Goal: Transaction & Acquisition: Obtain resource

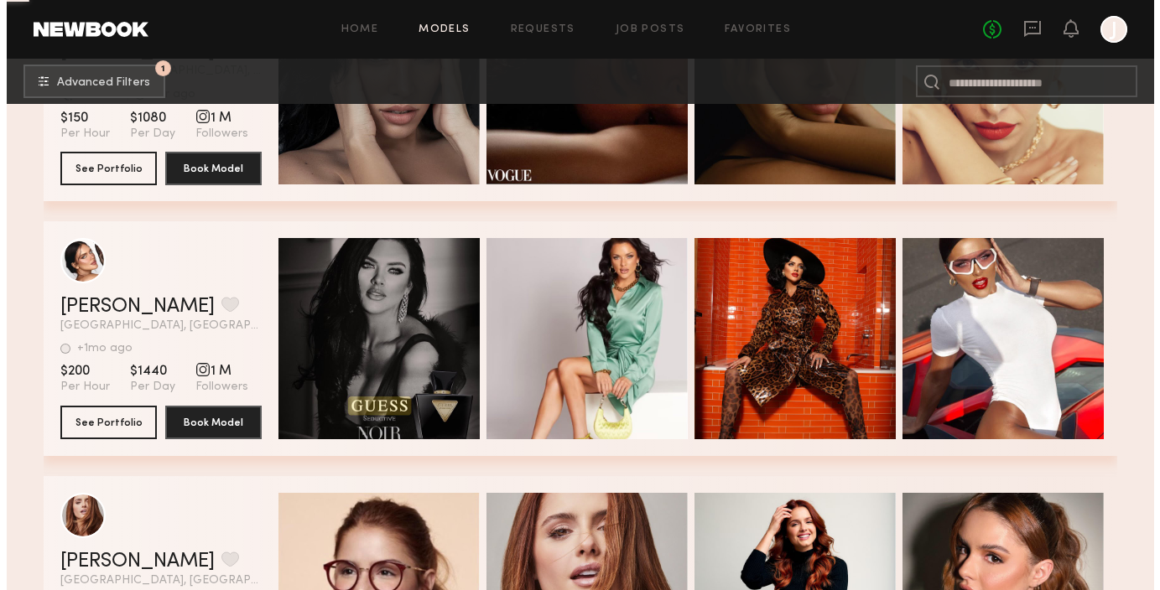
scroll to position [2333, 0]
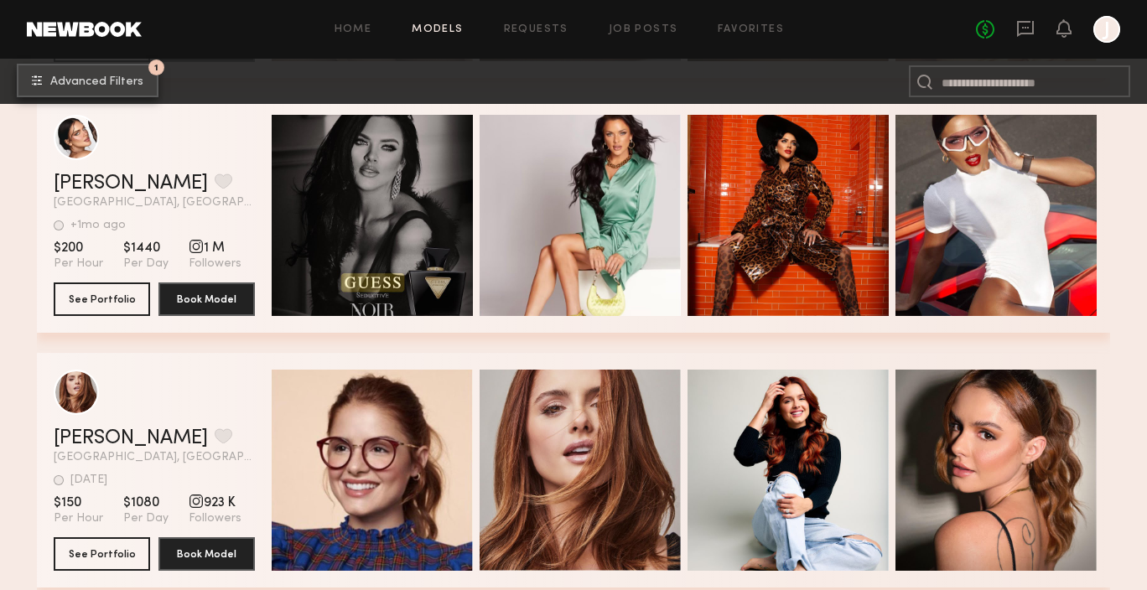
click at [36, 81] on common-icon "undefined" at bounding box center [37, 80] width 10 height 10
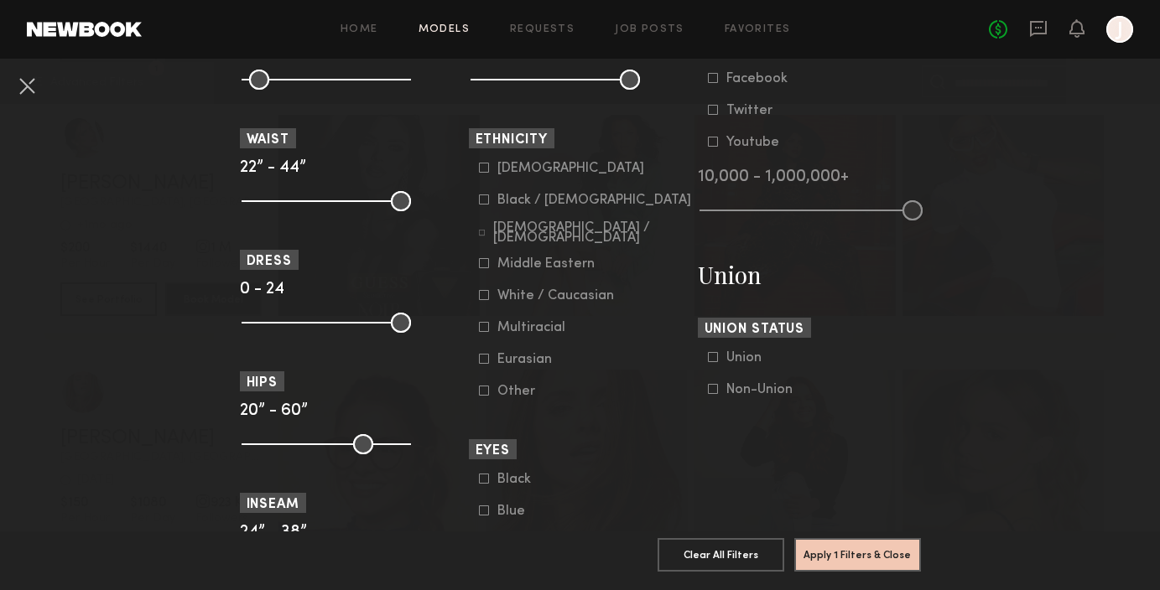
scroll to position [869, 0]
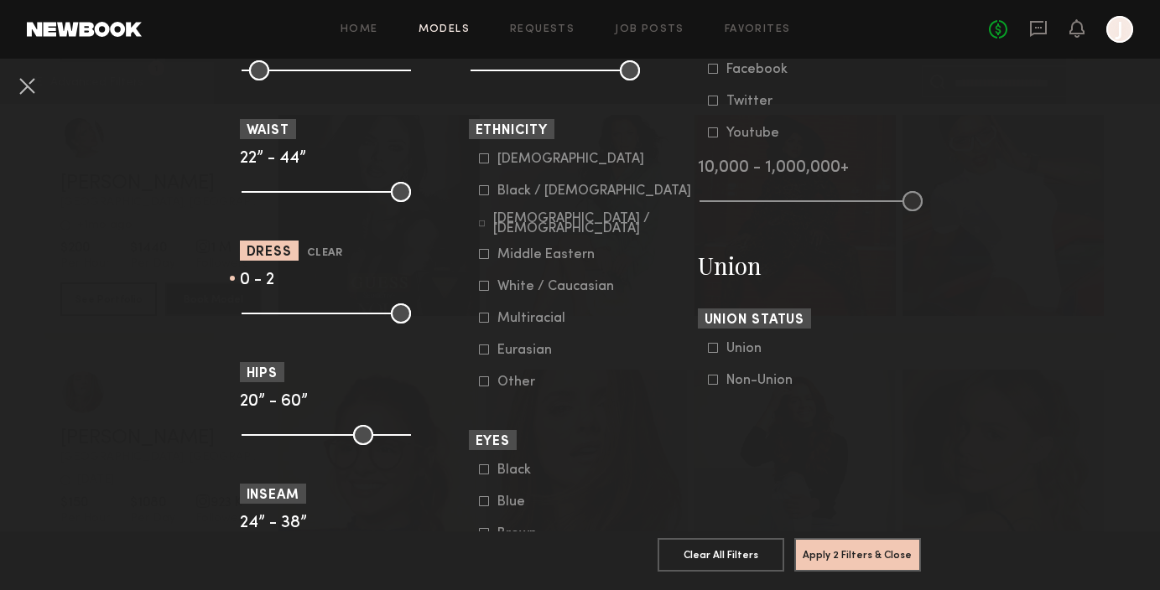
drag, startPoint x: 393, startPoint y: 316, endPoint x: 252, endPoint y: 325, distance: 141.2
type input "*"
click at [252, 324] on input "range" at bounding box center [326, 314] width 169 height 20
click at [884, 538] on button "Apply 2 Filters & Close" at bounding box center [857, 555] width 127 height 34
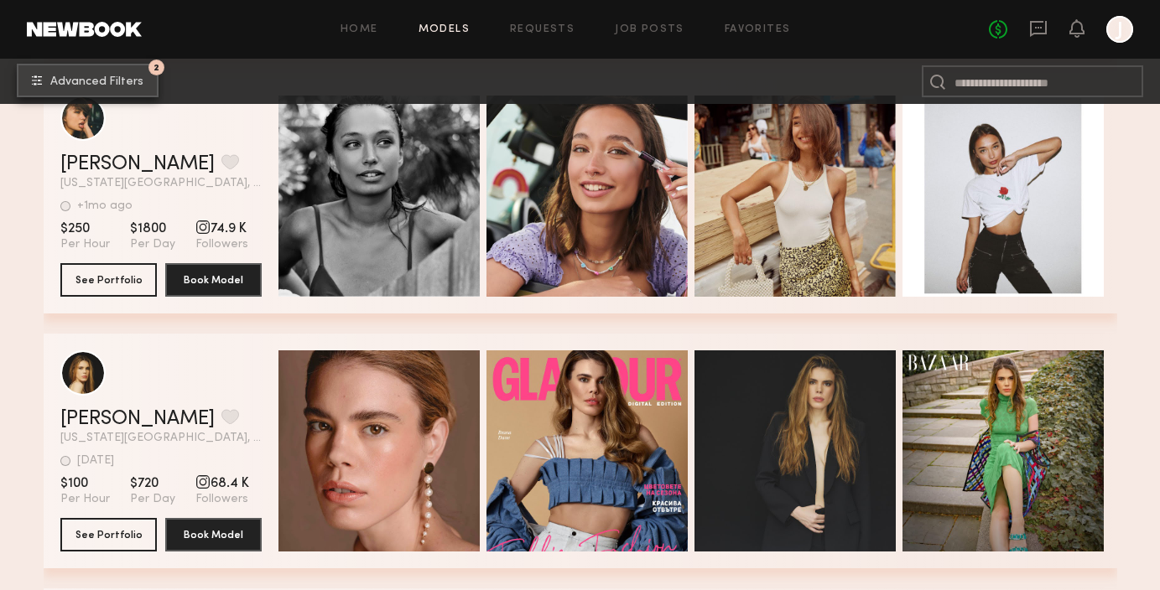
scroll to position [21862, 0]
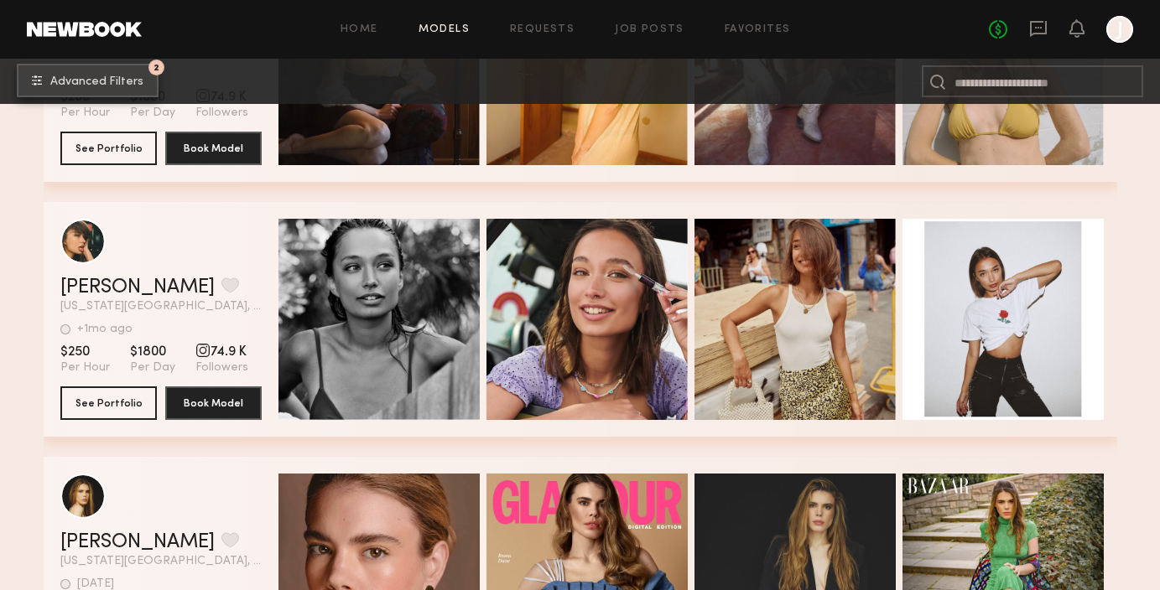
click at [118, 76] on span "Advanced Filters" at bounding box center [96, 82] width 93 height 12
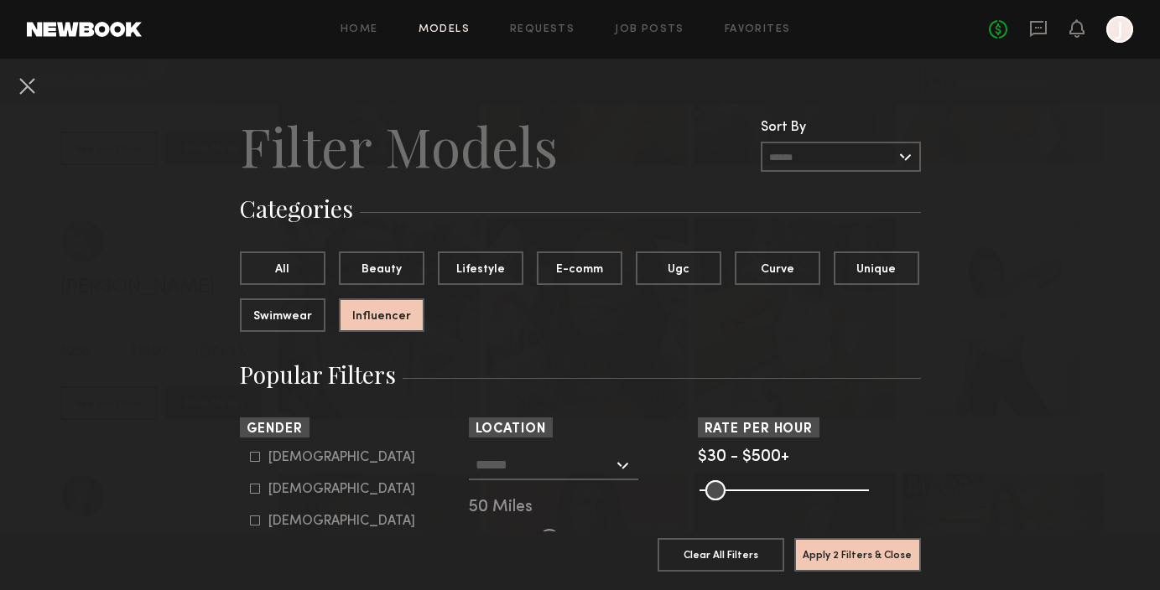
click at [256, 454] on icon at bounding box center [255, 457] width 10 height 10
type input "*"
click at [391, 321] on button "Influencer" at bounding box center [382, 315] width 86 height 34
click at [286, 270] on button "All" at bounding box center [283, 268] width 86 height 34
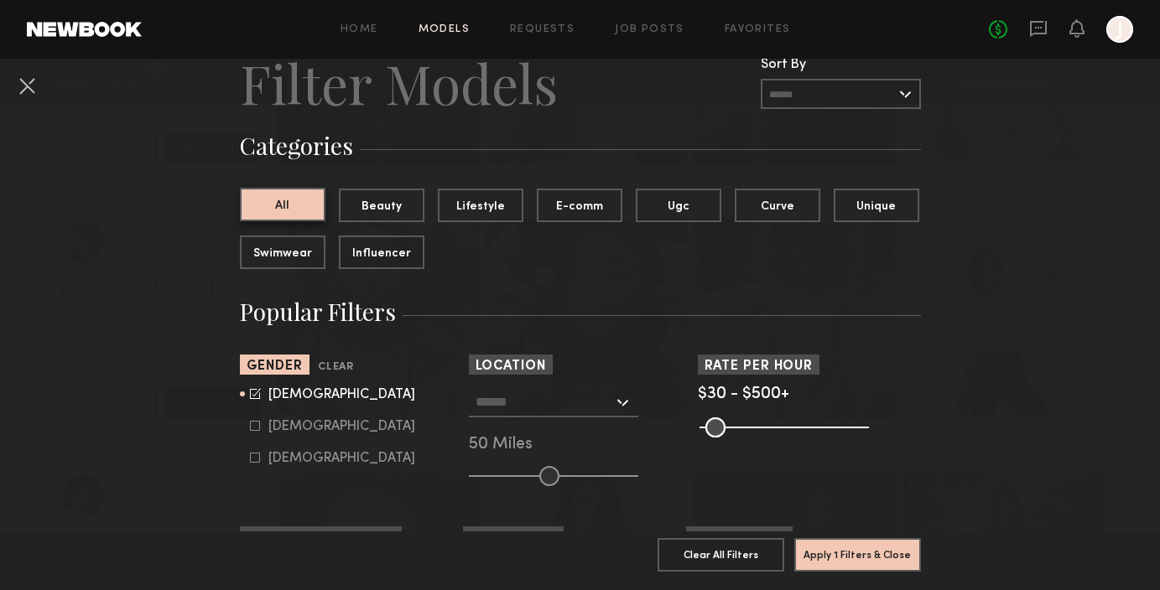
scroll to position [82, 0]
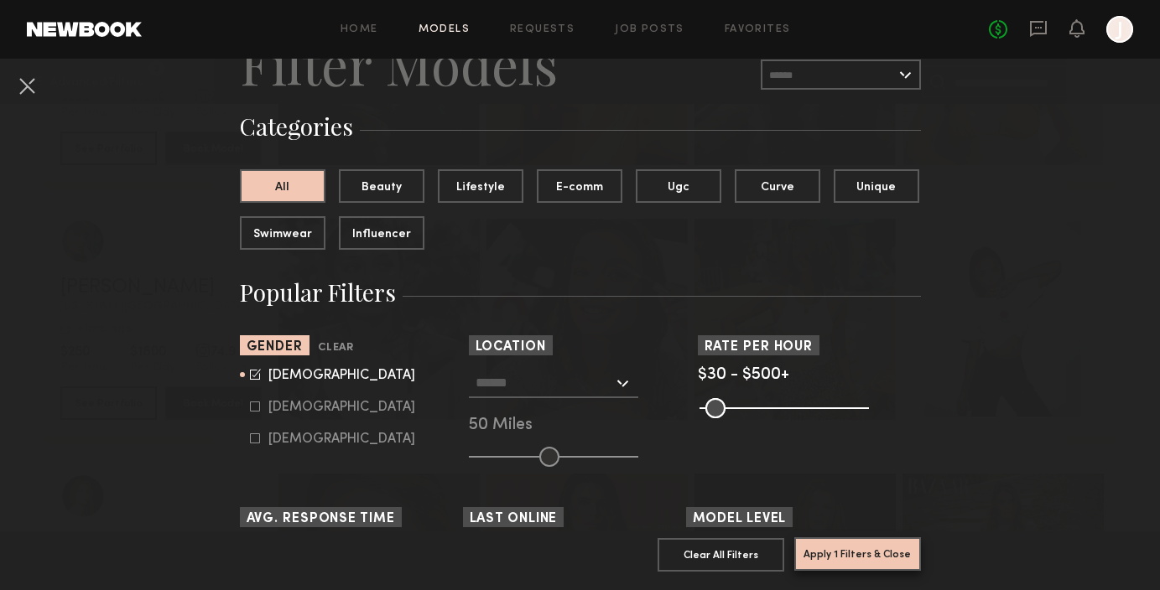
click at [819, 554] on button "Apply 1 Filters & Close" at bounding box center [857, 555] width 127 height 34
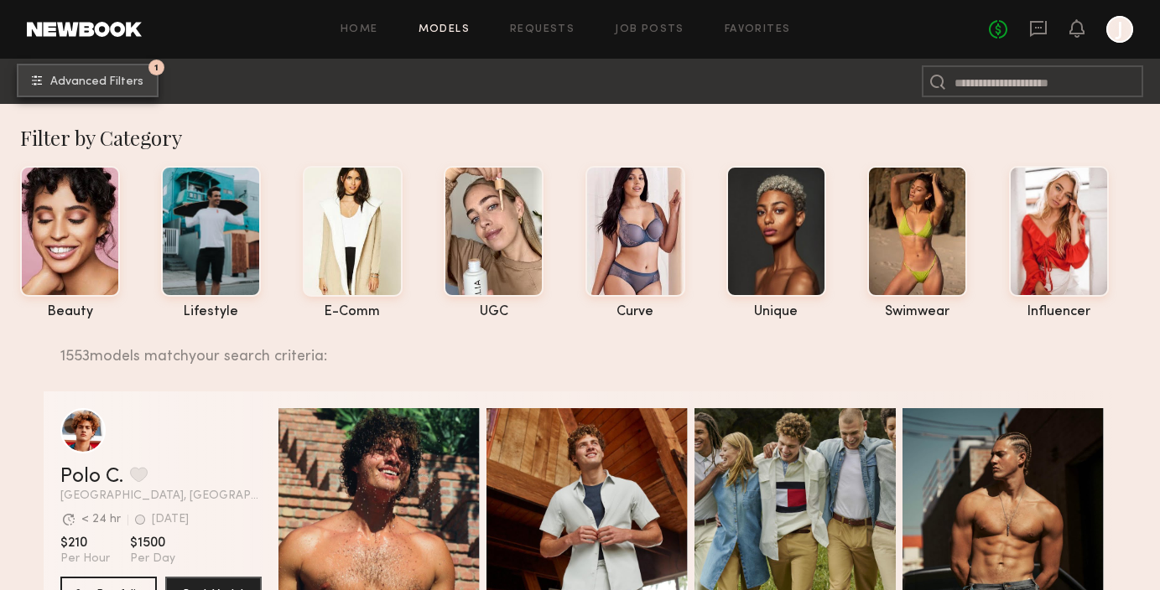
click at [140, 85] on span "Advanced Filters" at bounding box center [96, 82] width 93 height 12
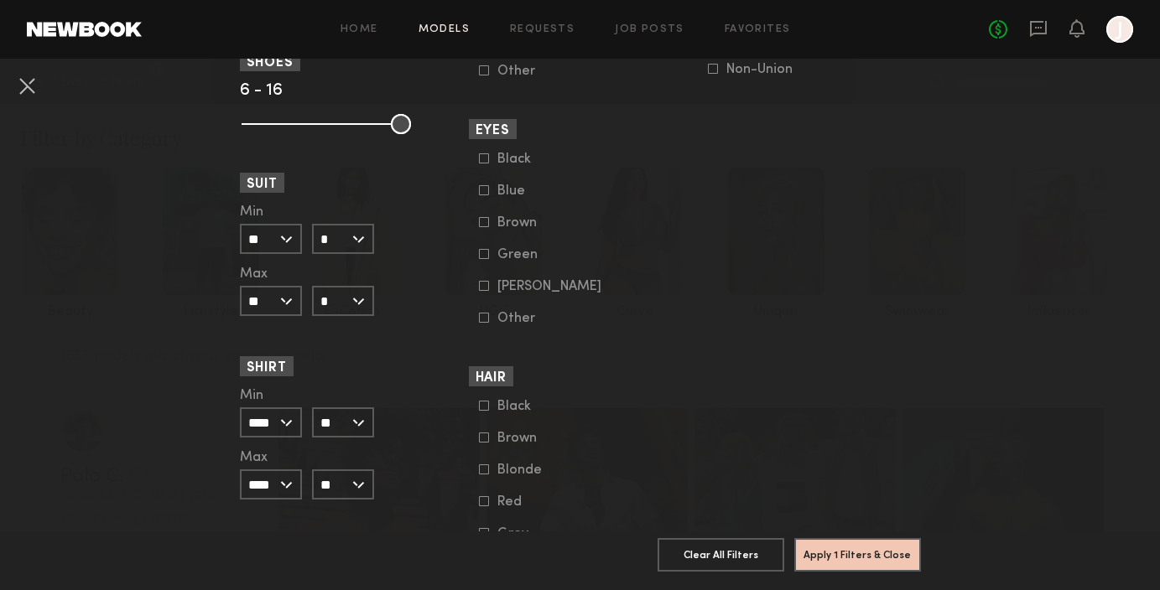
scroll to position [1318, 0]
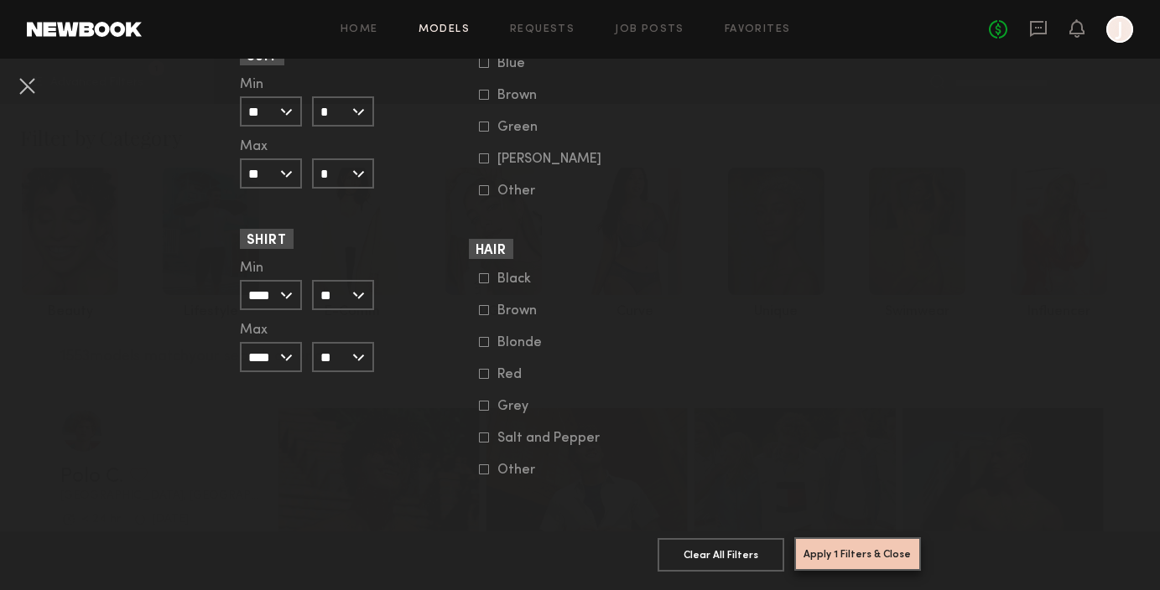
click at [831, 559] on button "Apply 1 Filters & Close" at bounding box center [857, 555] width 127 height 34
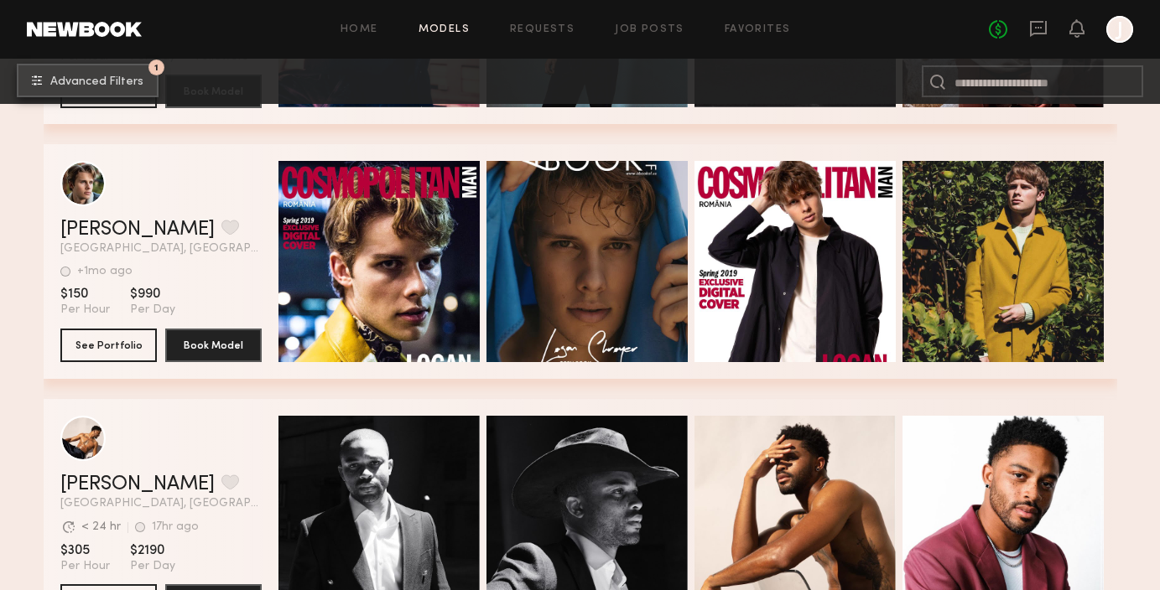
scroll to position [3733, 0]
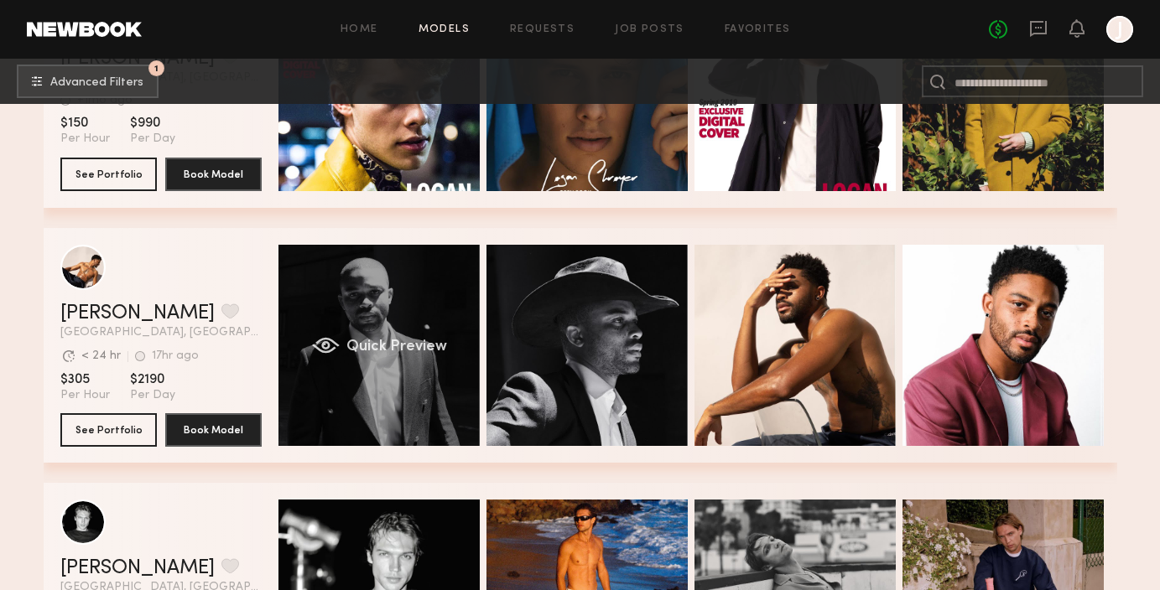
click at [376, 313] on div "Quick Preview" at bounding box center [378, 345] width 201 height 201
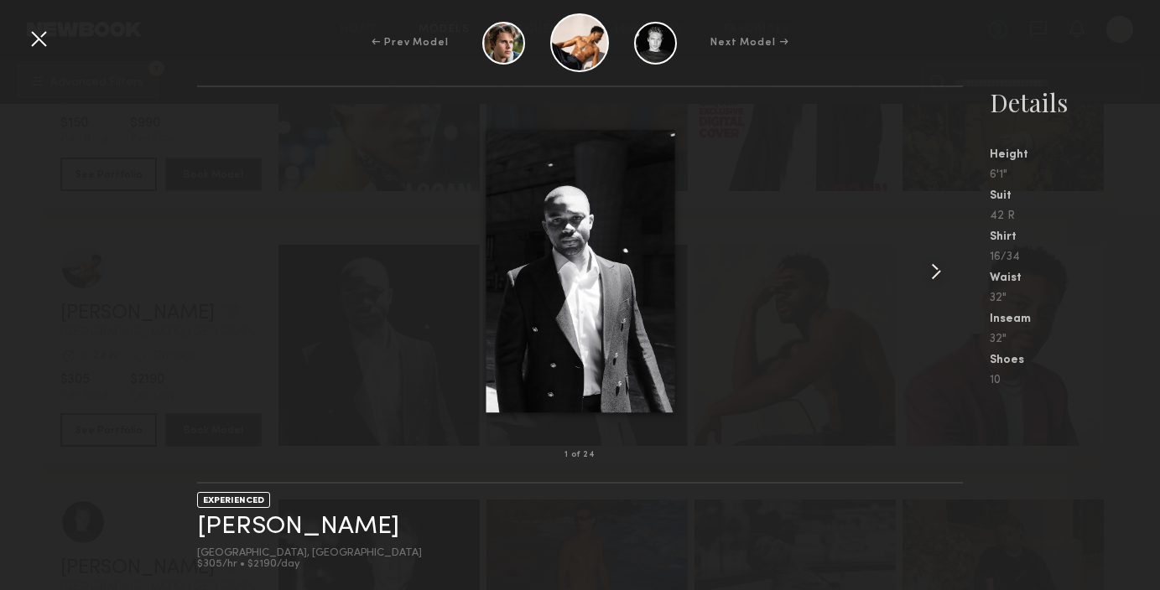
click at [942, 275] on common-icon at bounding box center [936, 271] width 27 height 27
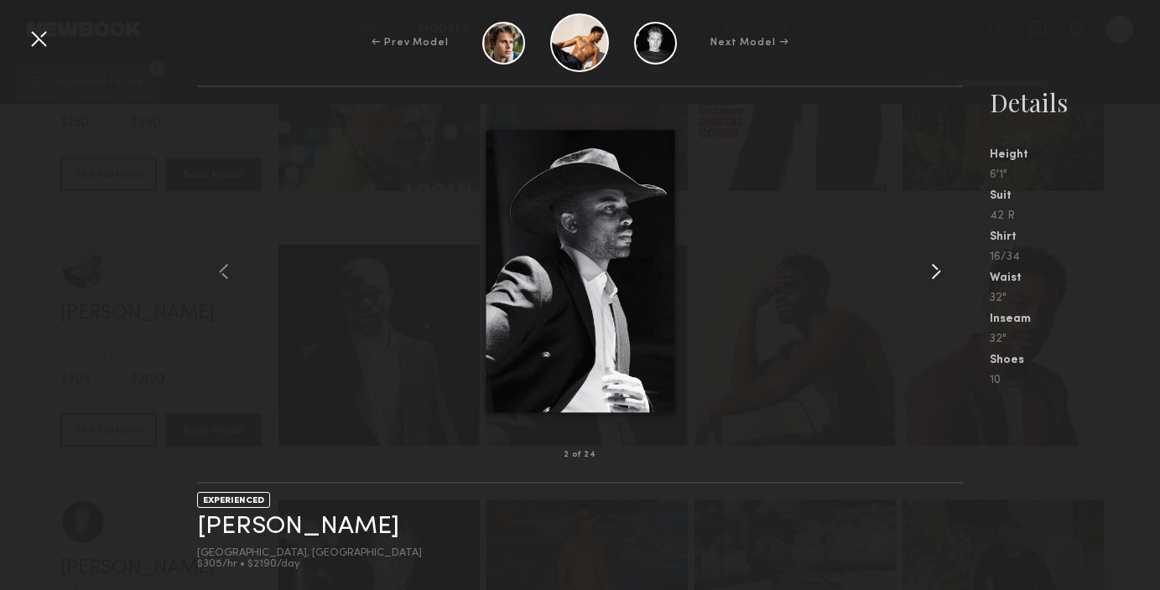
click at [941, 275] on common-icon at bounding box center [936, 271] width 27 height 27
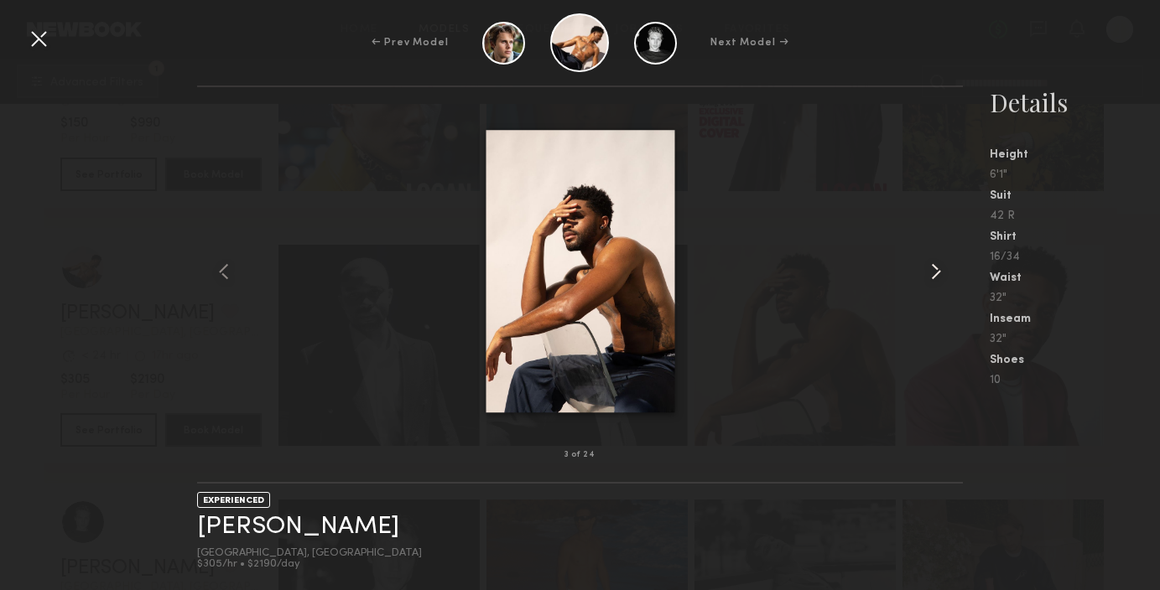
click at [941, 275] on common-icon at bounding box center [936, 271] width 27 height 27
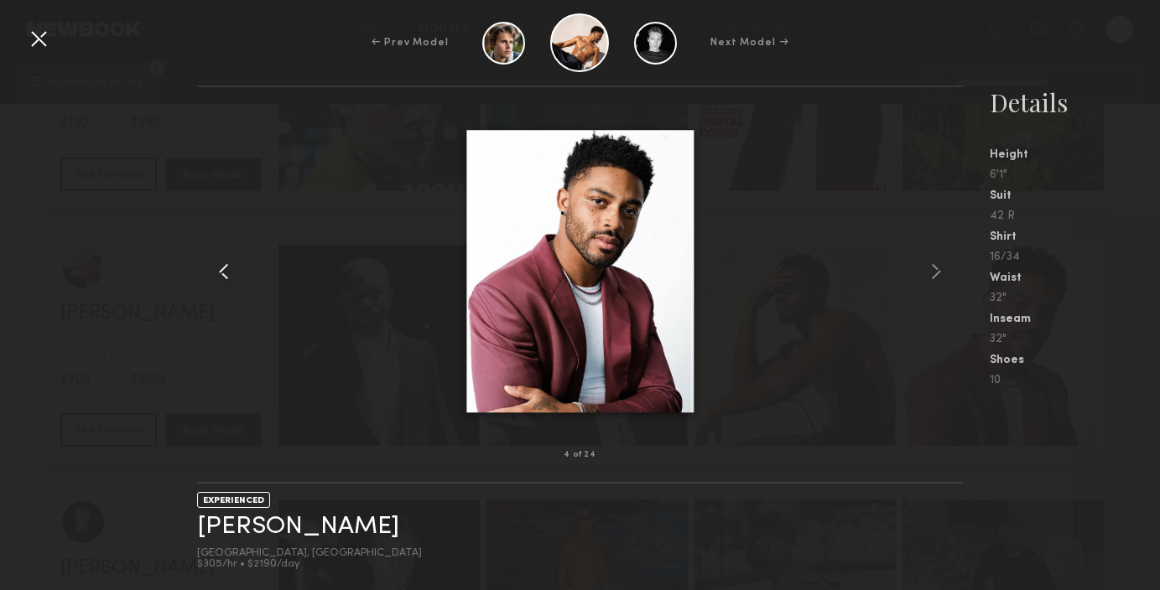
click at [218, 266] on common-icon at bounding box center [224, 271] width 27 height 27
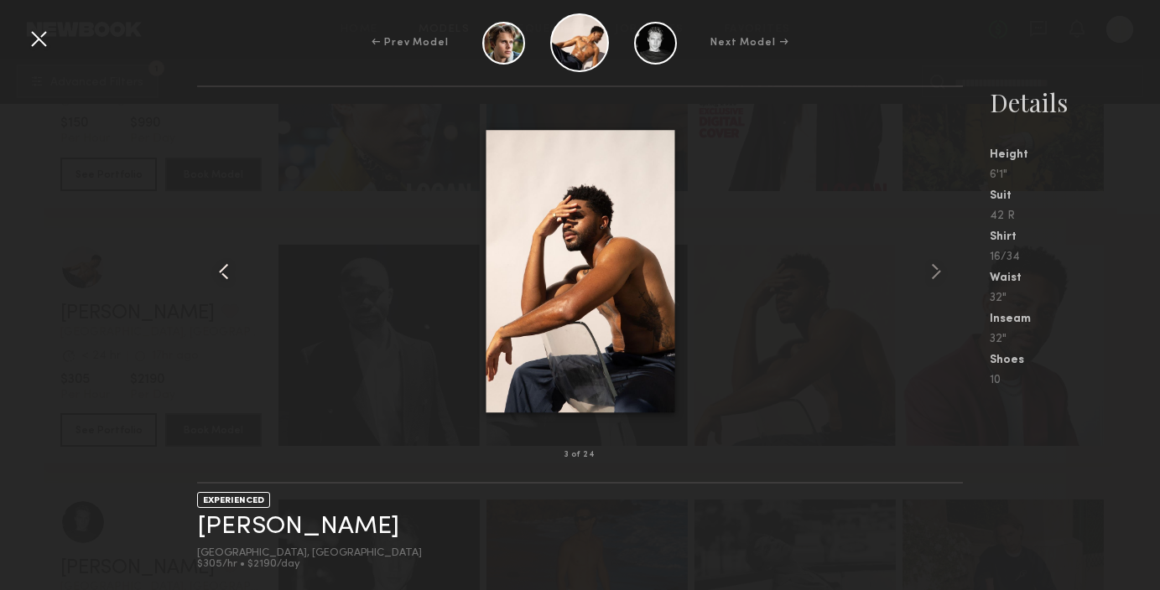
click at [219, 268] on common-icon at bounding box center [224, 271] width 27 height 27
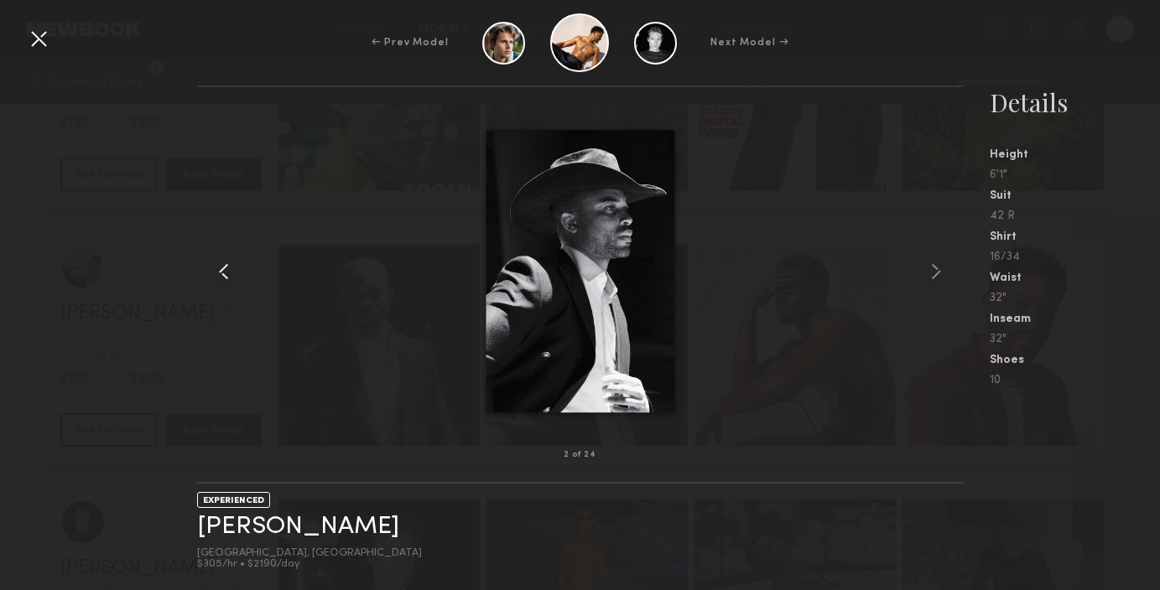
click at [219, 268] on common-icon at bounding box center [224, 271] width 27 height 27
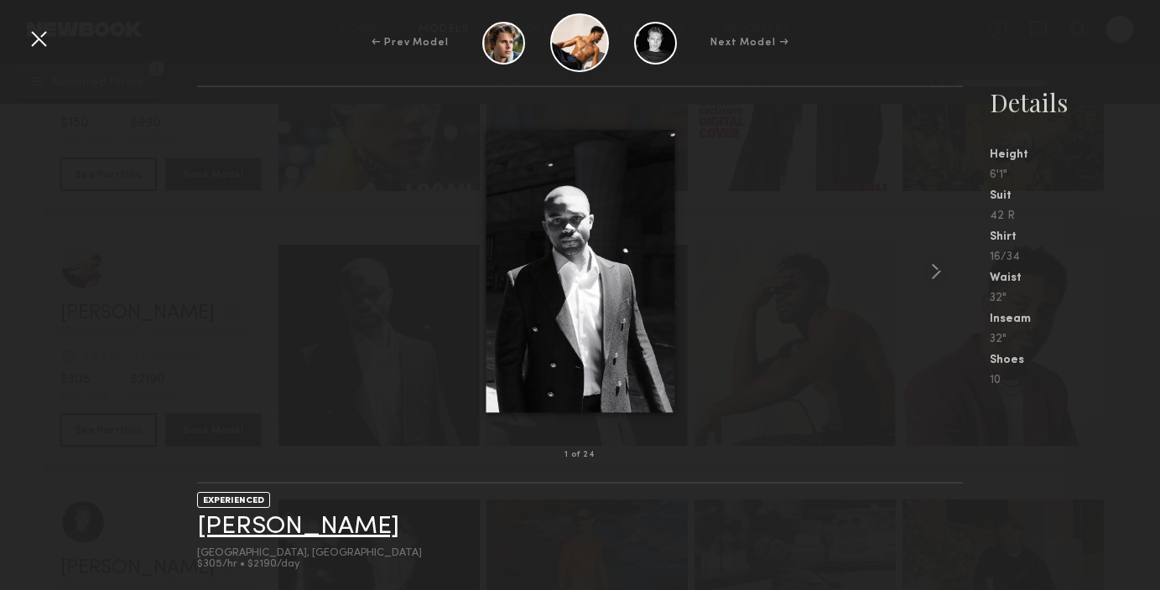
click at [268, 521] on link "Michael A." at bounding box center [298, 527] width 202 height 26
click at [207, 174] on div at bounding box center [580, 271] width 766 height 315
click at [191, 352] on div "1 of 24 EXPERIENCED Michael A. Los Angeles, CA $305/hr • $2190/day Details Heig…" at bounding box center [580, 338] width 1160 height 505
click at [39, 41] on div at bounding box center [38, 38] width 27 height 27
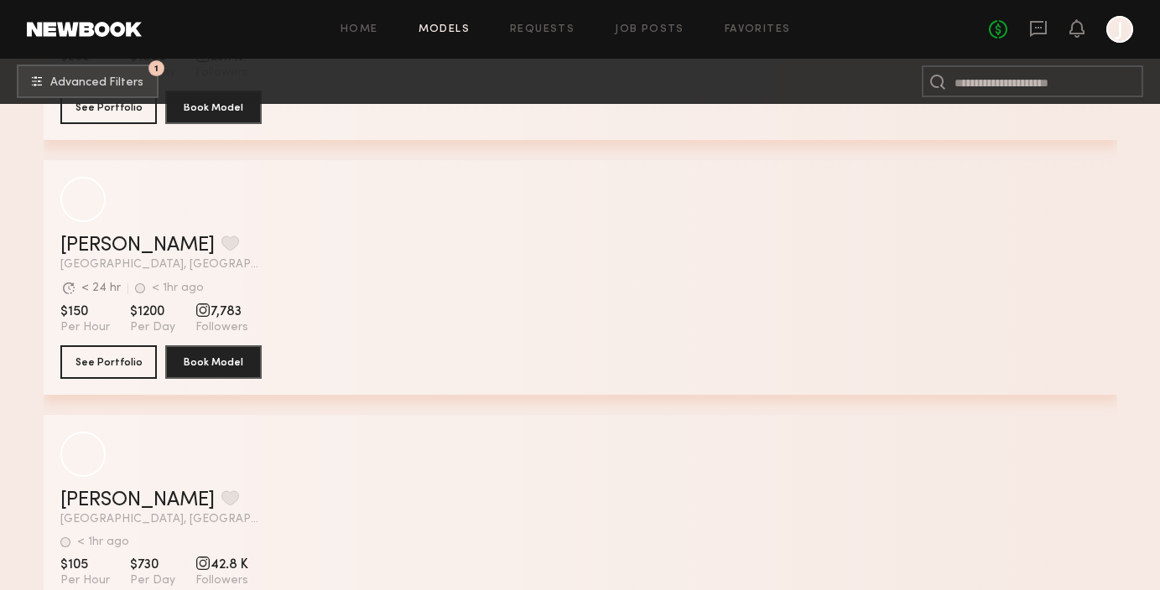
scroll to position [12212, 0]
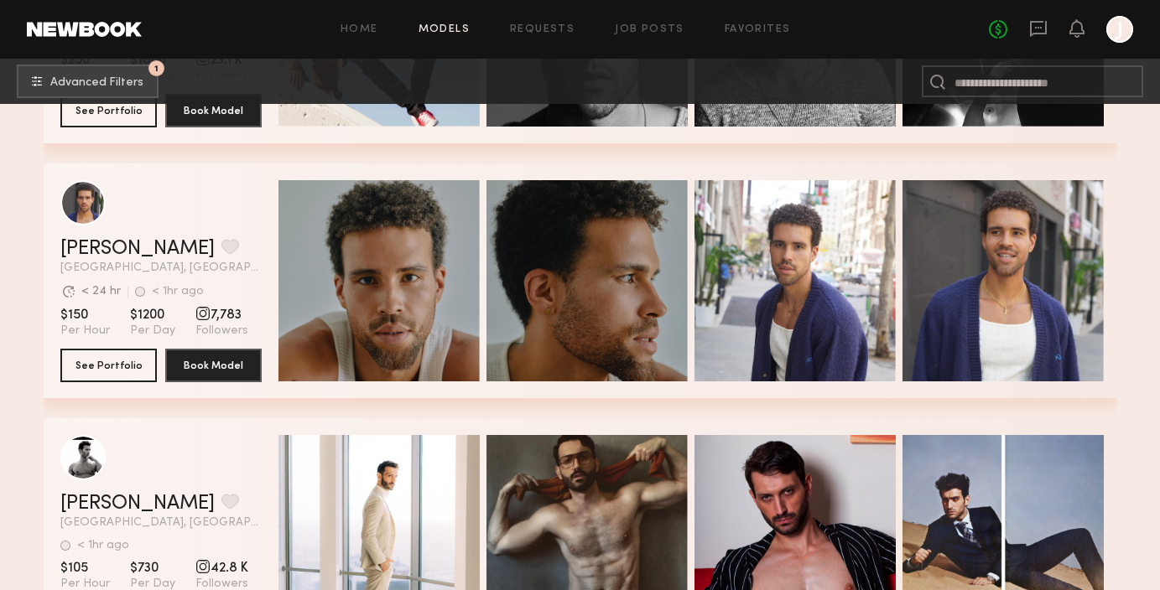
click at [230, 230] on header "Trae G. Favorite Los Angeles, CA Avg. request response time < 24 hr < 1hr ago L…" at bounding box center [160, 227] width 201 height 94
click at [85, 251] on link "Trae G." at bounding box center [137, 249] width 154 height 20
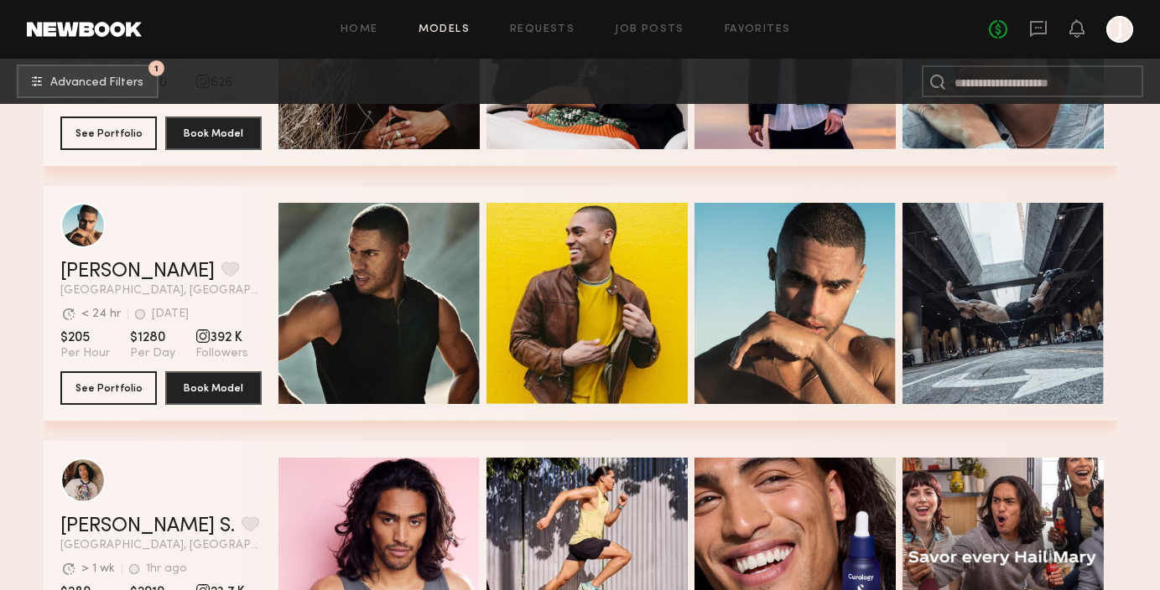
scroll to position [13469, 0]
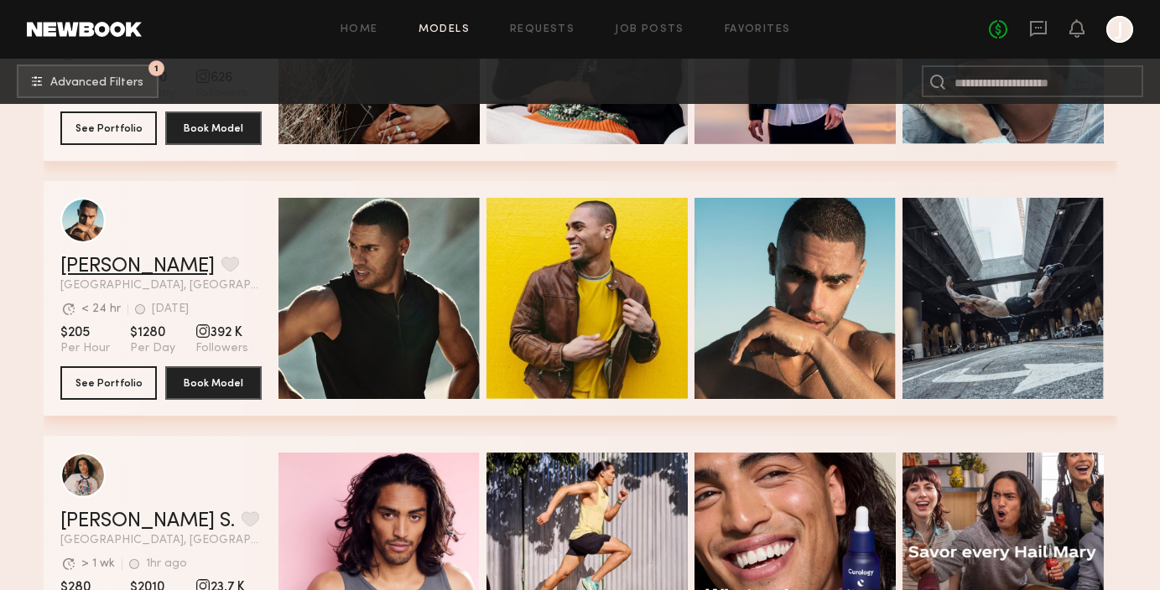
click at [98, 263] on link "Ryan K." at bounding box center [137, 267] width 154 height 20
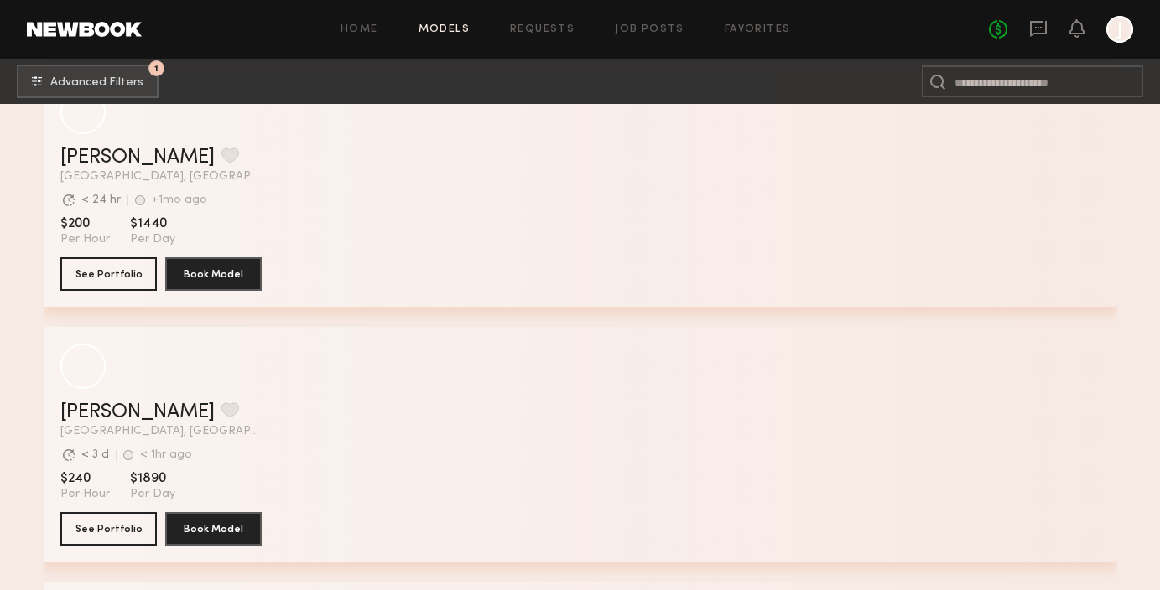
scroll to position [16390, 0]
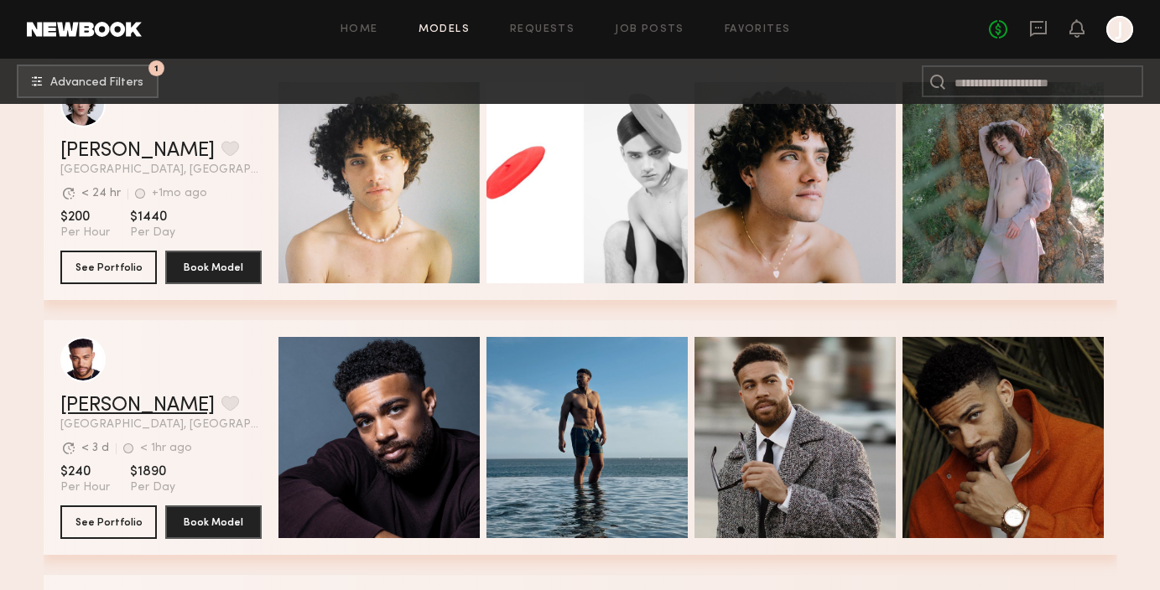
click at [80, 408] on link "Zach S." at bounding box center [137, 406] width 154 height 20
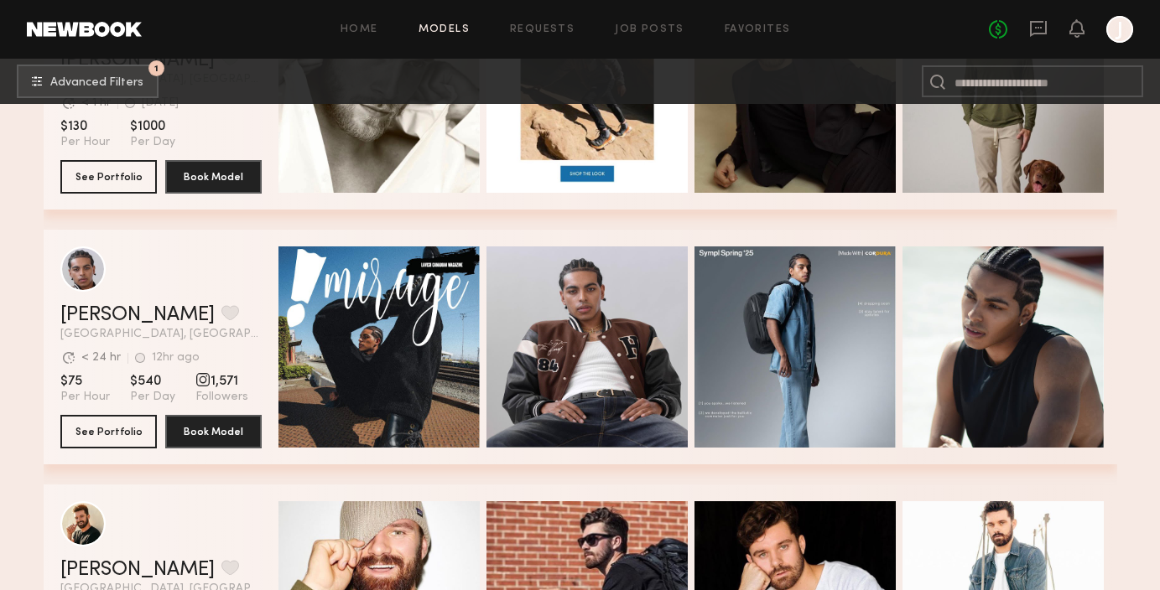
scroll to position [22901, 0]
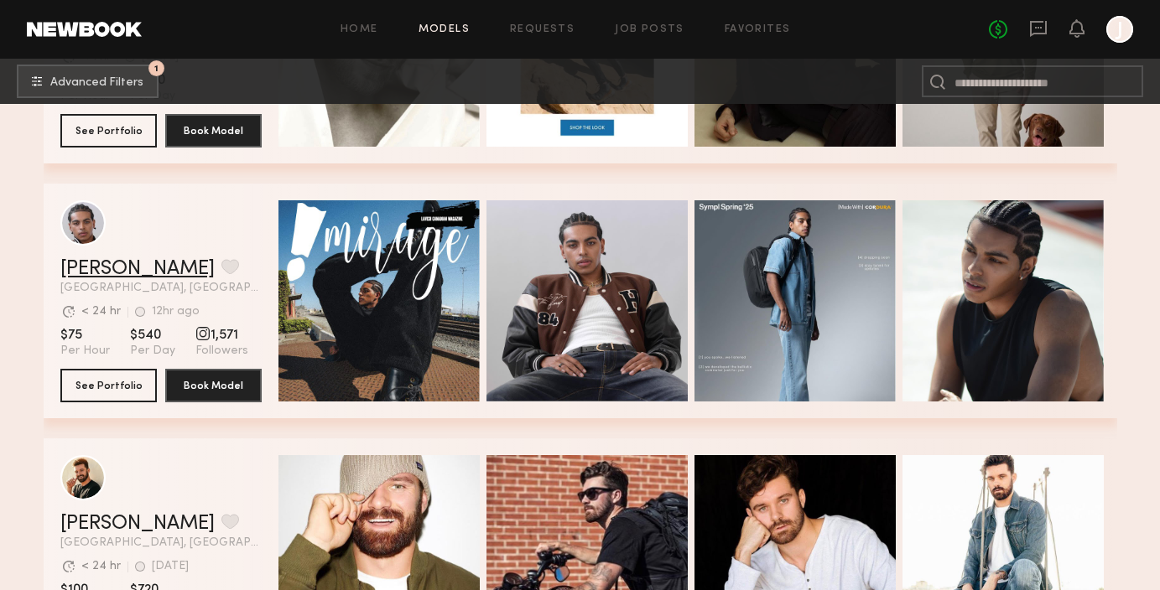
click at [100, 272] on link "Jaylin D." at bounding box center [137, 269] width 154 height 20
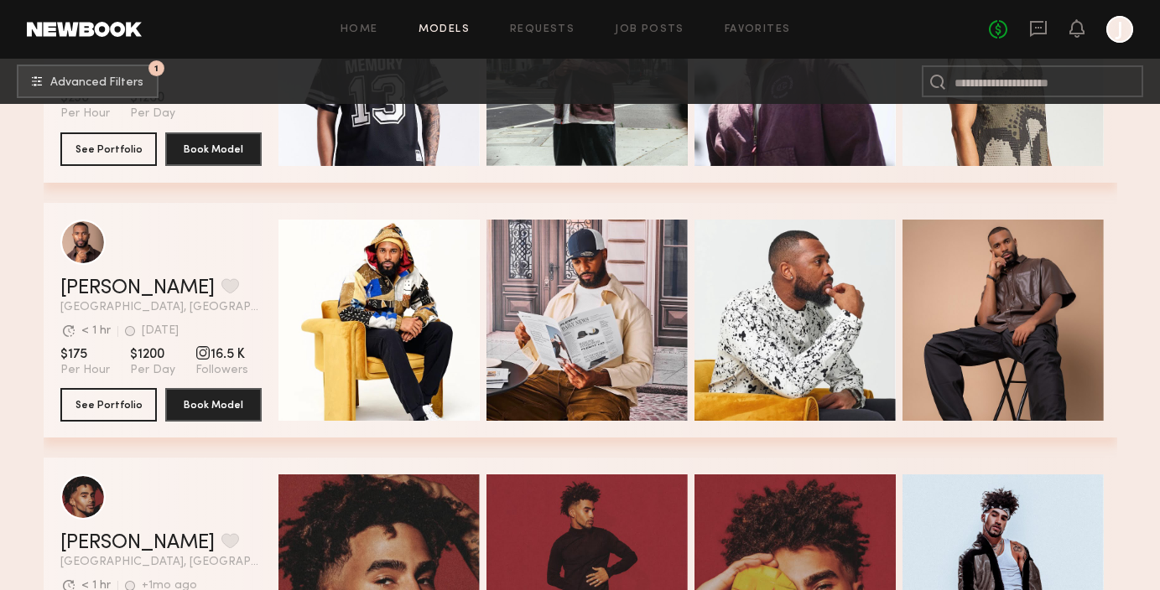
scroll to position [26013, 0]
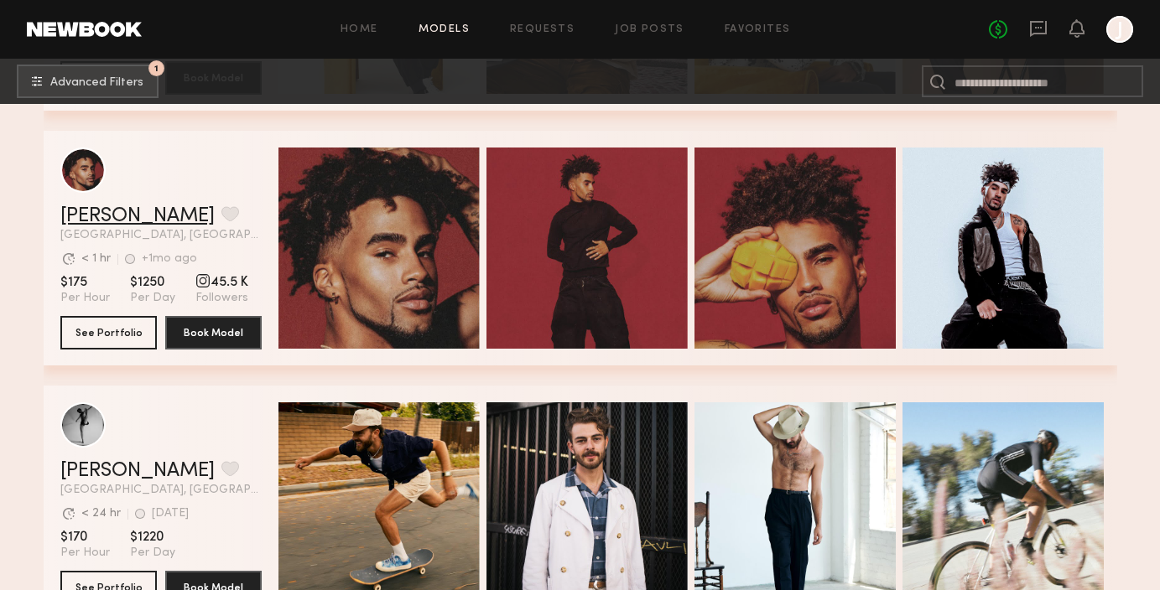
click at [102, 220] on link "Micah G." at bounding box center [137, 216] width 154 height 20
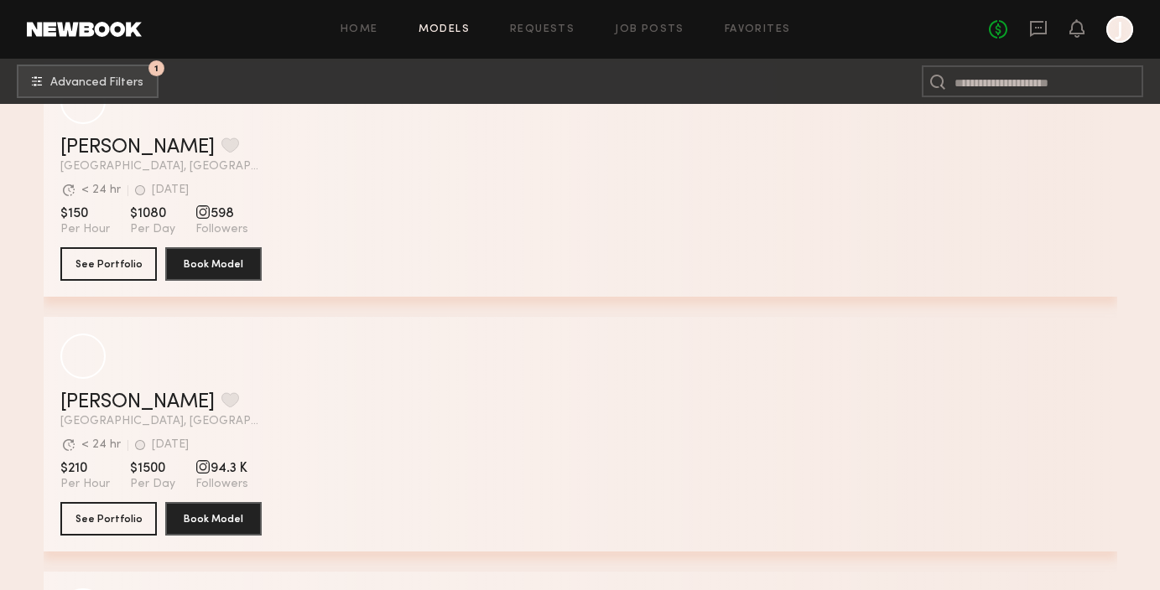
scroll to position [37510, 0]
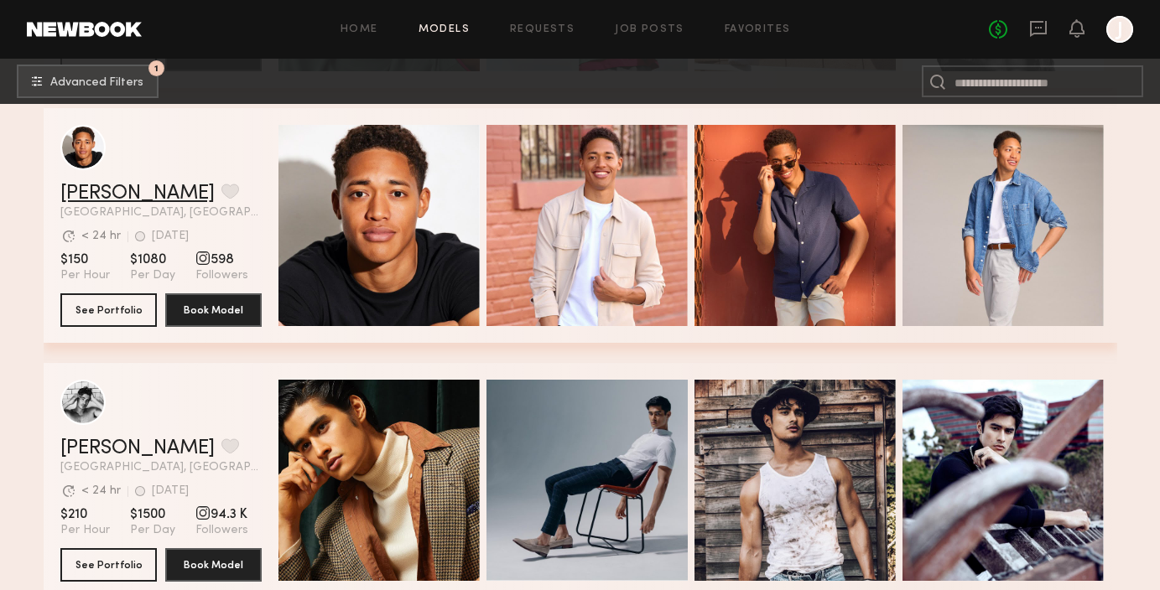
click at [86, 194] on link "Myles C." at bounding box center [137, 194] width 154 height 20
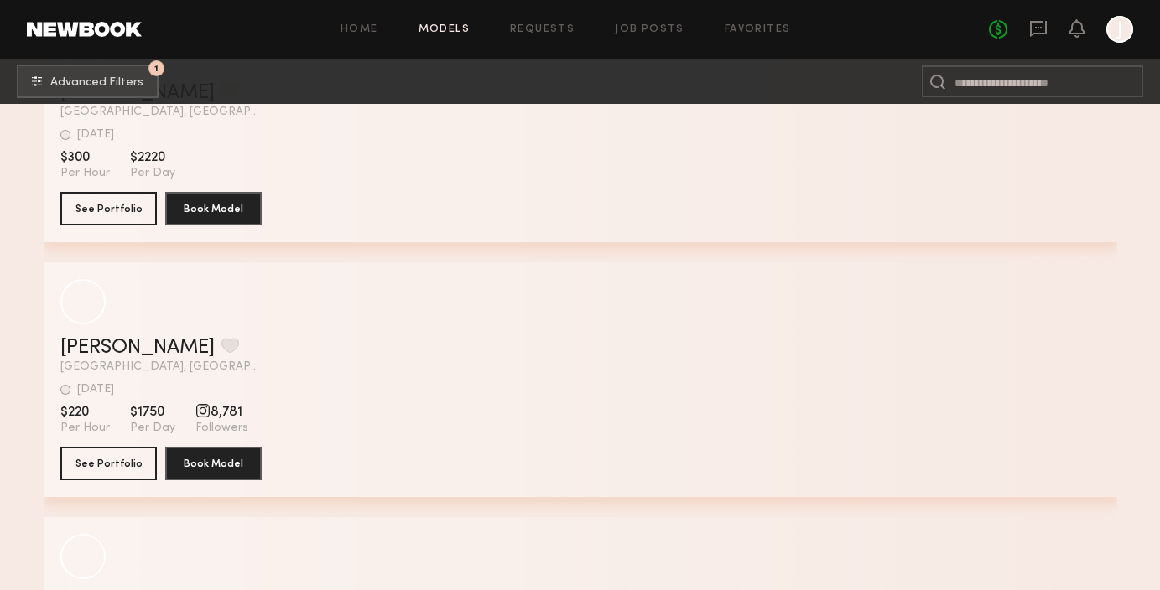
scroll to position [49340, 0]
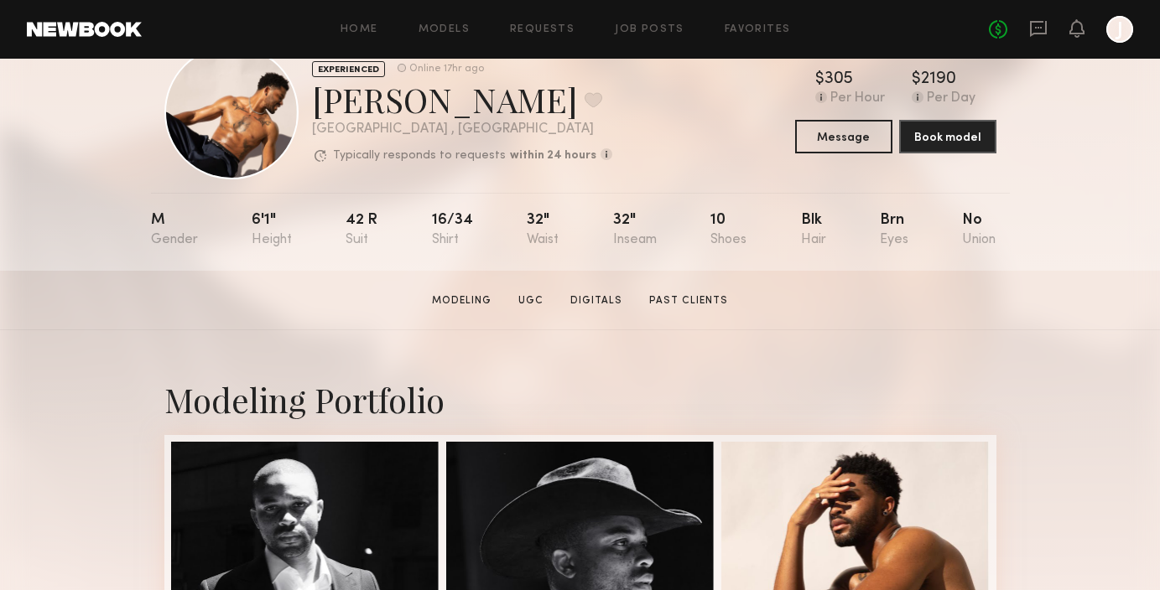
scroll to position [112, 0]
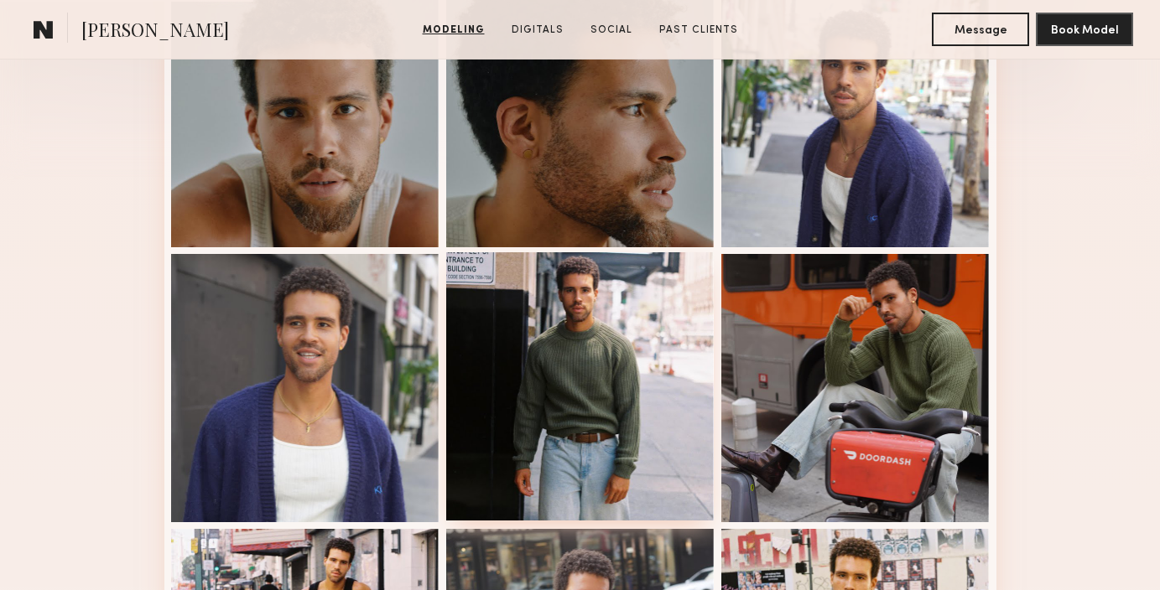
scroll to position [518, 0]
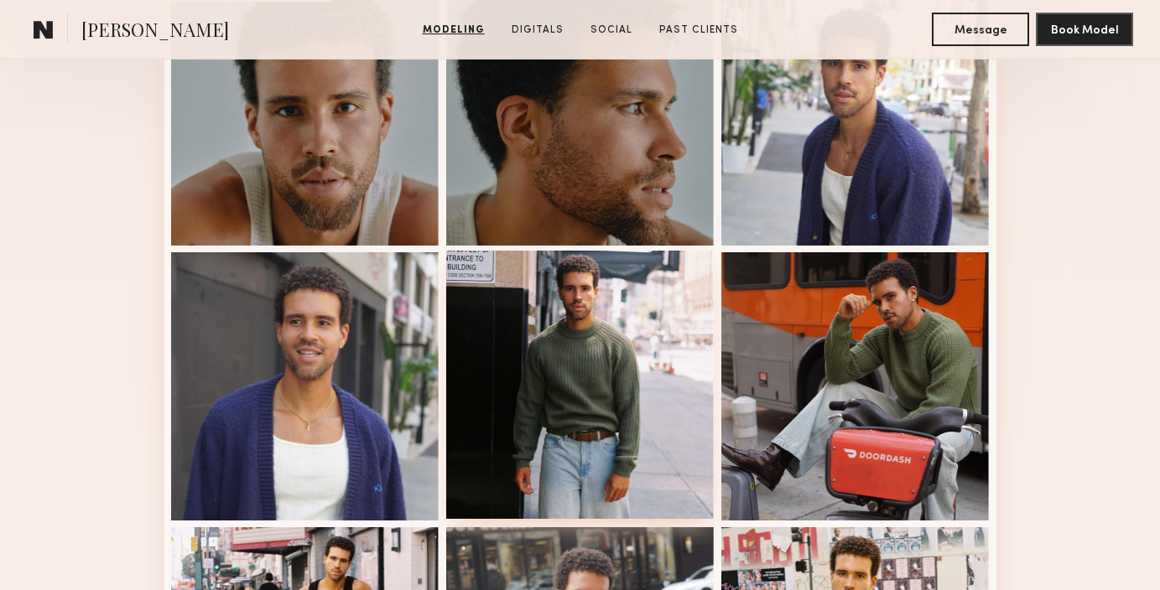
click at [497, 341] on div at bounding box center [580, 385] width 268 height 268
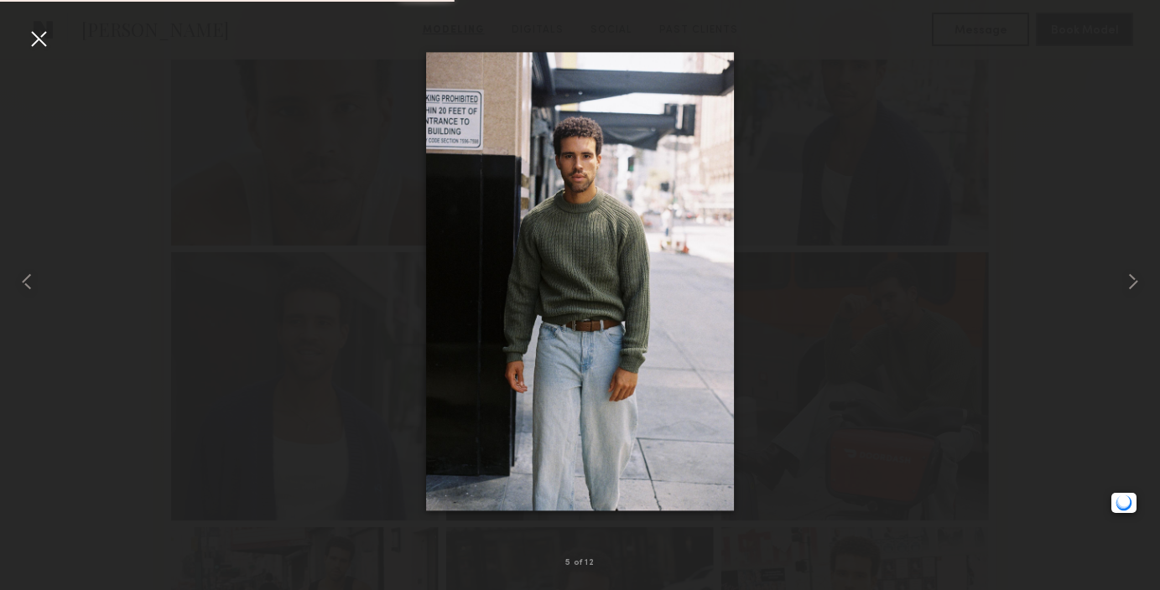
click at [892, 218] on div at bounding box center [580, 282] width 1160 height 510
click at [1104, 258] on div at bounding box center [580, 282] width 1160 height 510
click at [44, 49] on div at bounding box center [38, 38] width 27 height 27
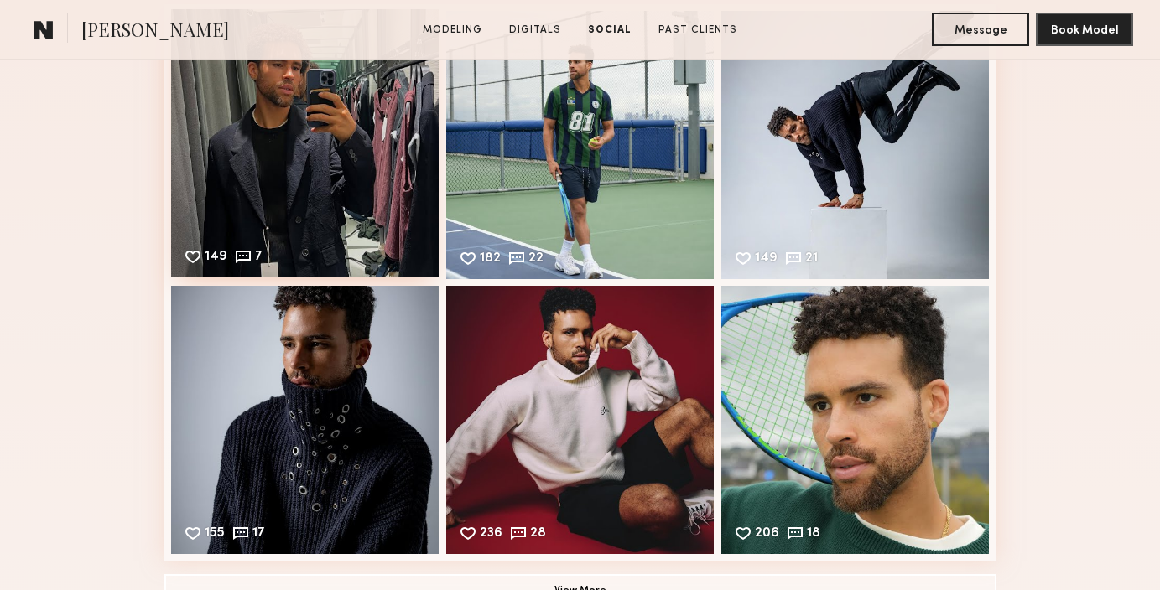
scroll to position [2607, 0]
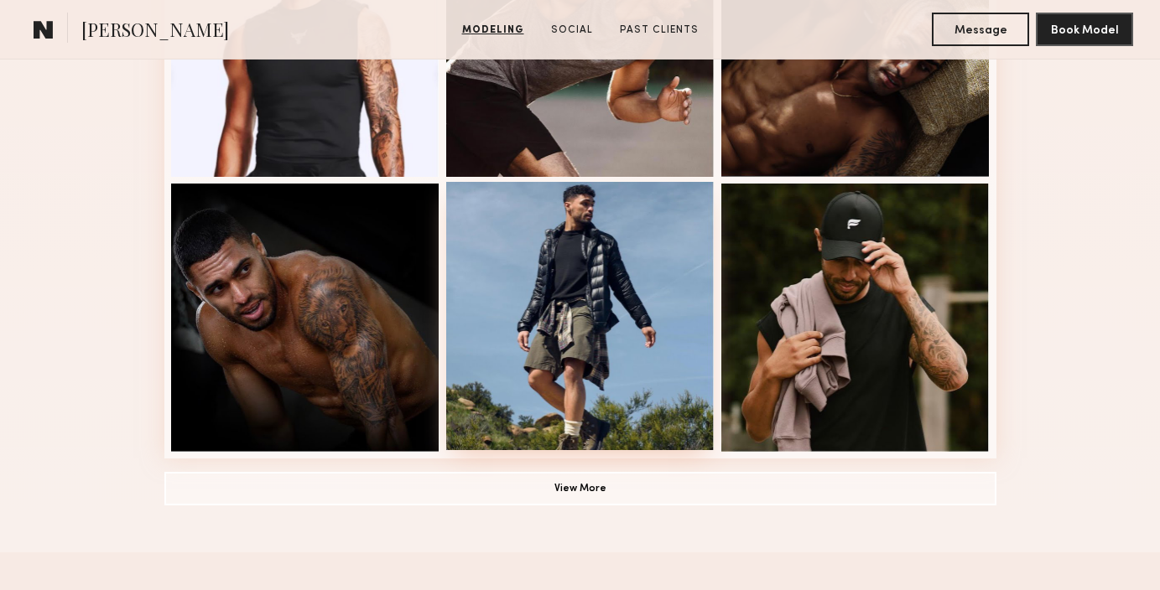
scroll to position [1130, 0]
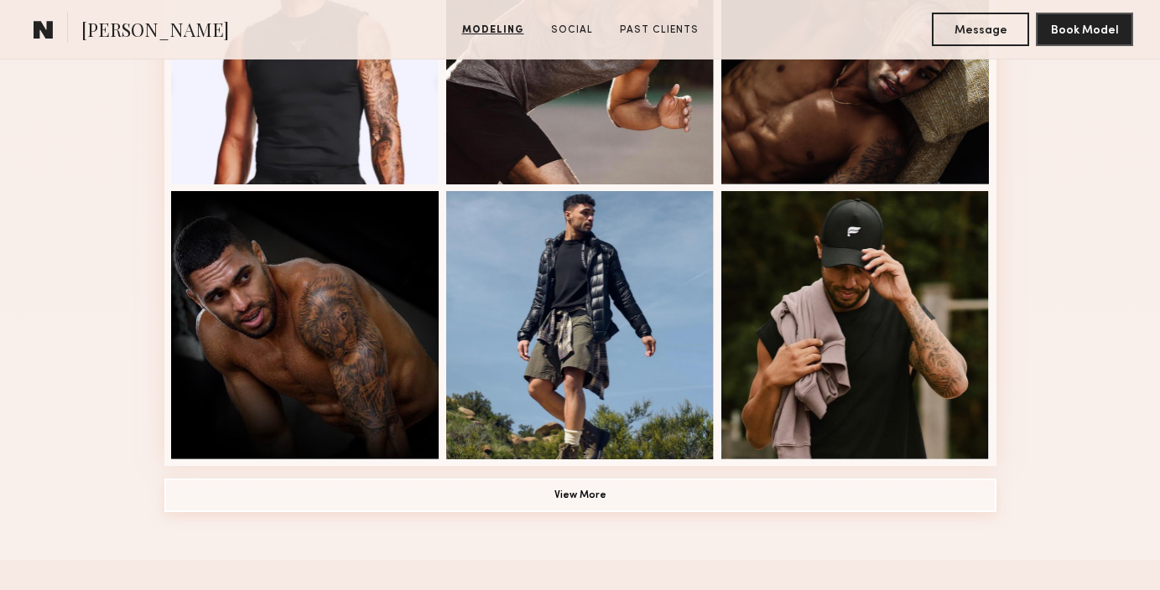
click at [585, 490] on button "View More" at bounding box center [580, 496] width 832 height 34
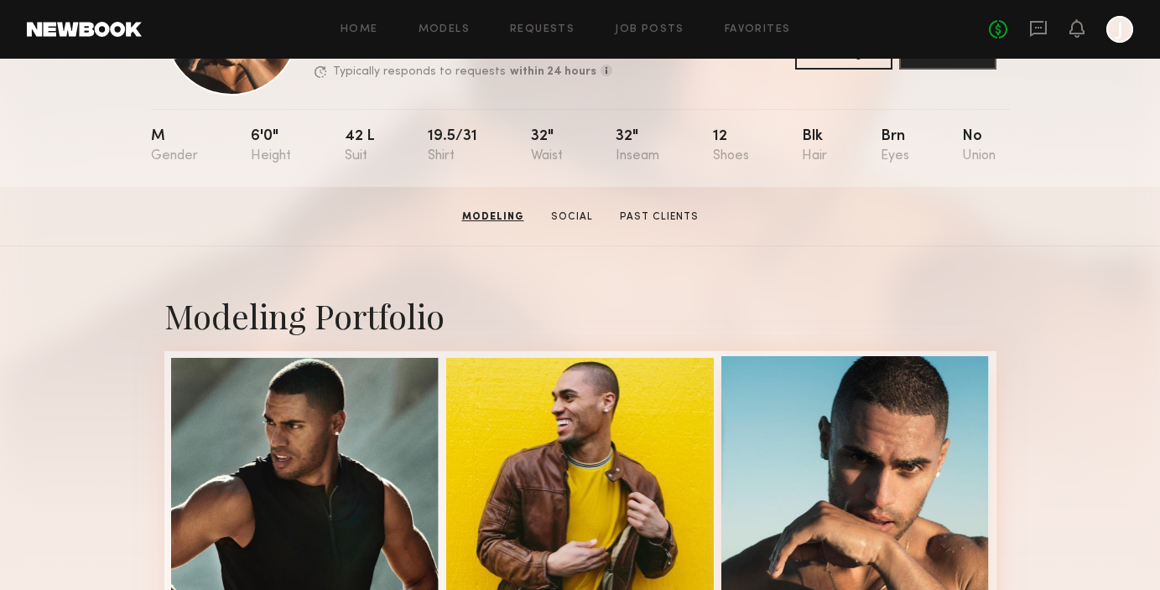
scroll to position [0, 0]
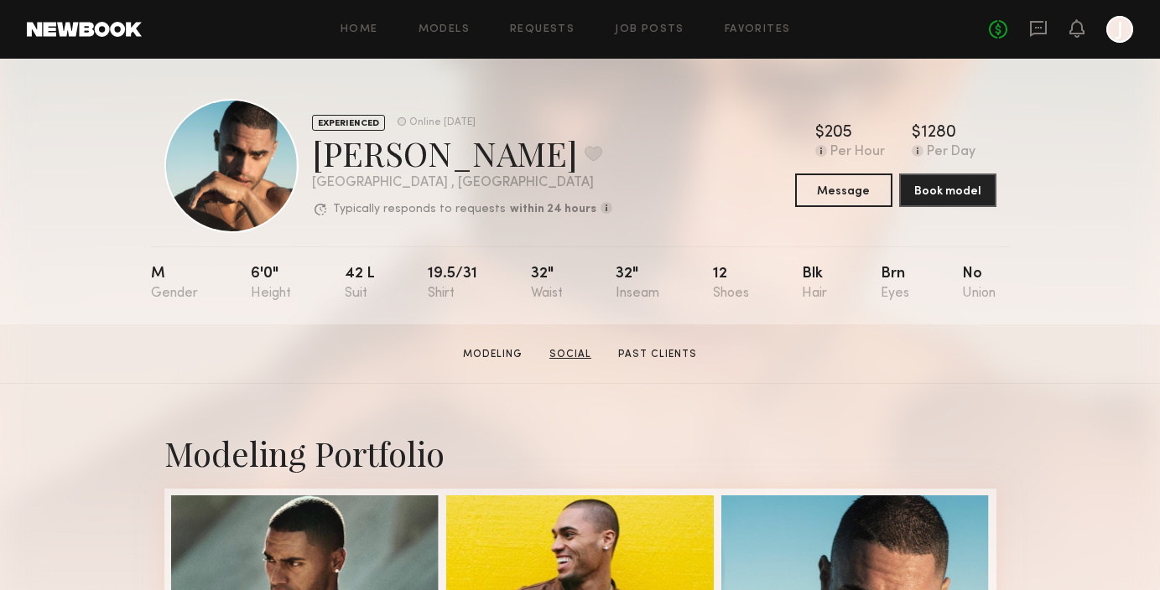
click at [580, 356] on link "Social" at bounding box center [570, 354] width 55 height 15
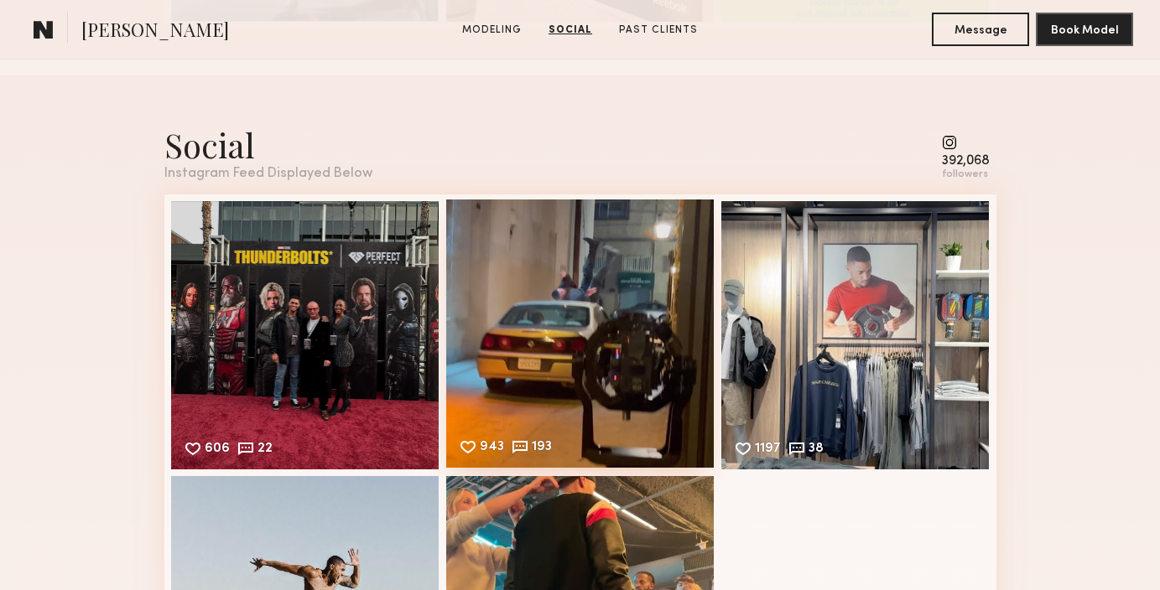
scroll to position [2669, 0]
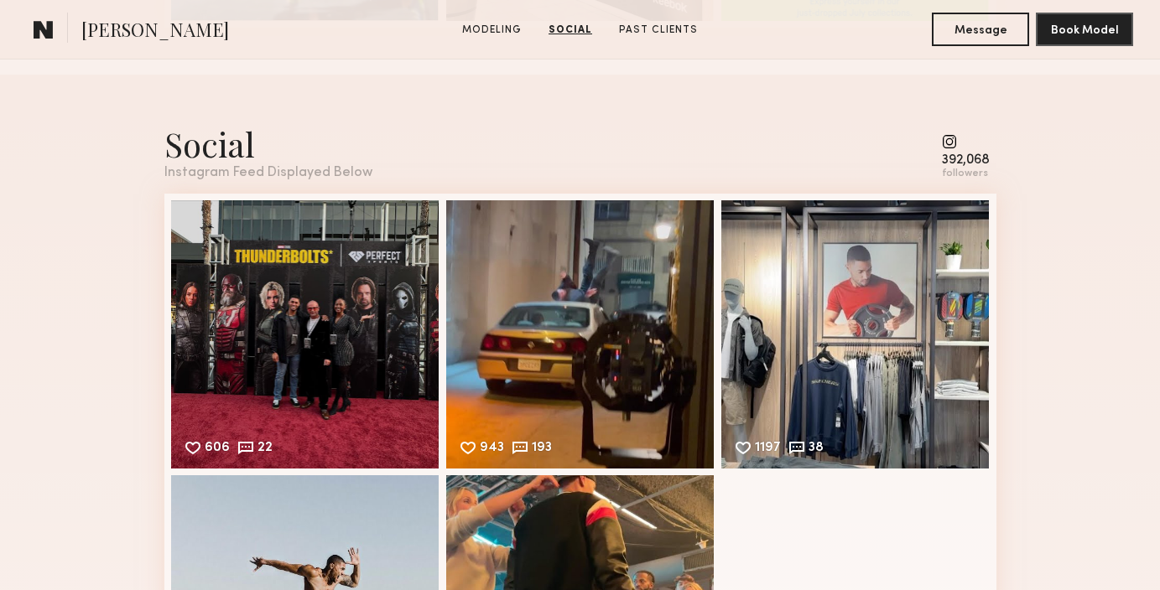
click at [950, 143] on common-icon at bounding box center [966, 141] width 48 height 15
click at [949, 142] on common-icon at bounding box center [966, 141] width 48 height 15
click at [944, 142] on common-icon at bounding box center [966, 141] width 48 height 15
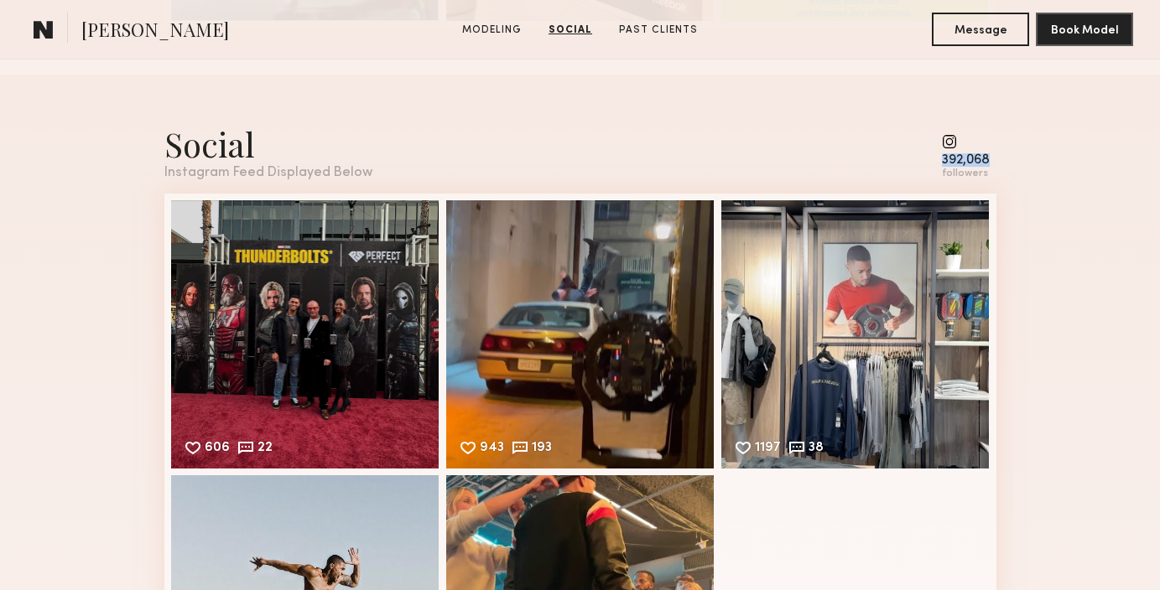
click at [939, 142] on div "Social Instagram Feed Displayed Below 392,068 followers" at bounding box center [580, 151] width 832 height 59
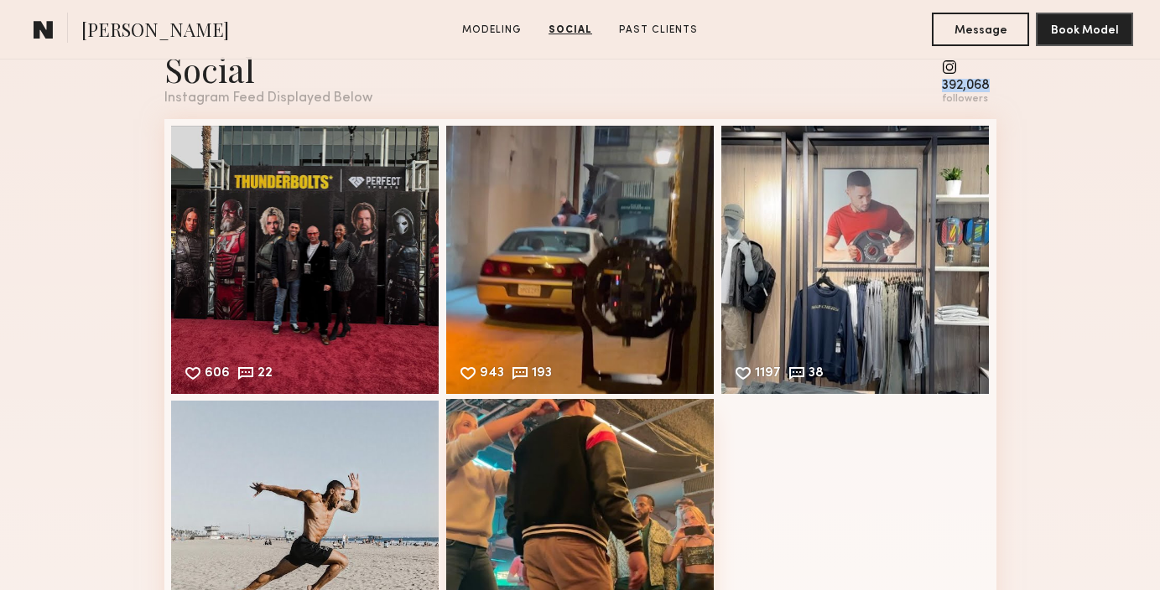
scroll to position [2687, 0]
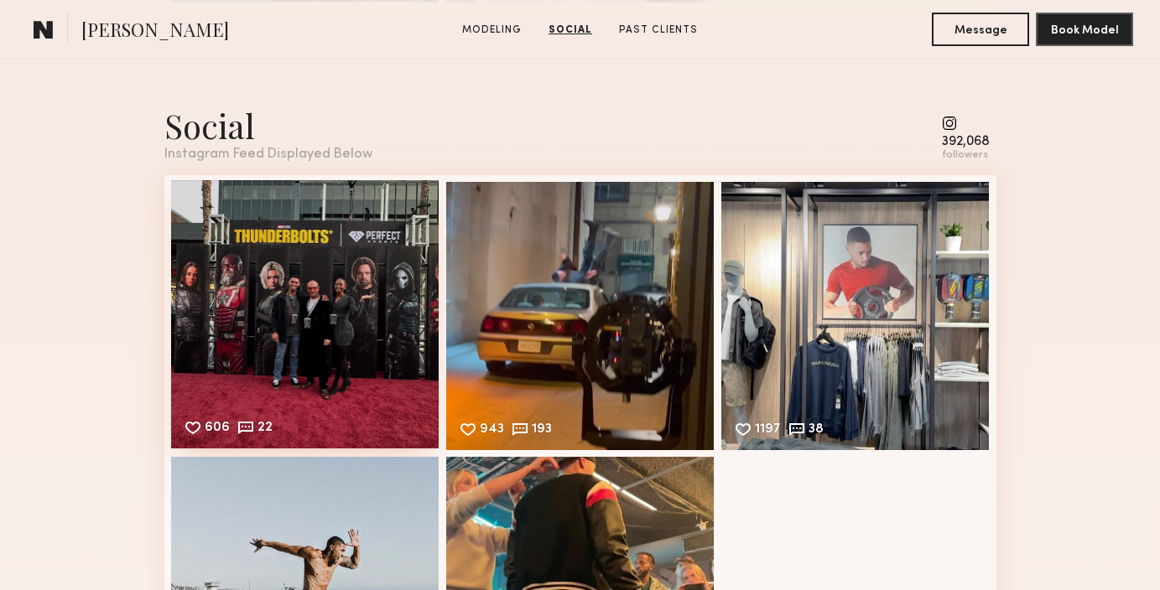
click at [292, 293] on div "606 22 Likes & comments displayed to show model’s engagement" at bounding box center [305, 314] width 268 height 268
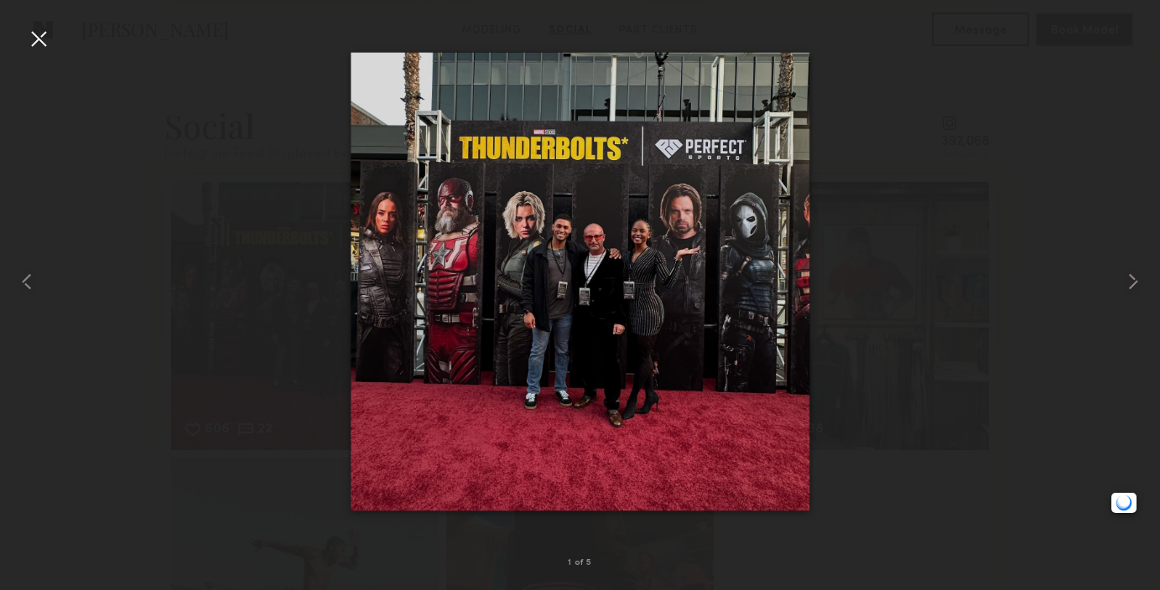
click at [922, 208] on div at bounding box center [580, 282] width 1160 height 510
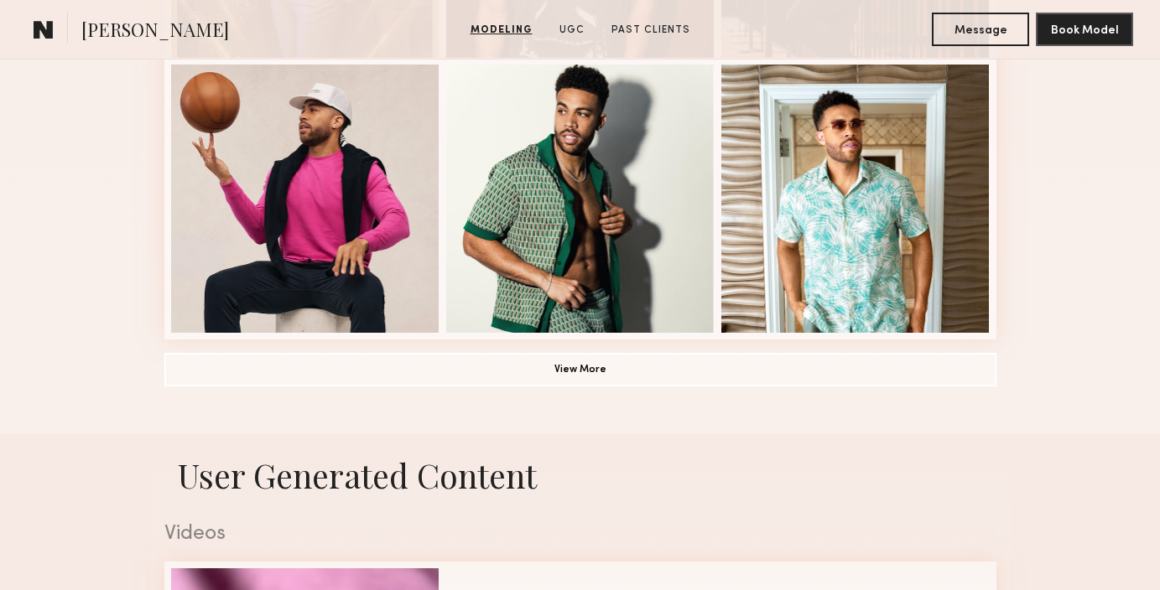
scroll to position [1220, 0]
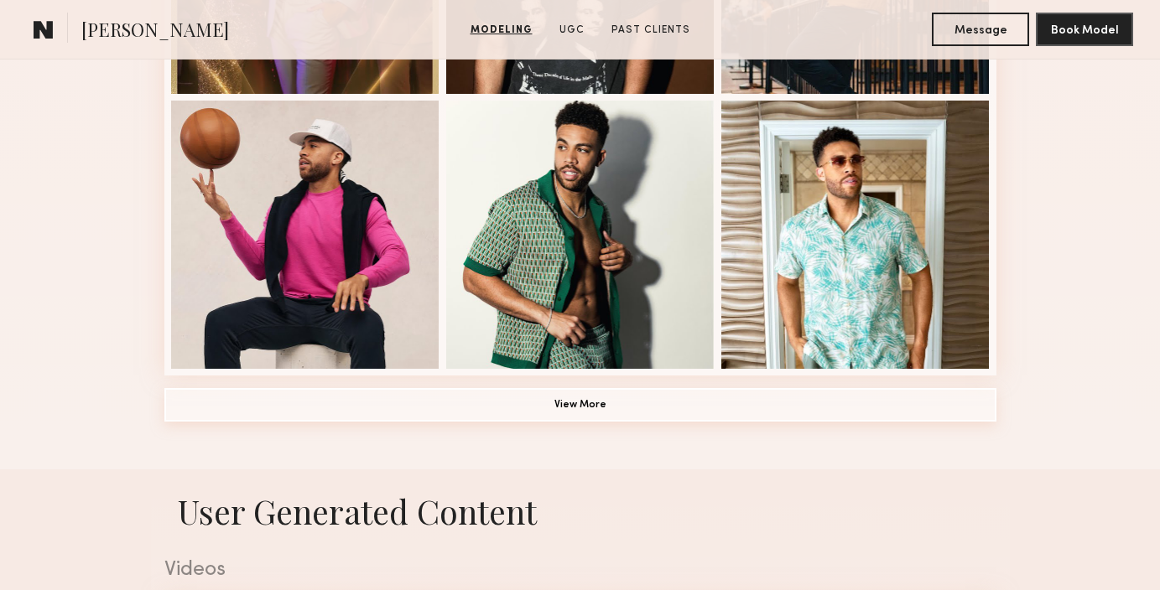
click at [404, 410] on button "View More" at bounding box center [580, 405] width 832 height 34
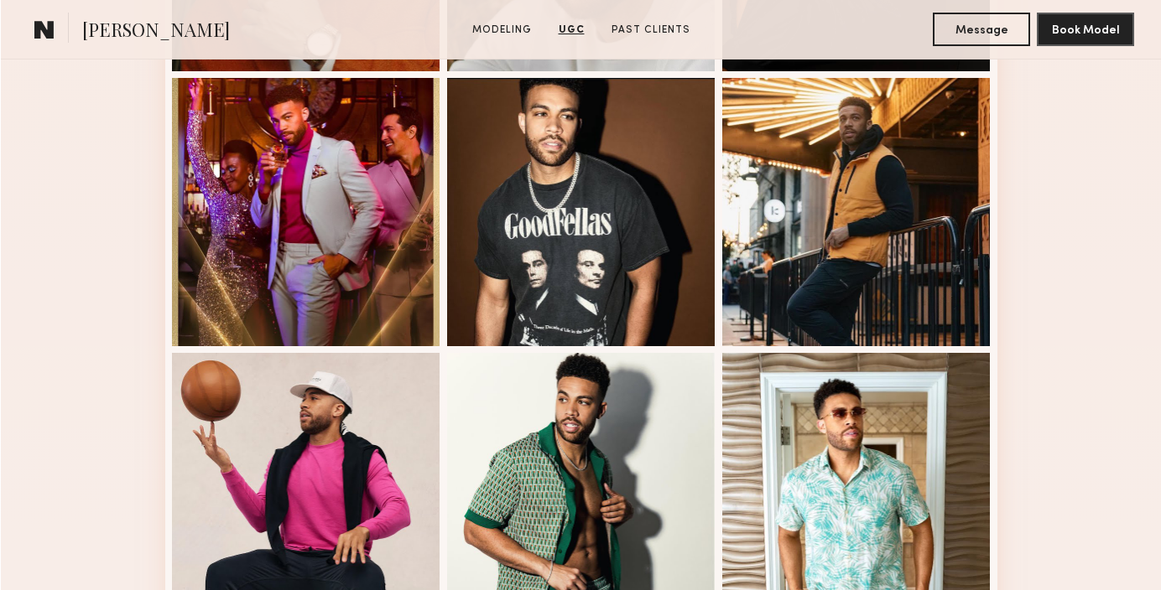
scroll to position [0, 0]
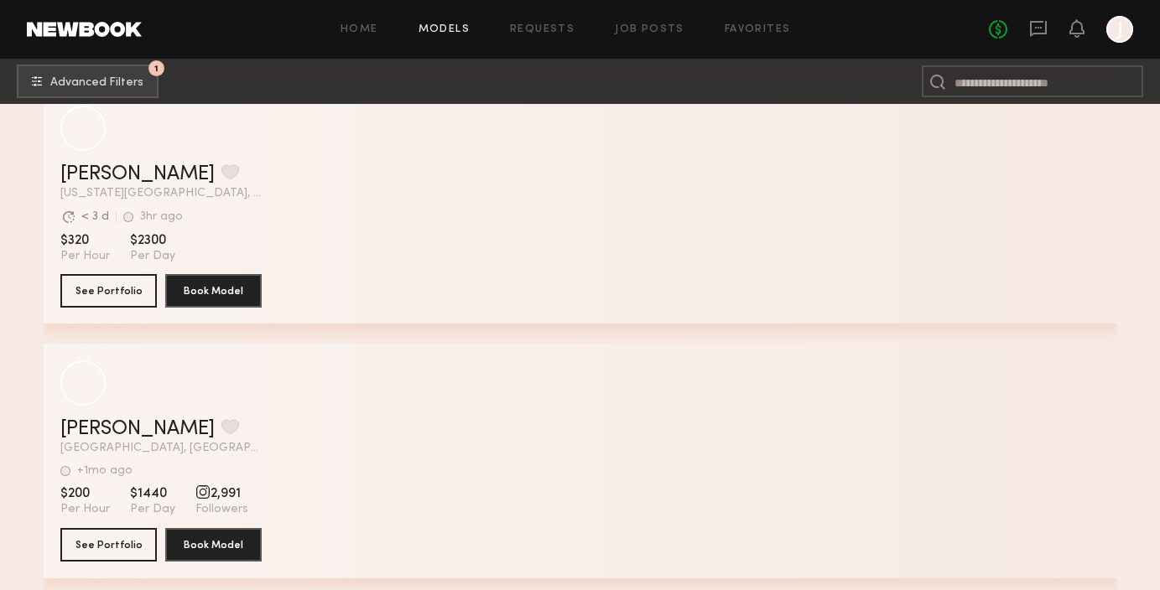
scroll to position [52954, 0]
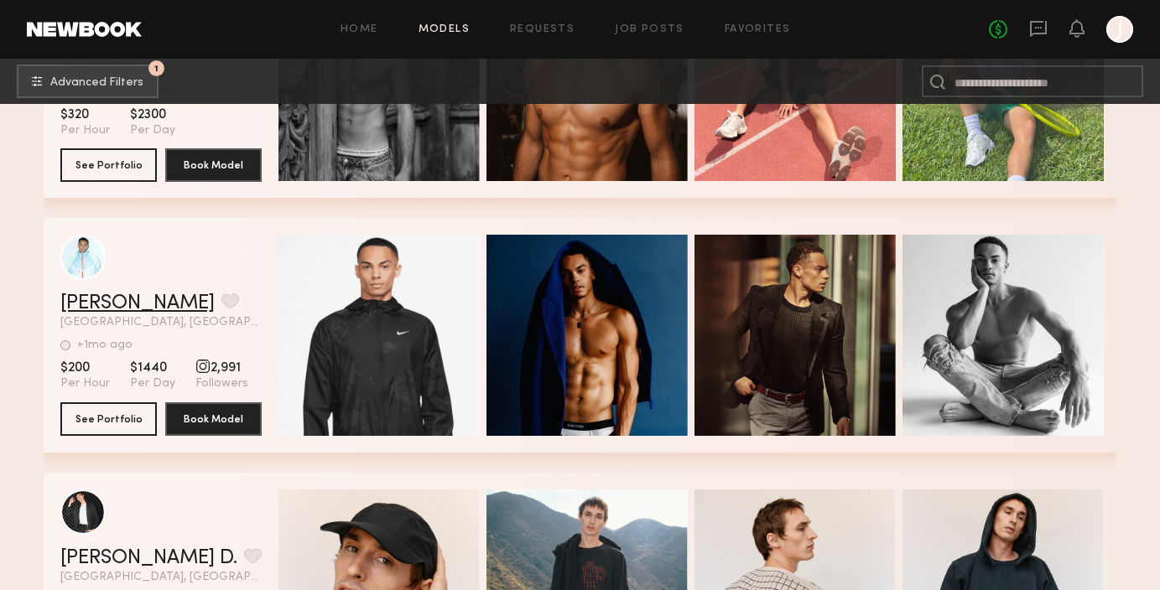
click at [93, 302] on link "Mekhi B." at bounding box center [137, 304] width 154 height 20
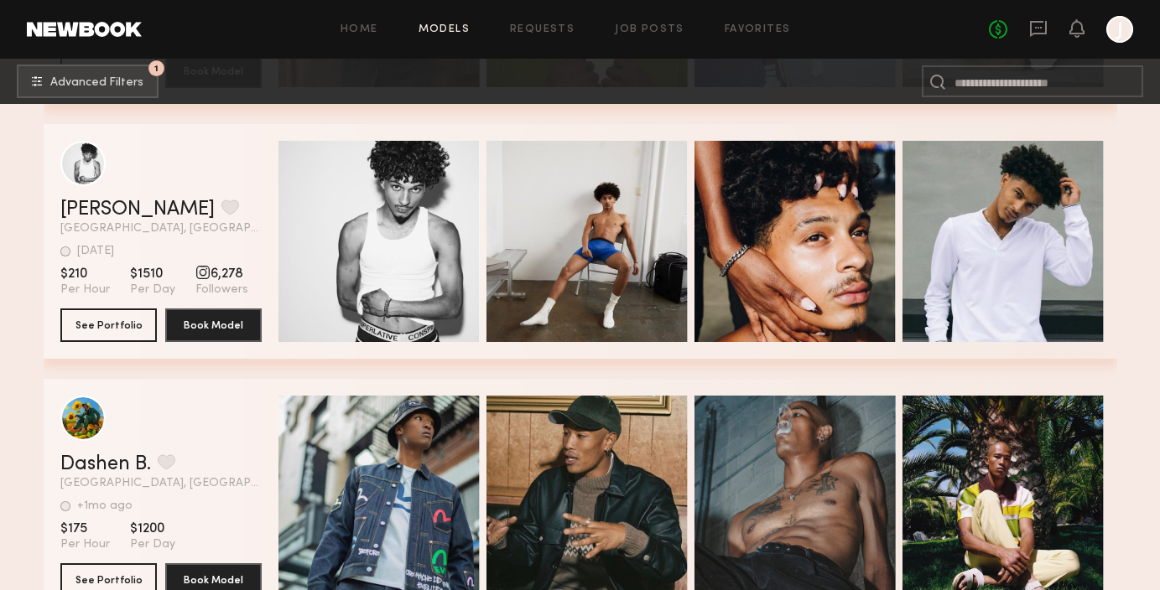
scroll to position [53811, 0]
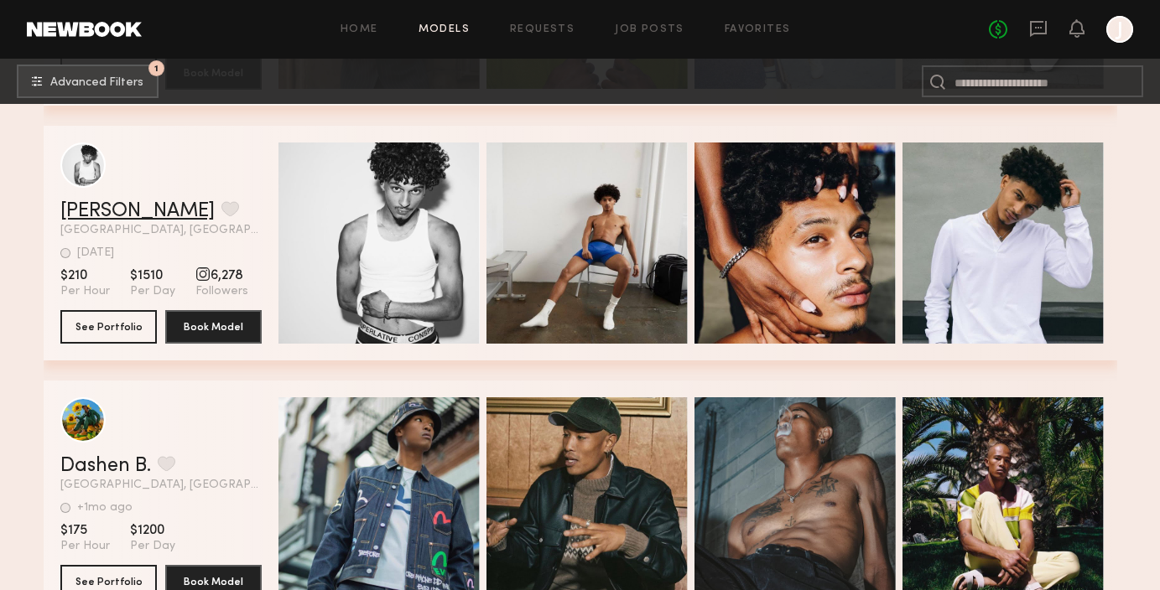
click at [124, 215] on link "Jonathan R." at bounding box center [137, 211] width 154 height 20
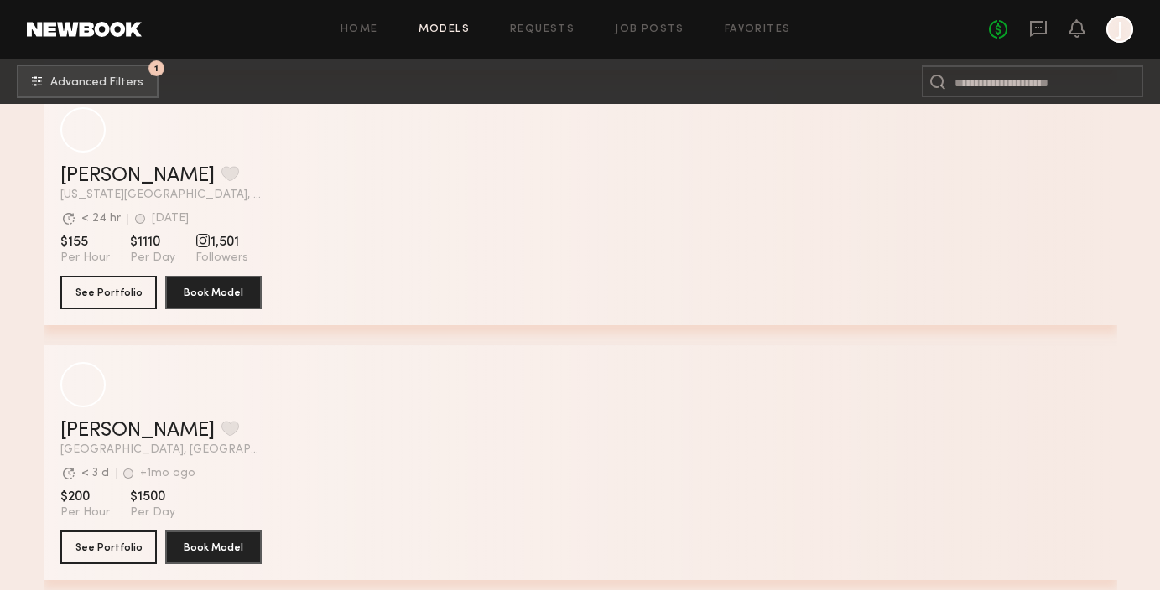
scroll to position [57926, 0]
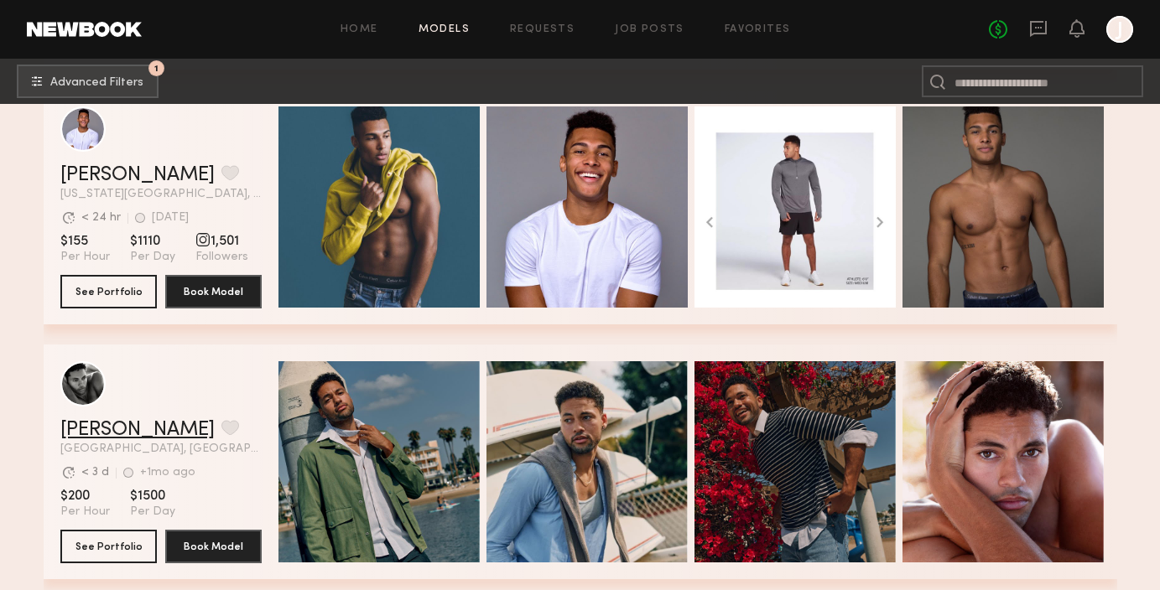
click at [109, 432] on link "Tristan W." at bounding box center [137, 430] width 154 height 20
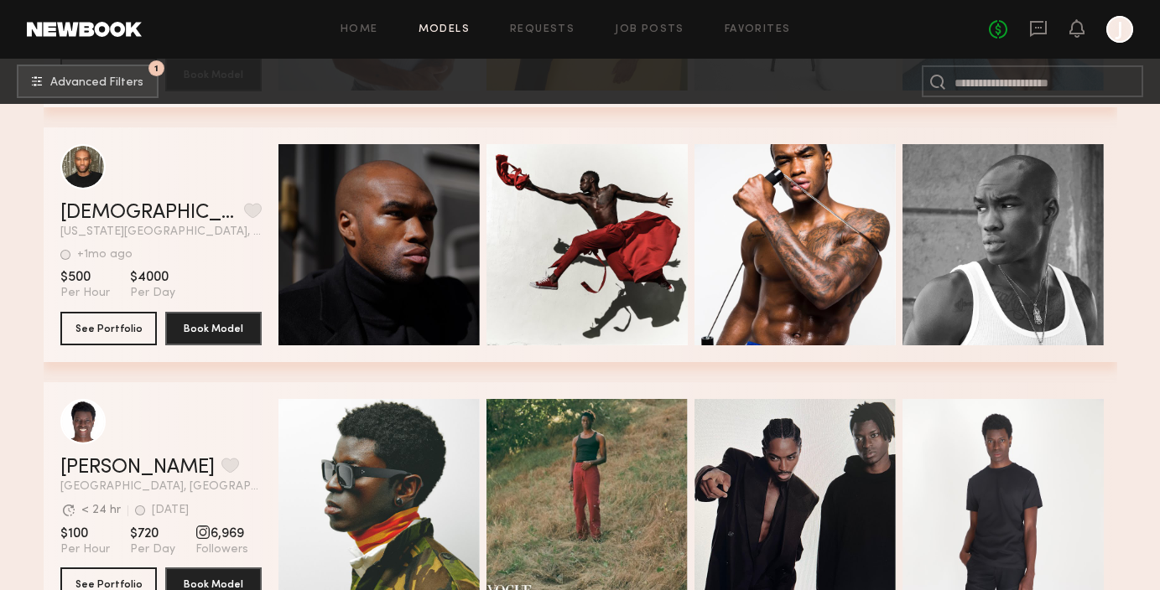
scroll to position [58670, 0]
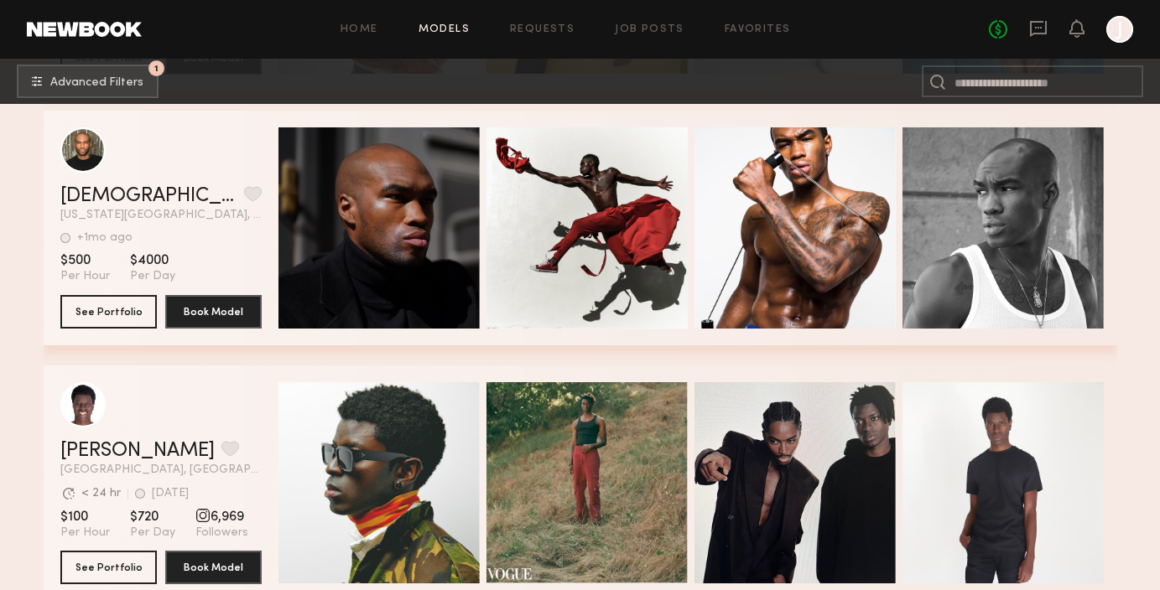
click at [764, 497] on div "Quick Preview" at bounding box center [794, 482] width 201 height 201
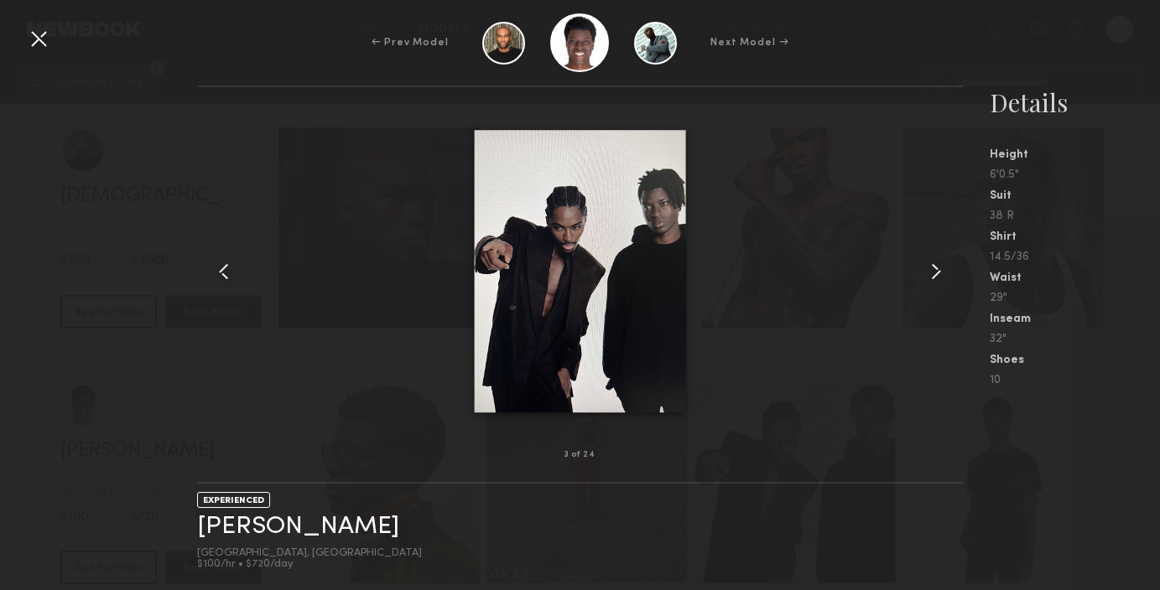
click at [35, 36] on div at bounding box center [38, 38] width 27 height 27
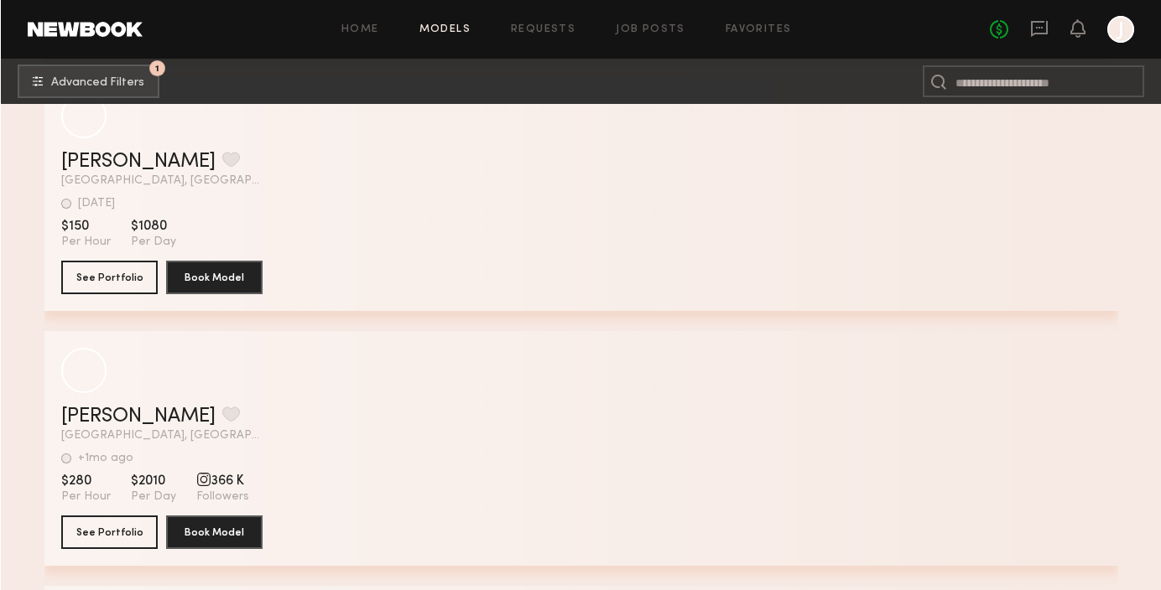
scroll to position [69932, 0]
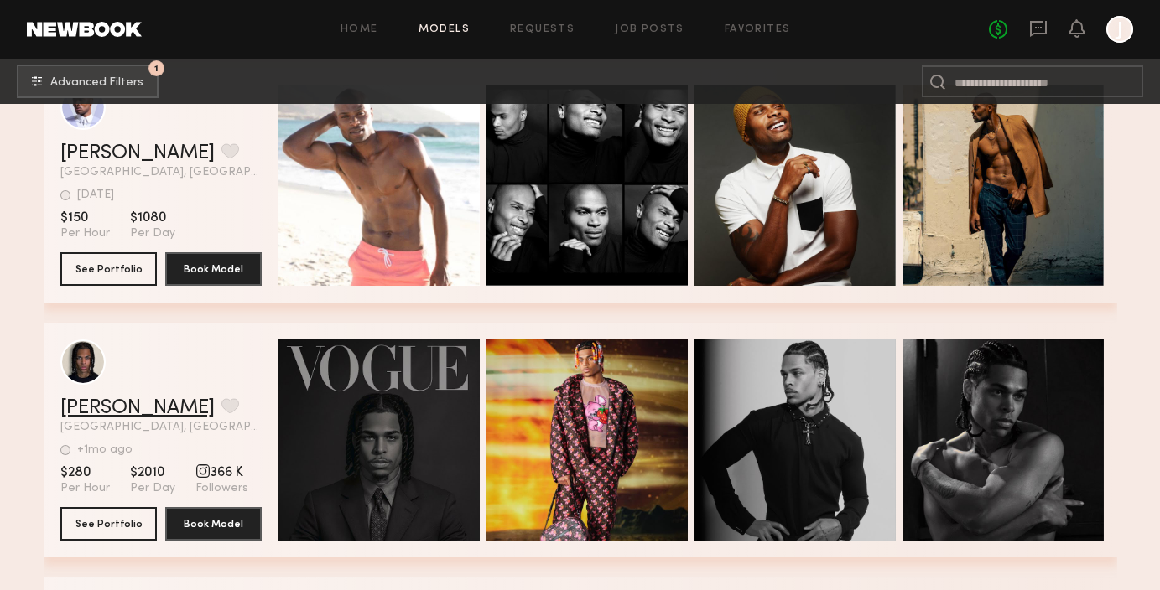
click at [97, 408] on link "Ballo M." at bounding box center [137, 408] width 154 height 20
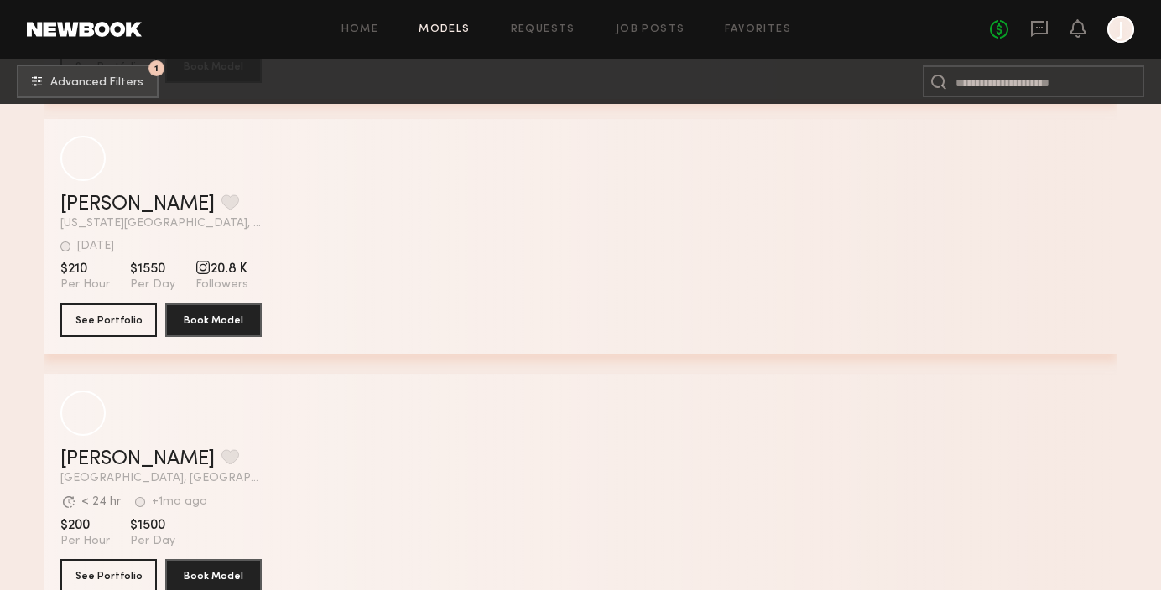
scroll to position [83468, 0]
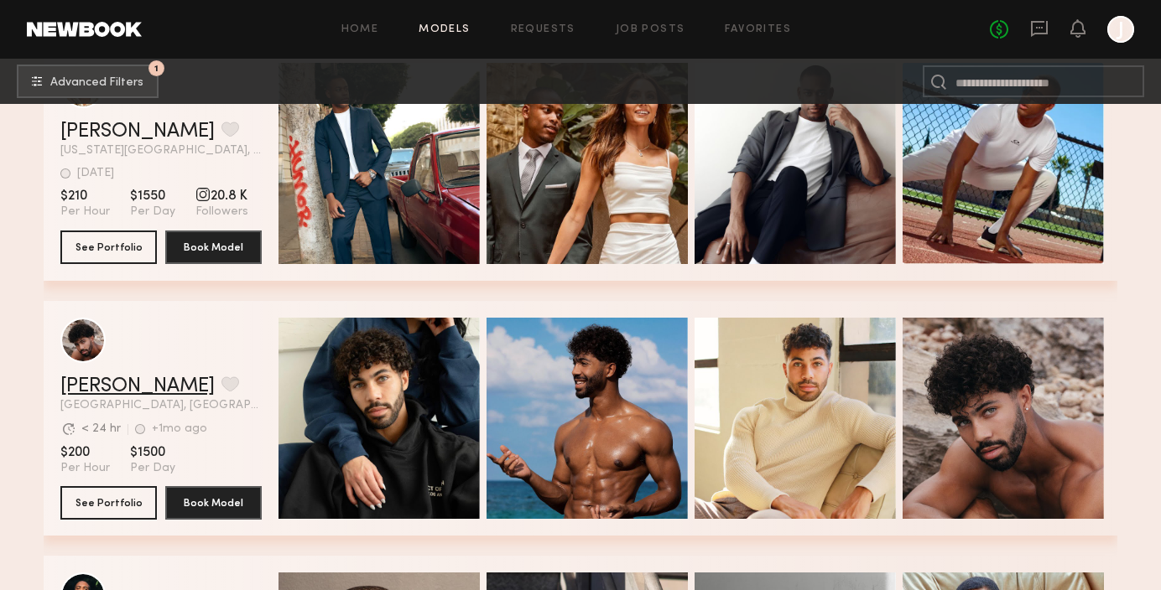
click at [112, 385] on link "Isaiah H." at bounding box center [137, 387] width 154 height 20
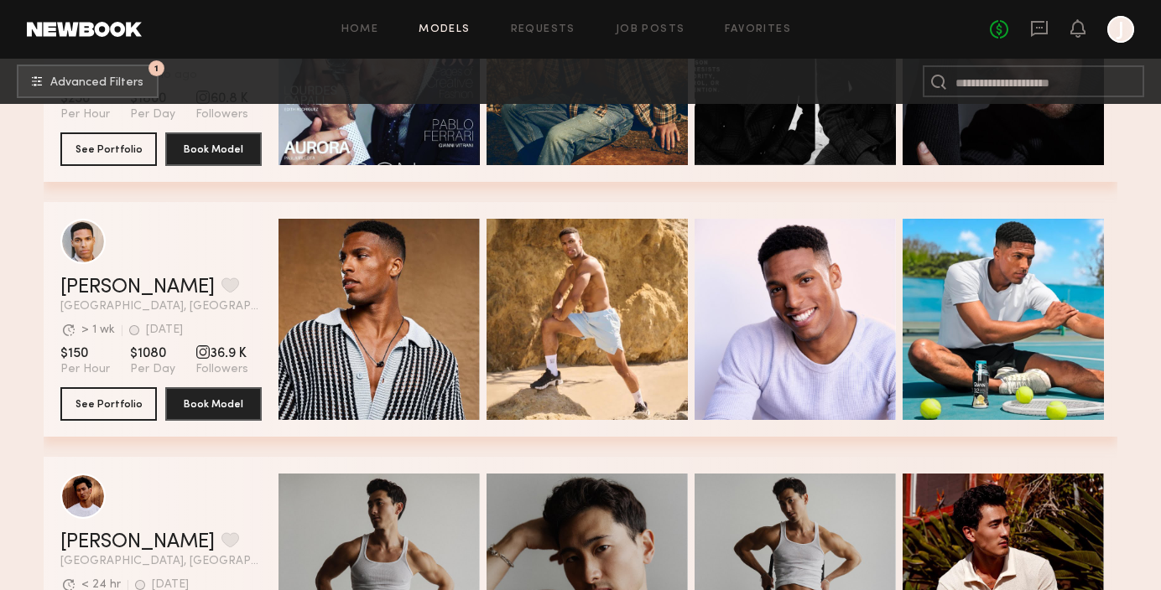
scroll to position [72349, 0]
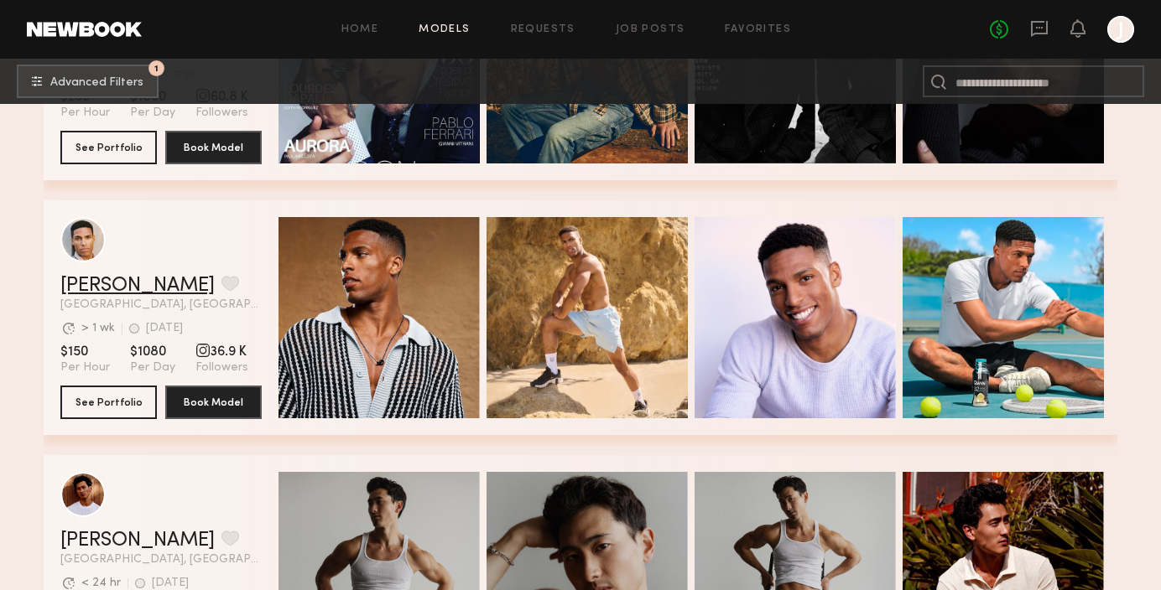
click at [85, 287] on link "[PERSON_NAME]" at bounding box center [137, 286] width 154 height 20
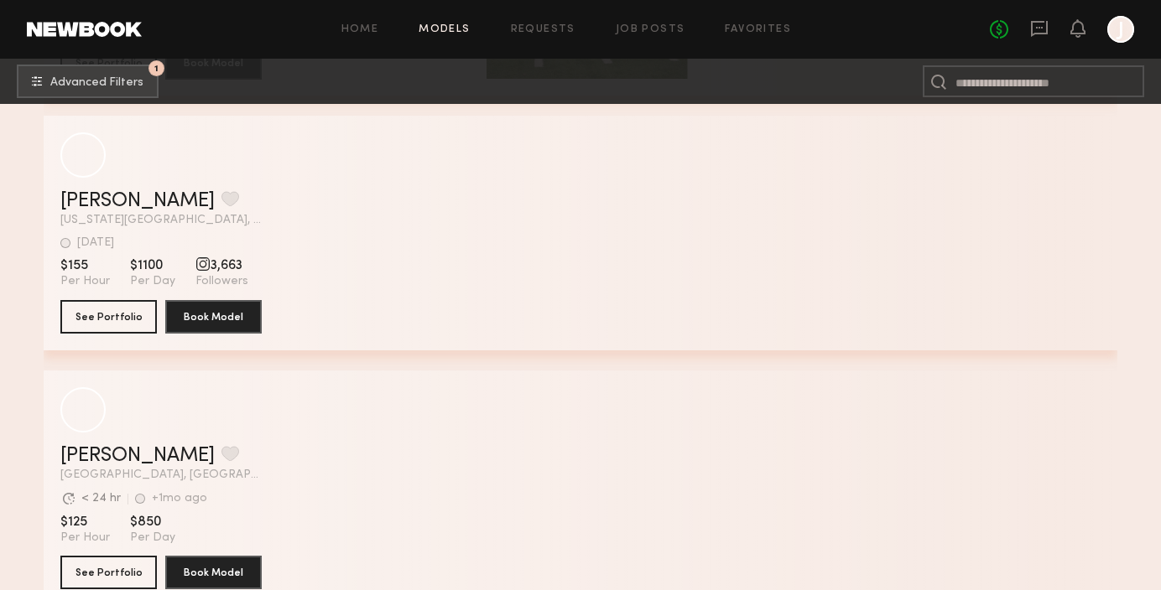
scroll to position [76510, 0]
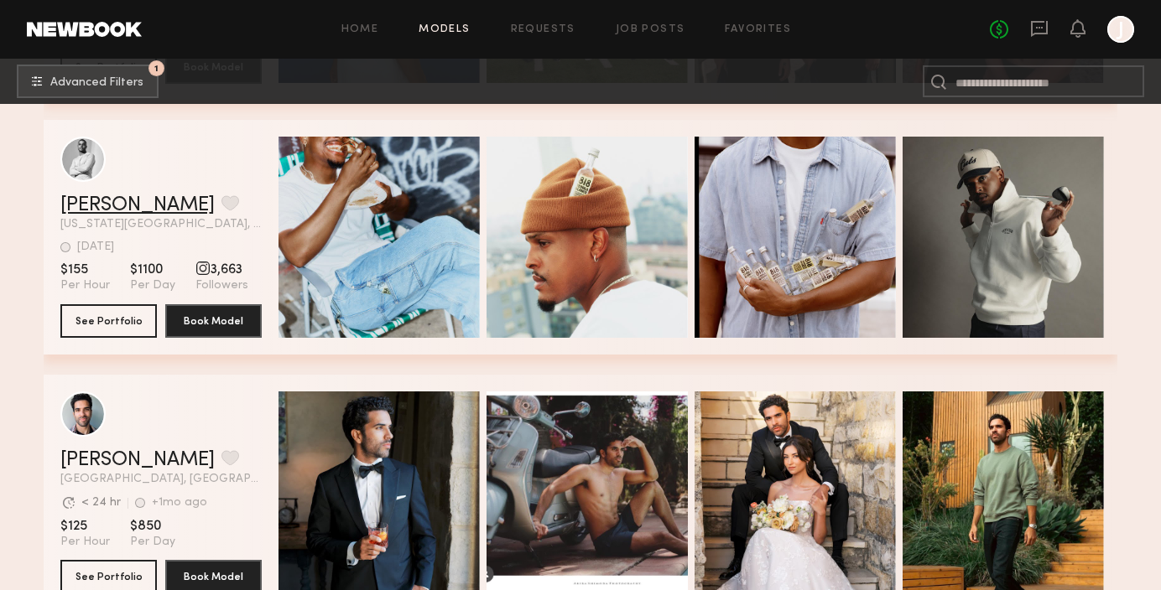
click at [95, 202] on link "Clint Brandon C." at bounding box center [137, 205] width 154 height 20
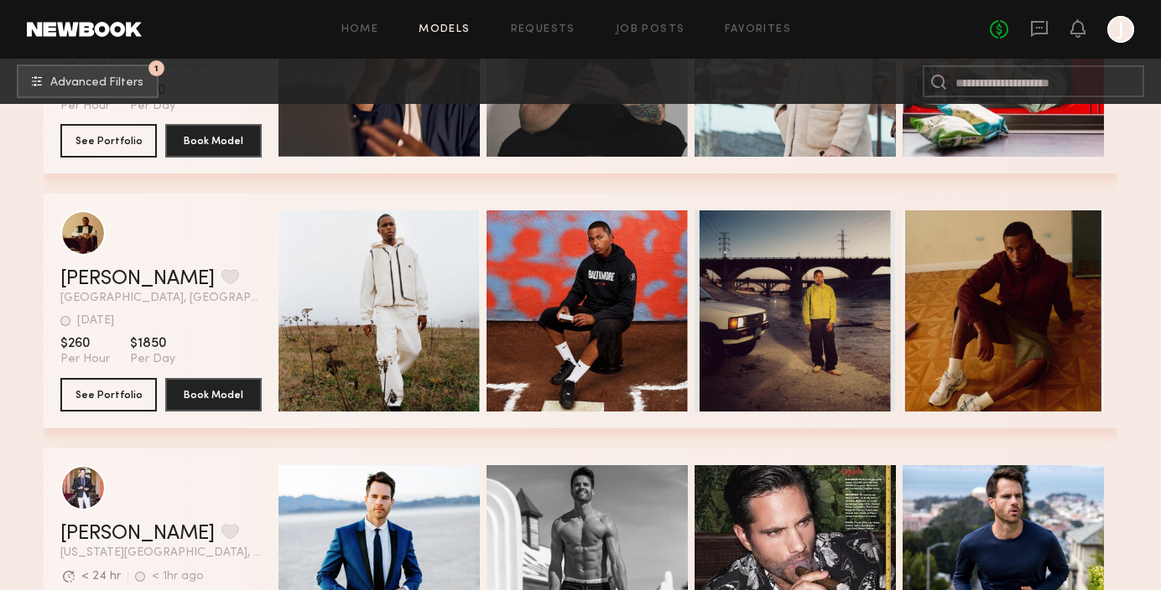
scroll to position [82567, 0]
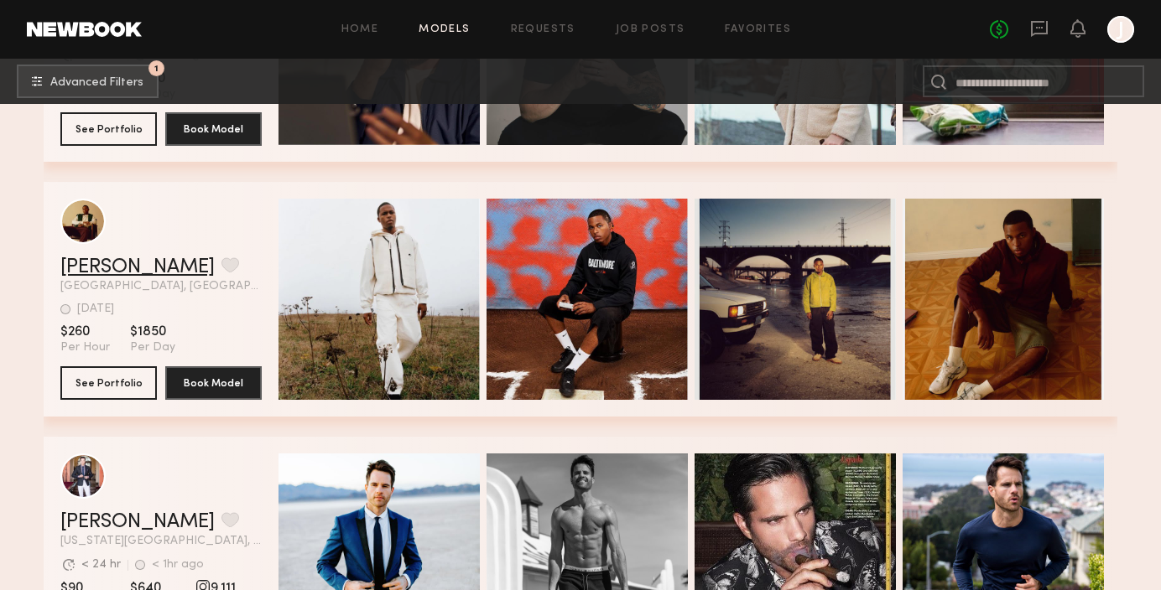
click at [115, 267] on link "Jordan J." at bounding box center [137, 267] width 154 height 20
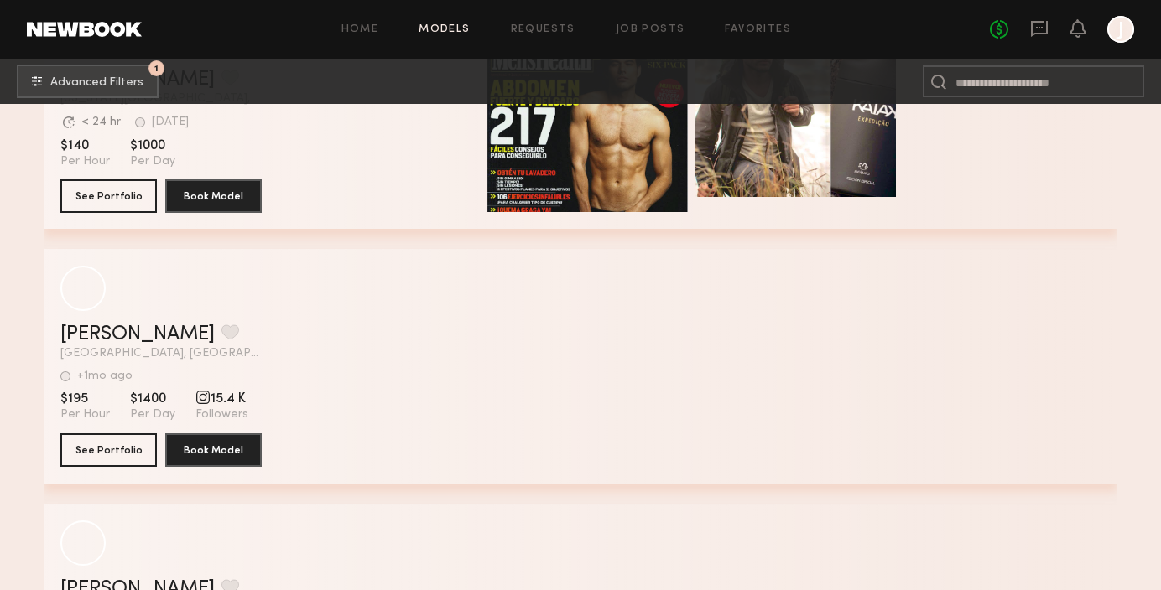
scroll to position [89907, 0]
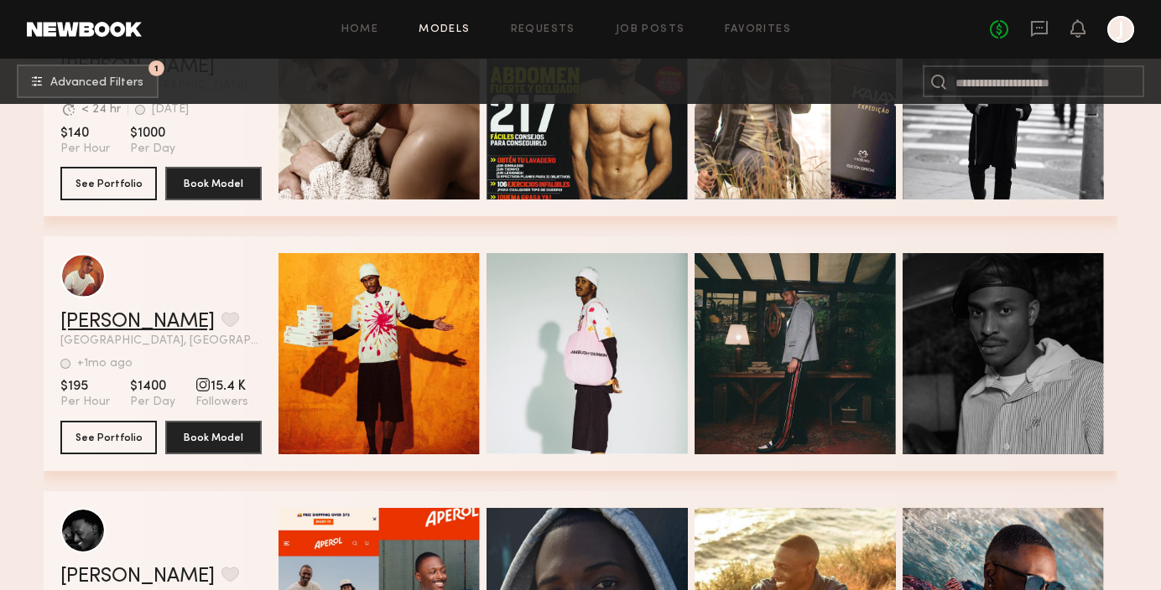
click at [68, 318] on link "Cliff P." at bounding box center [137, 322] width 154 height 20
click at [75, 322] on link "Cliff P." at bounding box center [137, 322] width 154 height 20
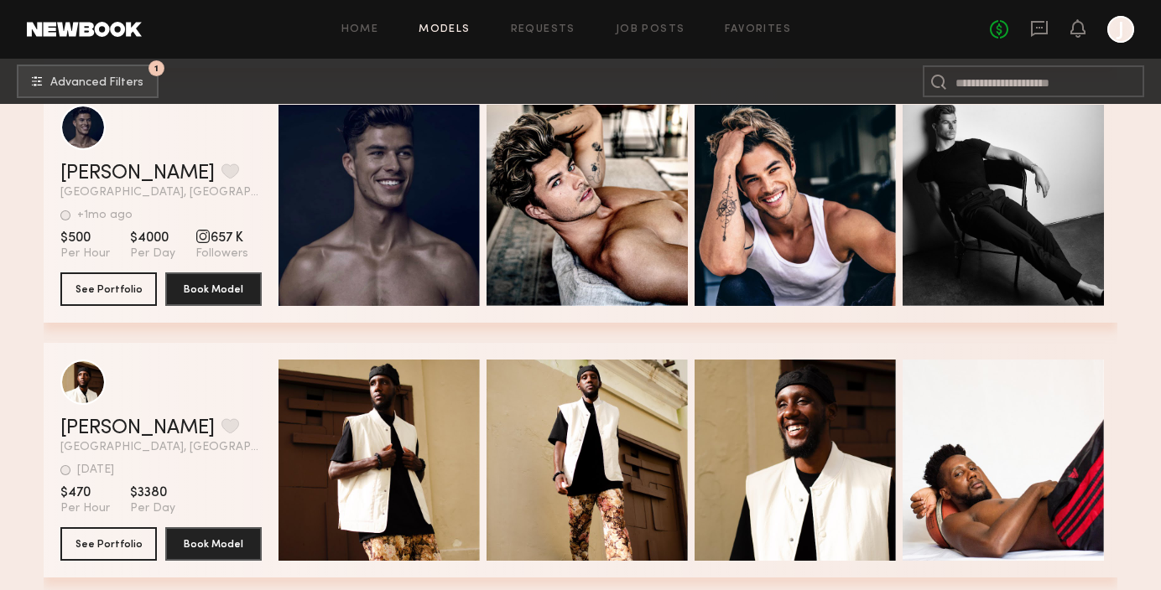
scroll to position [91197, 0]
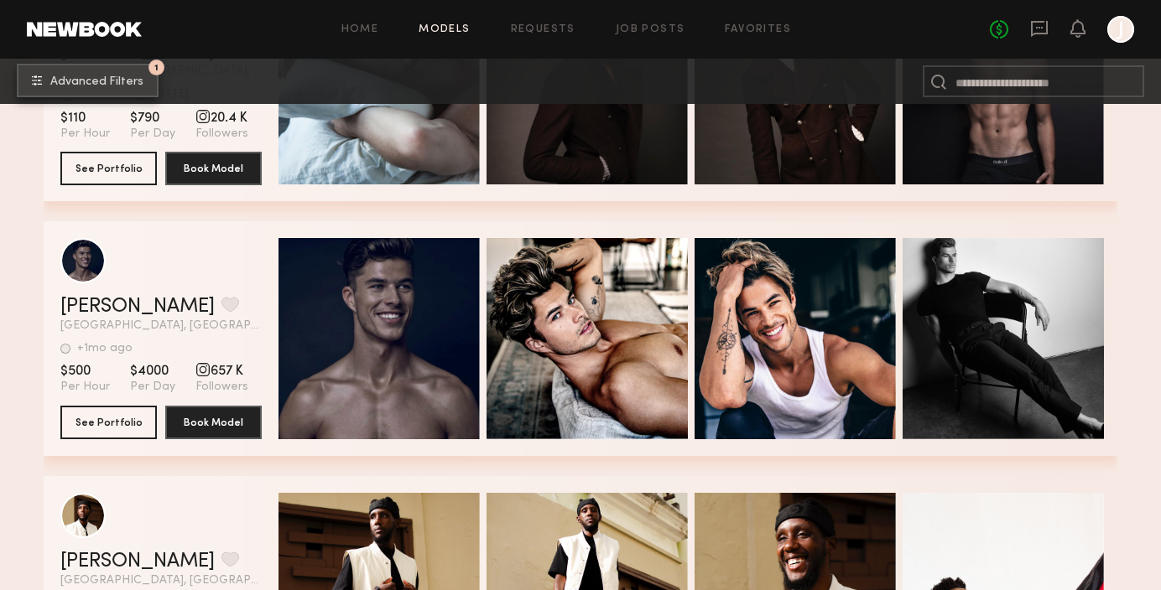
click at [39, 82] on common-icon "undefined" at bounding box center [37, 80] width 10 height 10
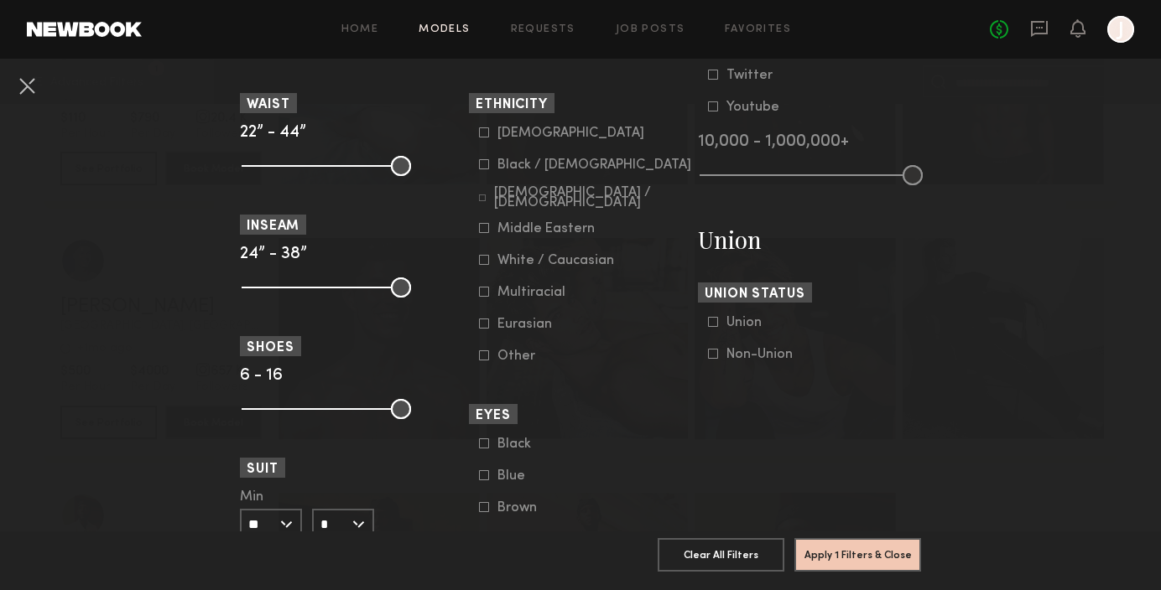
scroll to position [894, 0]
click at [481, 168] on icon at bounding box center [484, 165] width 10 height 10
click at [486, 294] on icon at bounding box center [484, 293] width 10 height 10
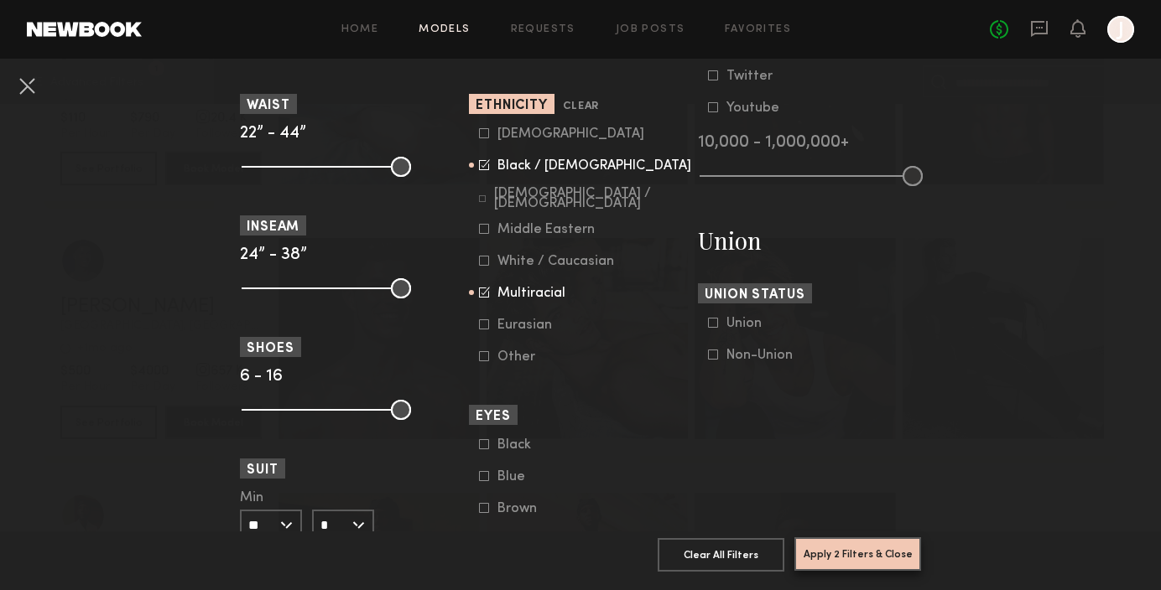
click at [875, 549] on button "Apply 2 Filters & Close" at bounding box center [857, 555] width 127 height 34
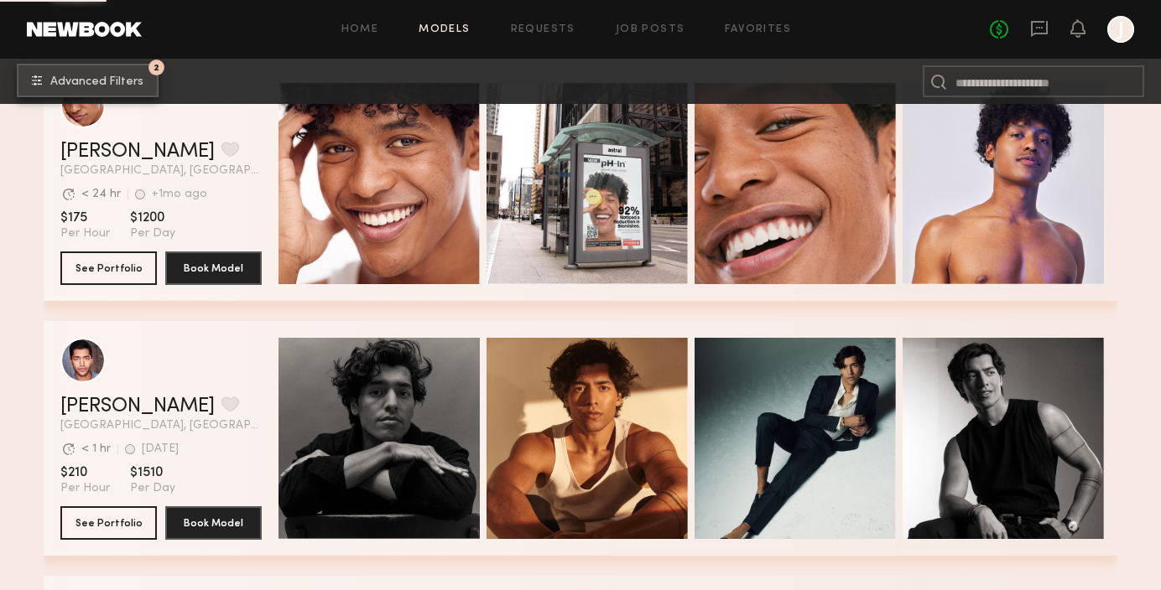
scroll to position [8488, 0]
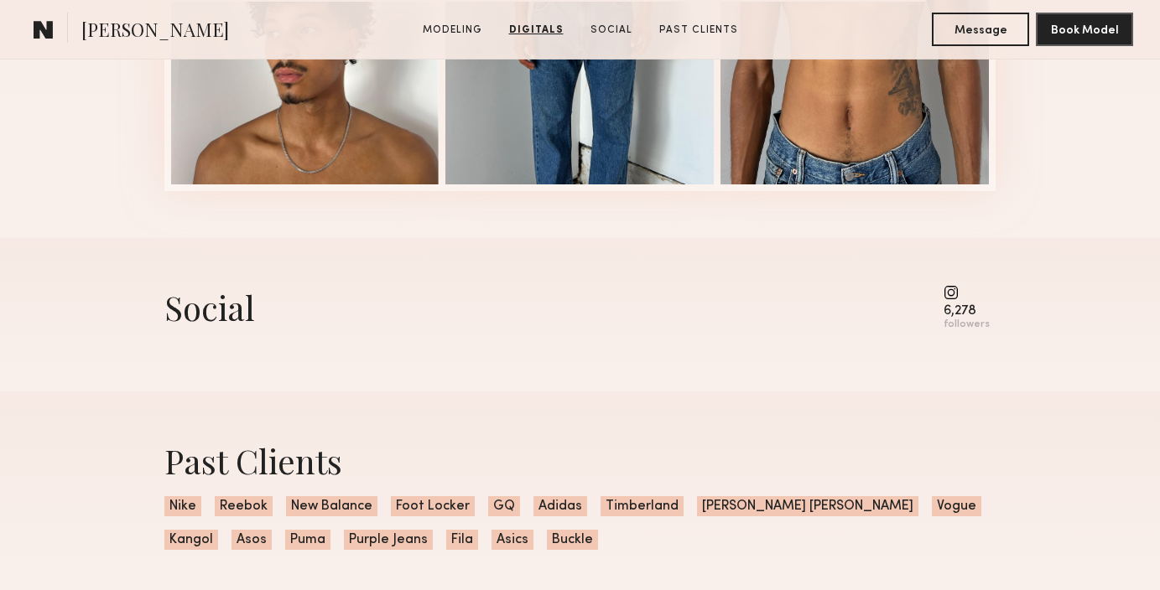
scroll to position [2124, 0]
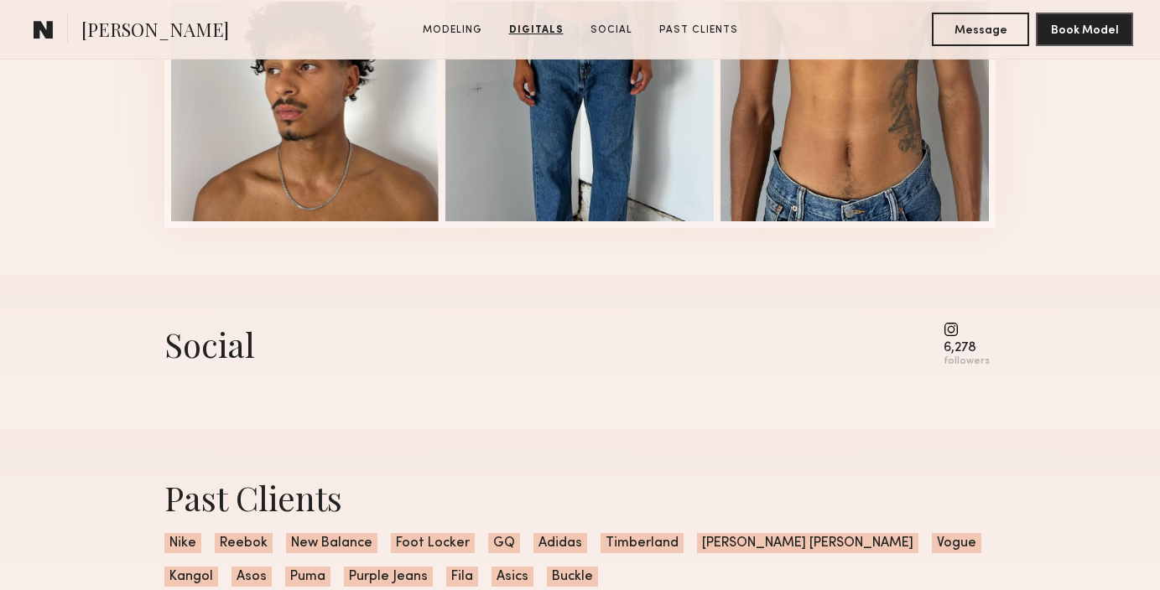
click at [955, 333] on common-icon at bounding box center [967, 329] width 46 height 15
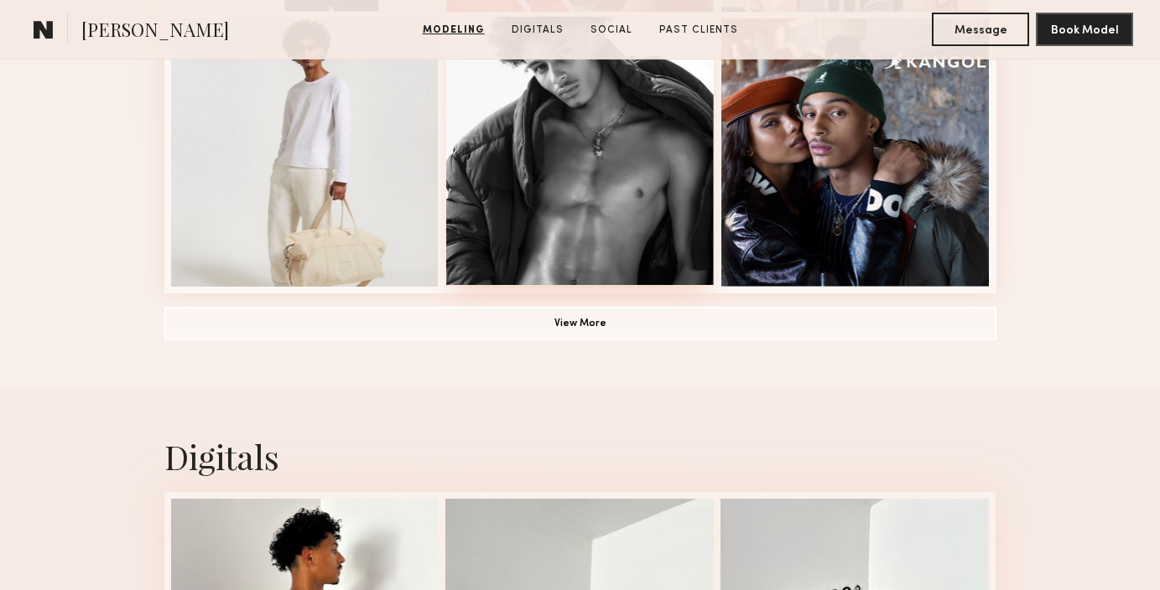
scroll to position [1303, 0]
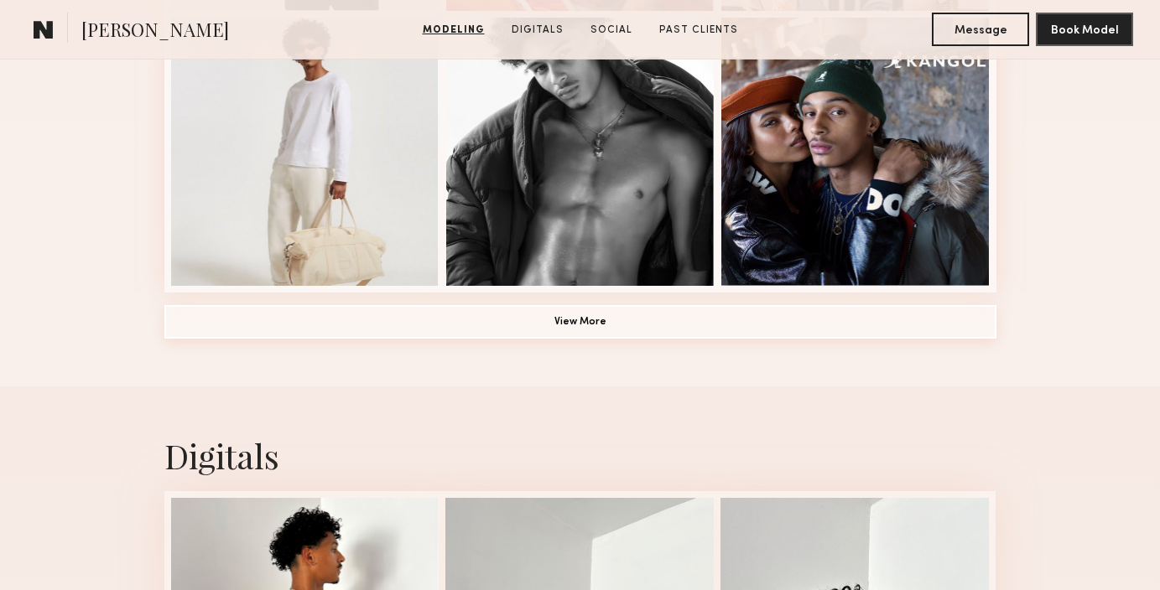
click at [551, 319] on button "View More" at bounding box center [580, 322] width 832 height 34
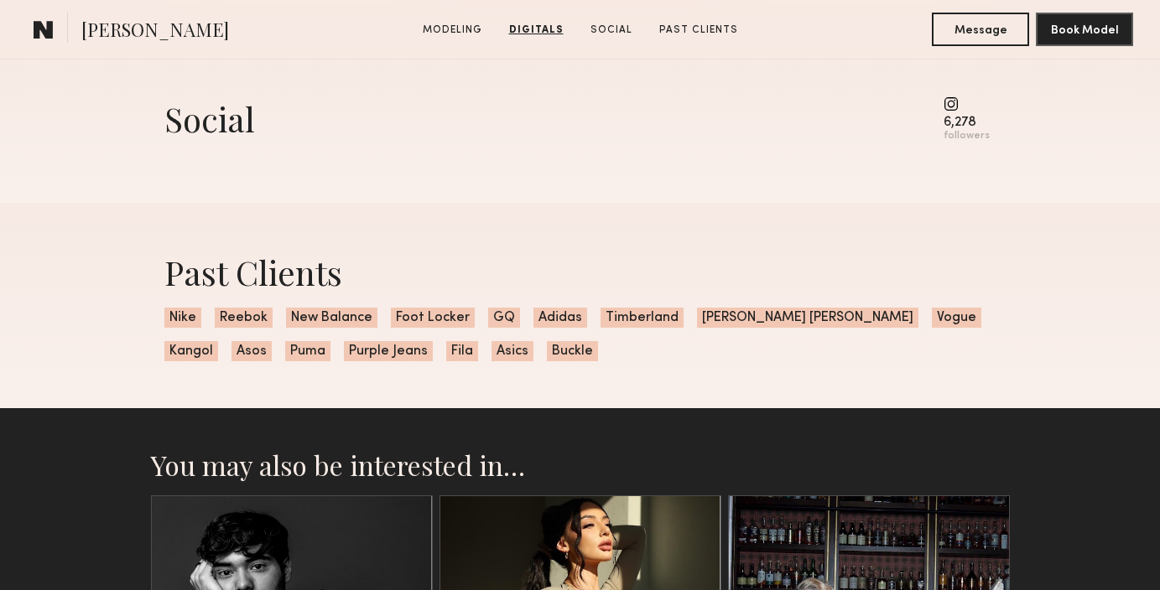
scroll to position [3409, 0]
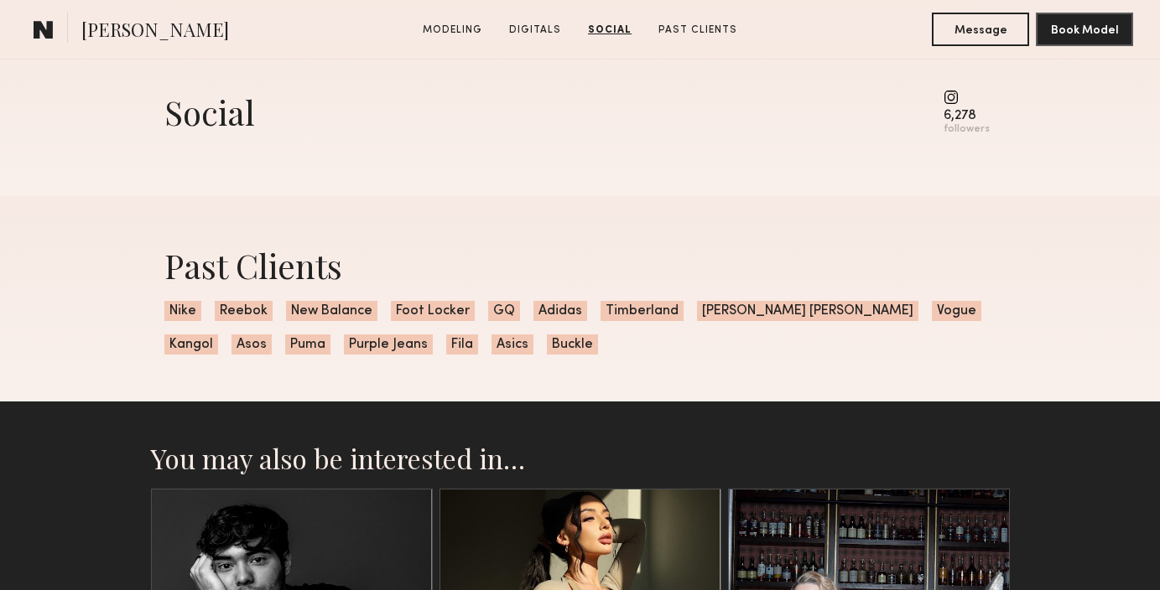
click at [950, 96] on common-icon at bounding box center [967, 97] width 46 height 15
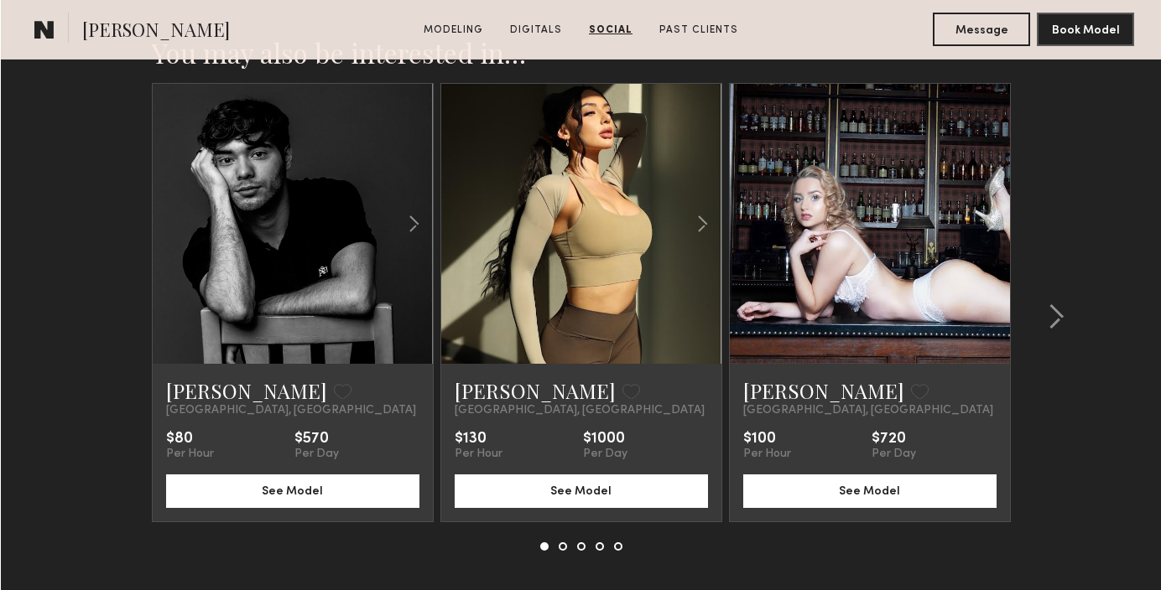
scroll to position [3899, 0]
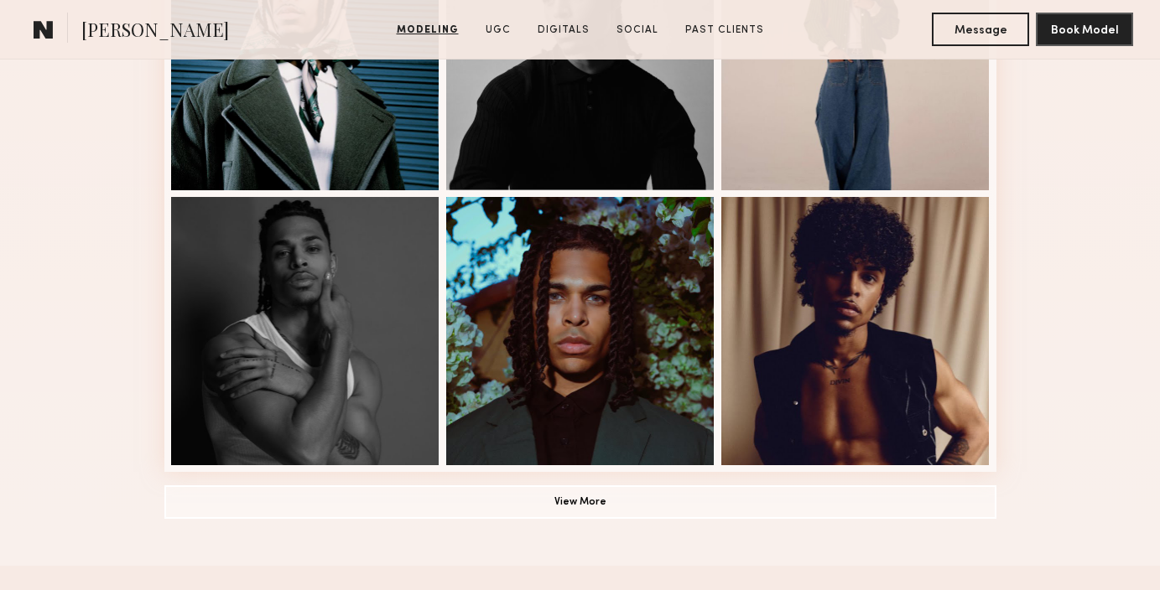
scroll to position [1125, 0]
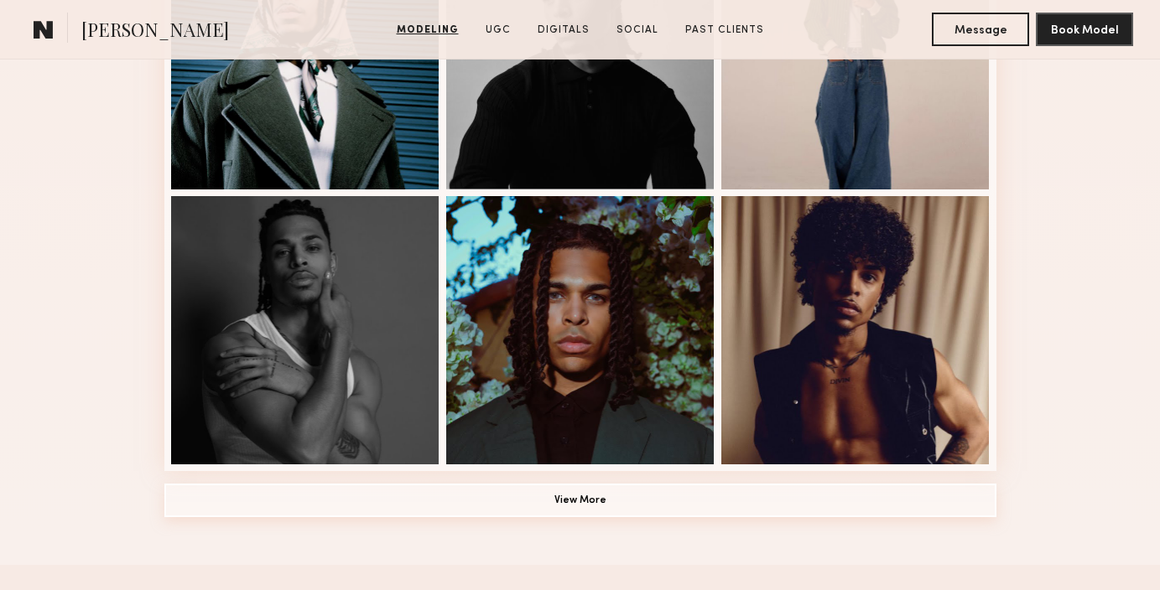
click at [568, 507] on button "View More" at bounding box center [580, 501] width 832 height 34
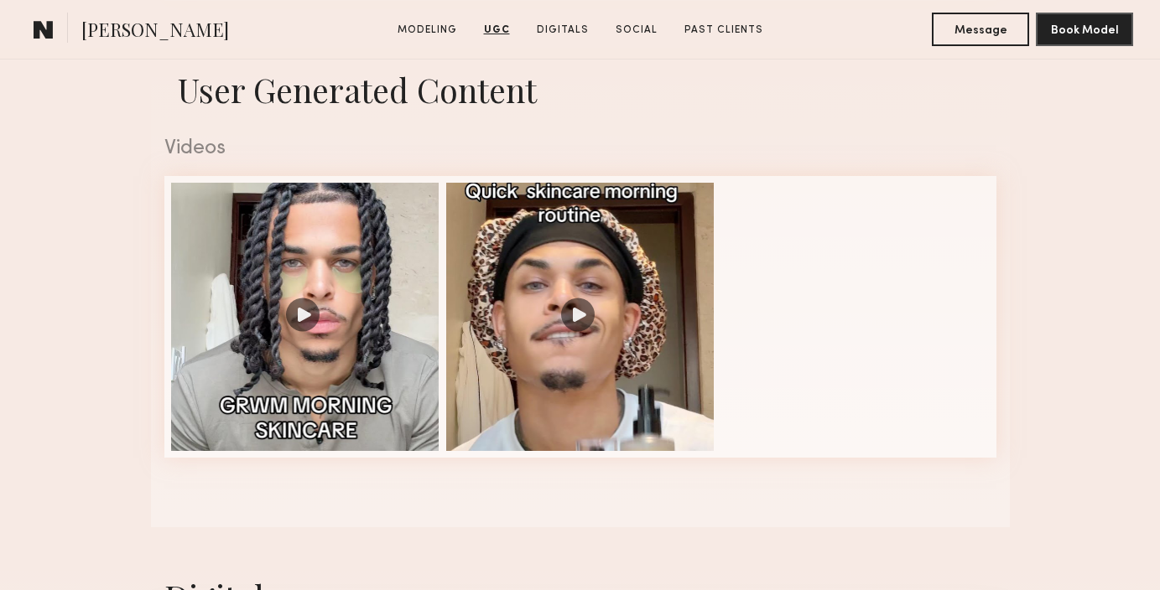
scroll to position [2697, 0]
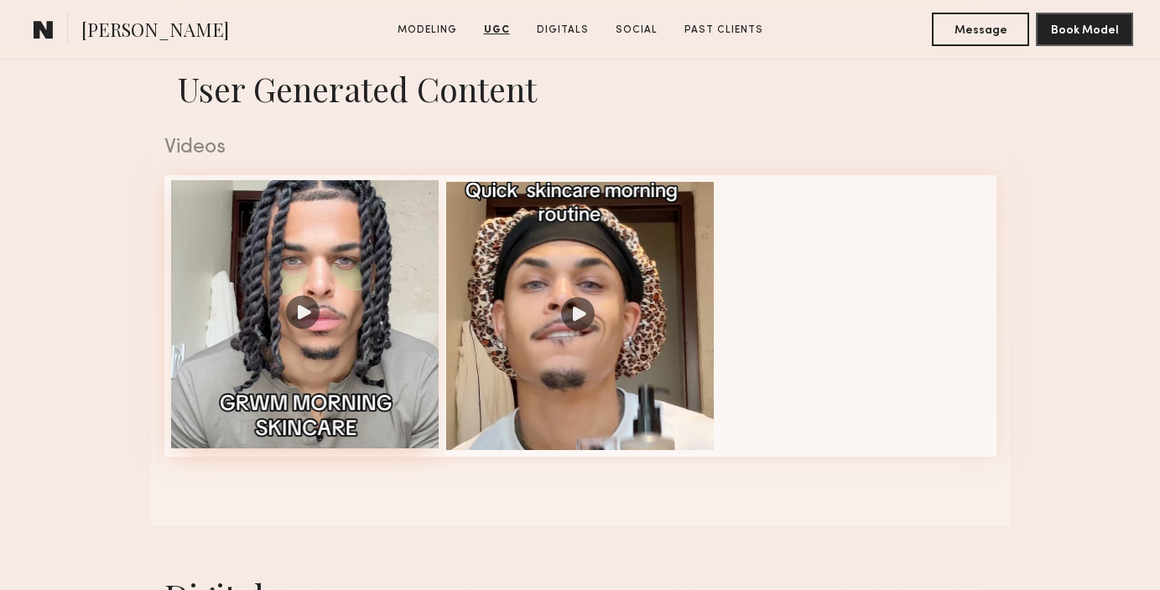
click at [280, 312] on div at bounding box center [305, 314] width 268 height 268
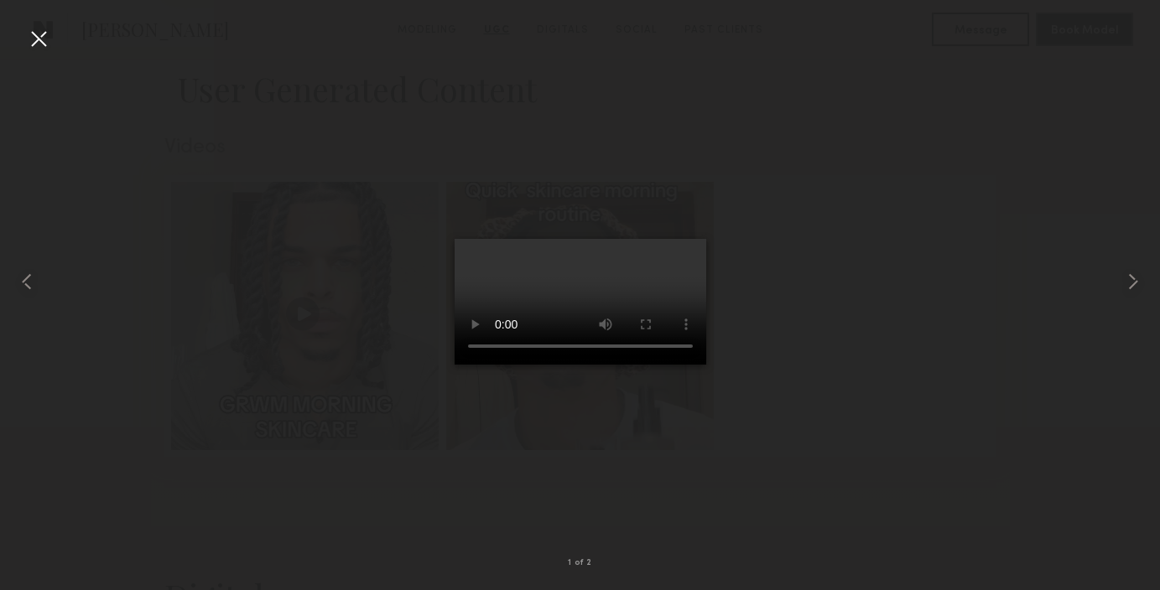
click at [866, 237] on div at bounding box center [580, 282] width 1160 height 510
click at [35, 38] on div at bounding box center [38, 38] width 27 height 27
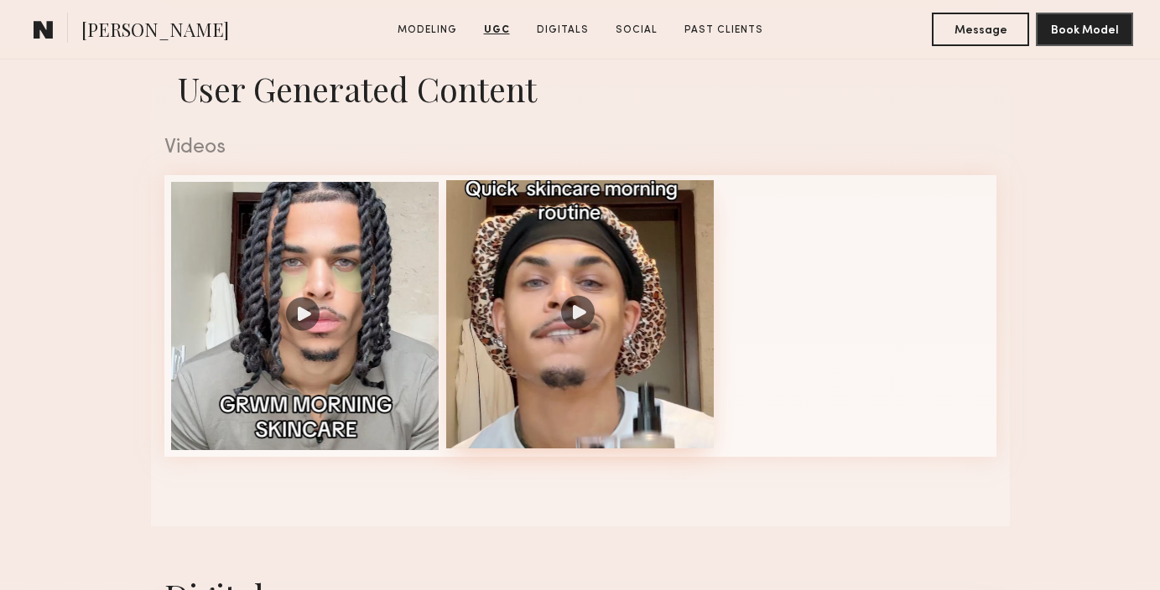
click at [603, 224] on div at bounding box center [580, 314] width 268 height 268
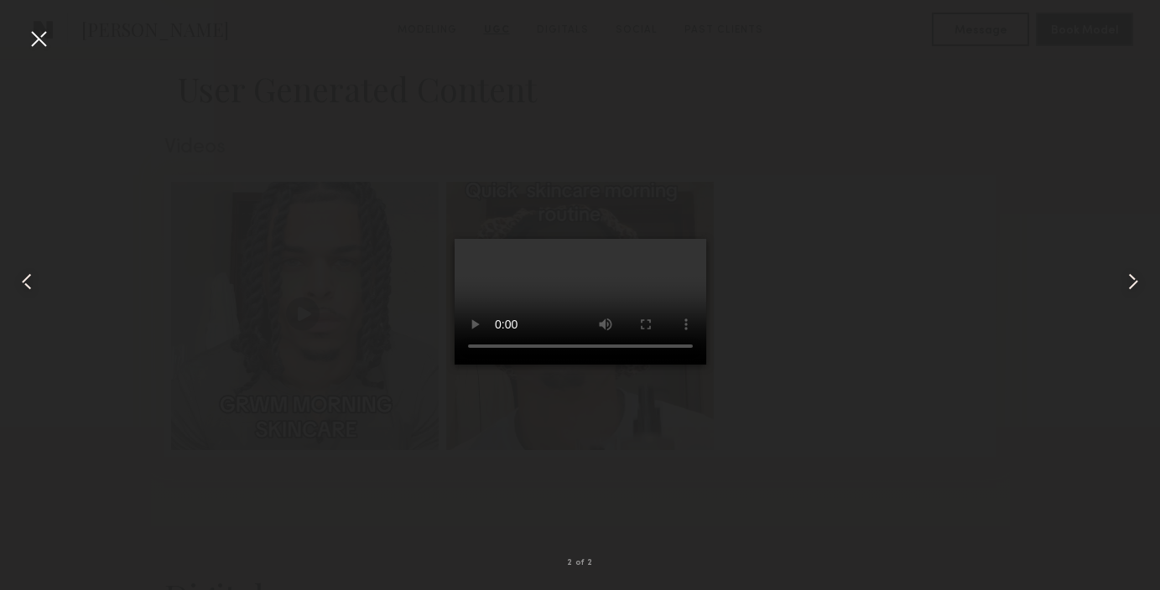
click at [35, 43] on div at bounding box center [38, 38] width 27 height 27
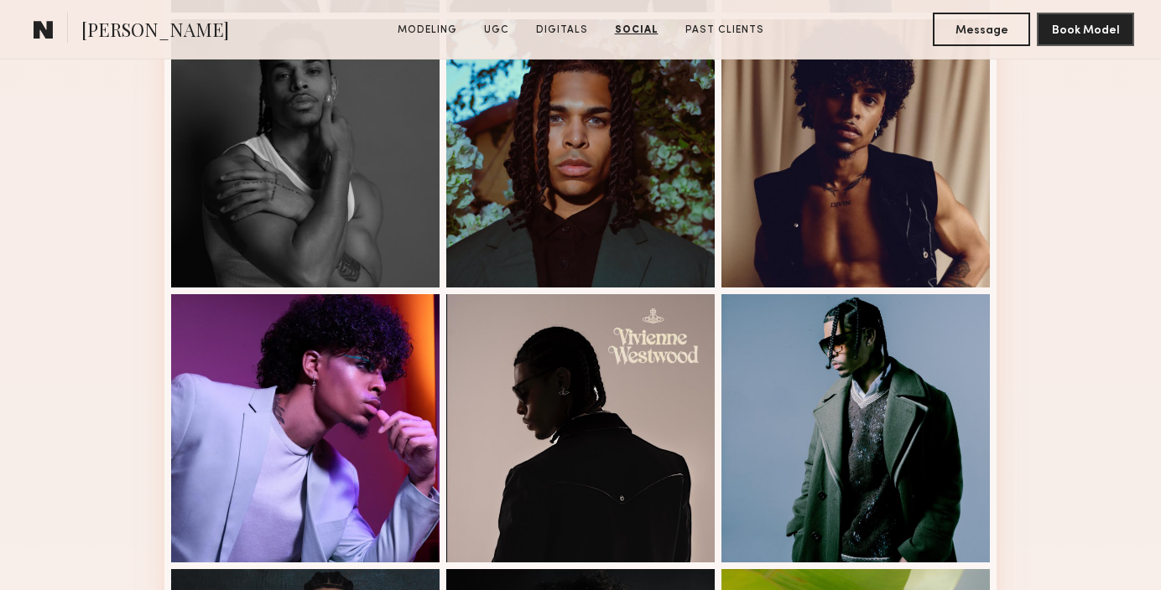
scroll to position [1300, 0]
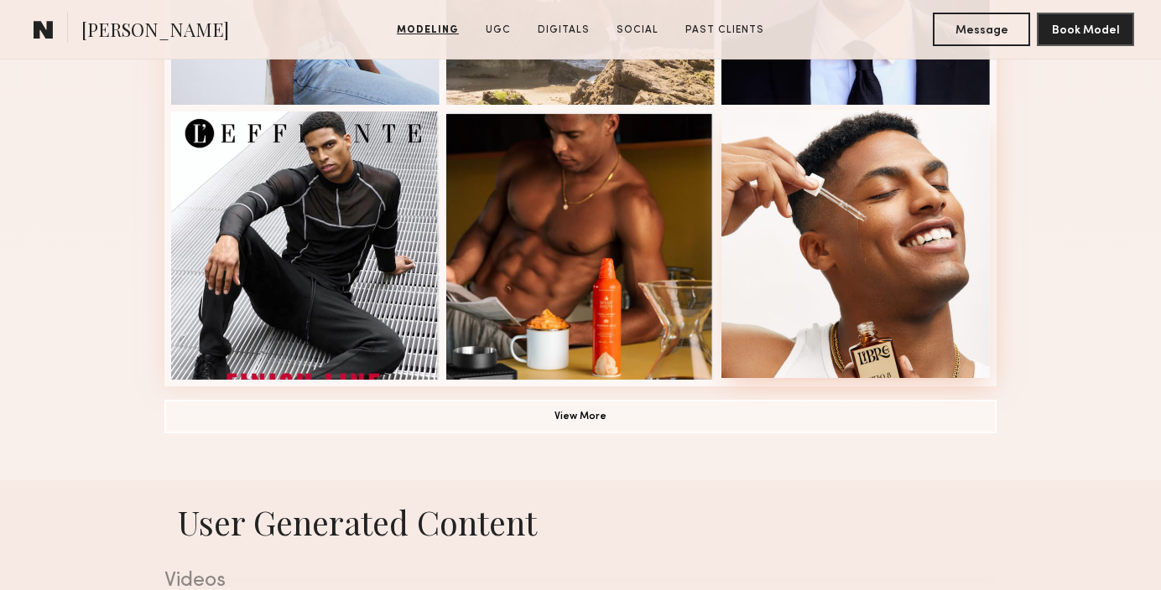
scroll to position [1344, 0]
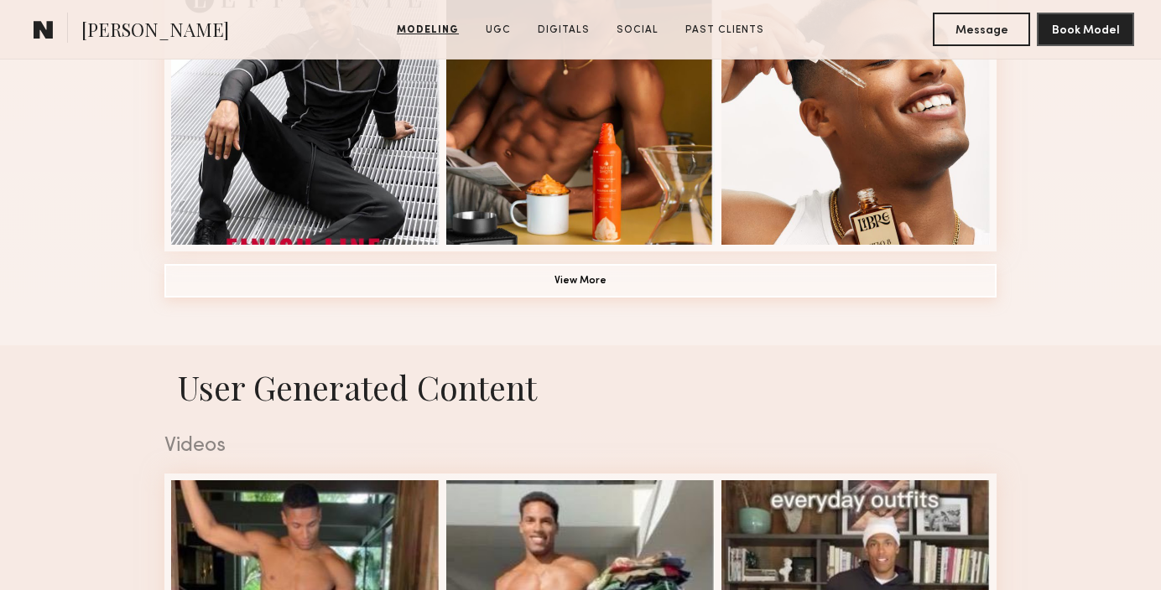
click at [735, 290] on button "View More" at bounding box center [580, 281] width 832 height 34
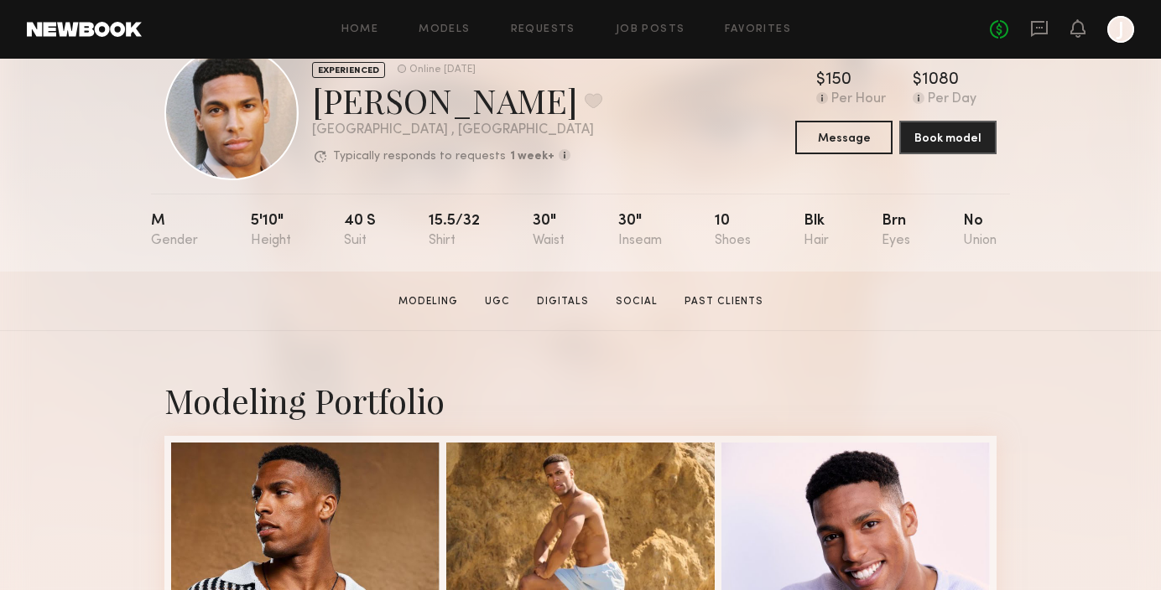
scroll to position [0, 0]
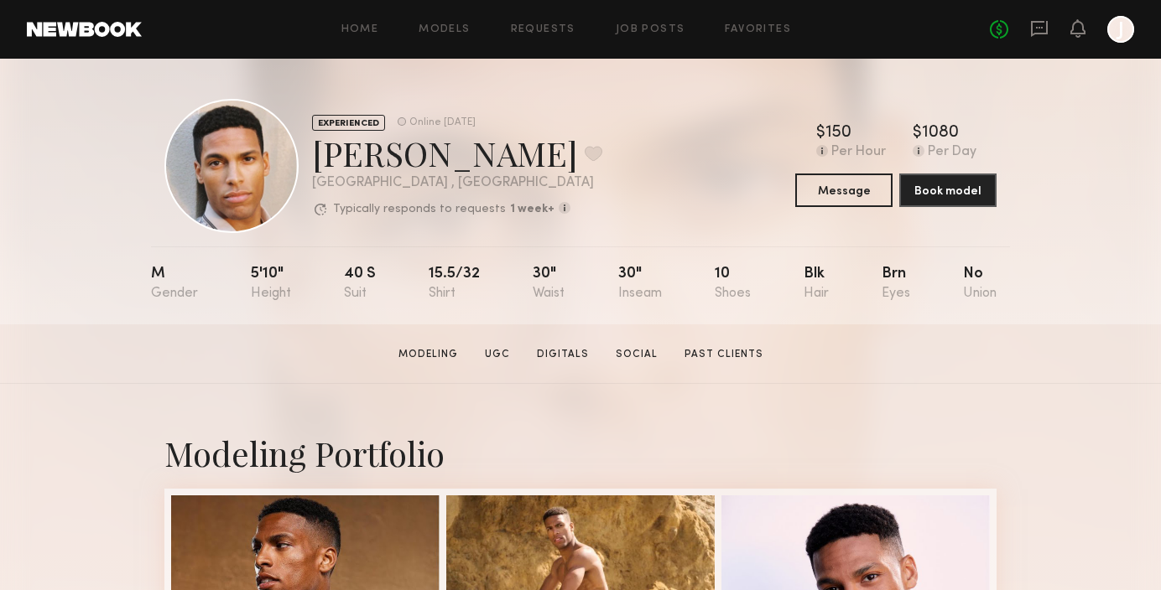
click at [66, 162] on div "EXPERIENCED Online [DATE] [PERSON_NAME] Favorite [GEOGRAPHIC_DATA] , [GEOGRAPHI…" at bounding box center [580, 192] width 1161 height 266
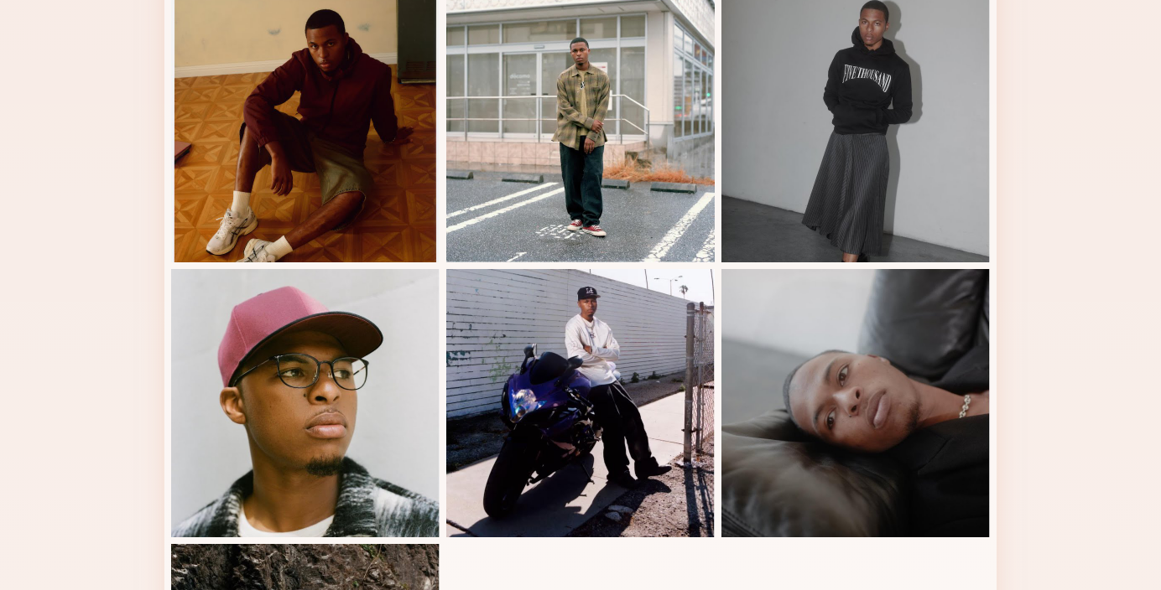
scroll to position [710, 0]
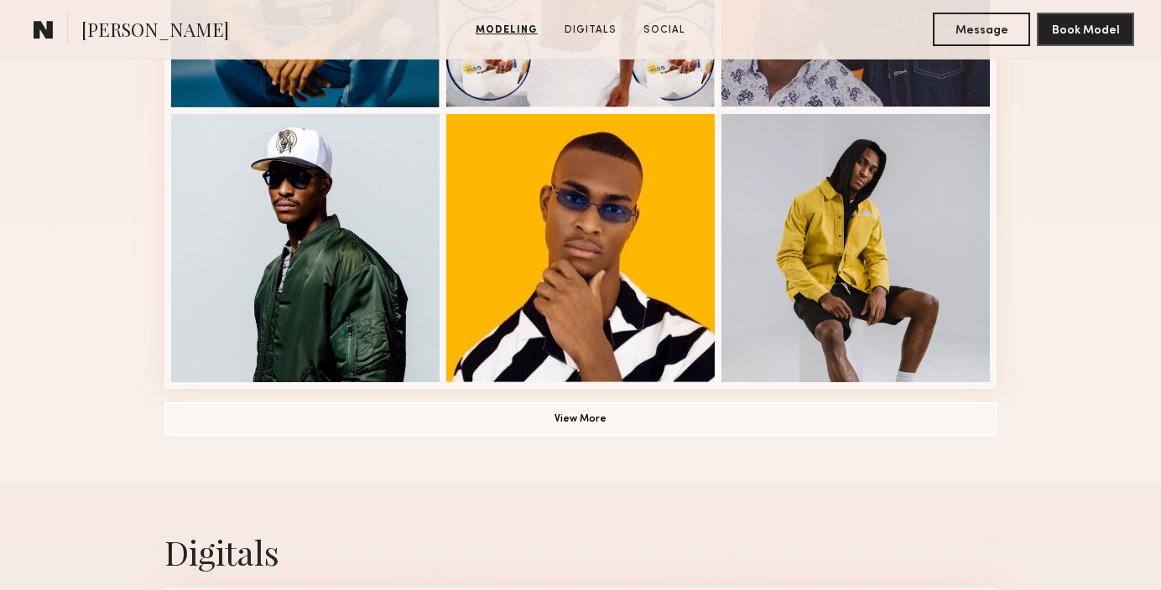
scroll to position [1208, 0]
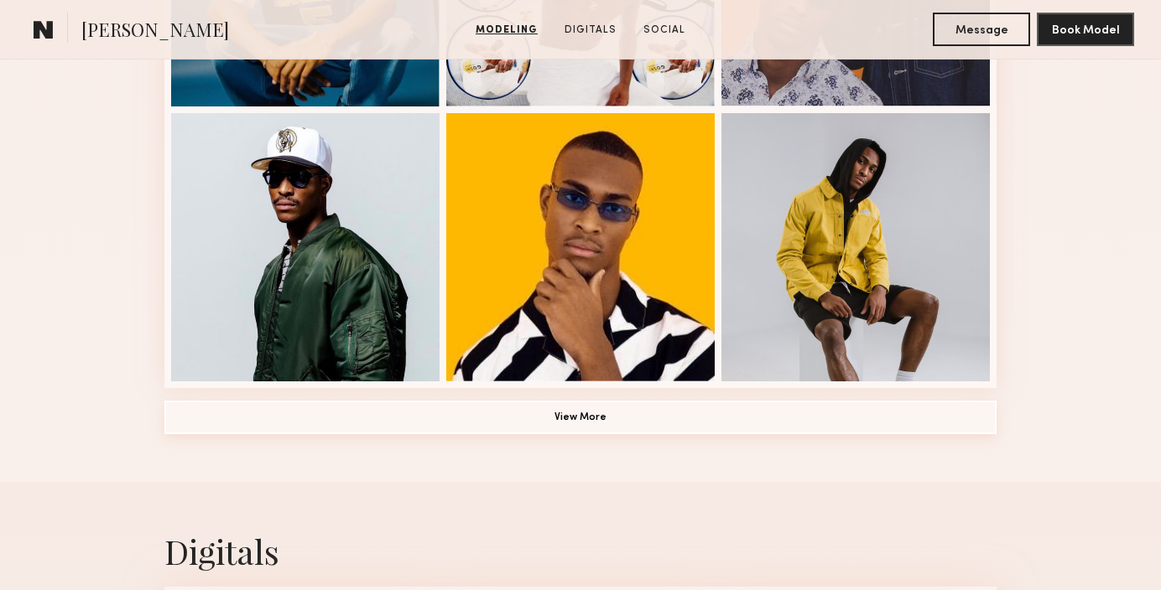
click at [424, 415] on button "View More" at bounding box center [580, 418] width 832 height 34
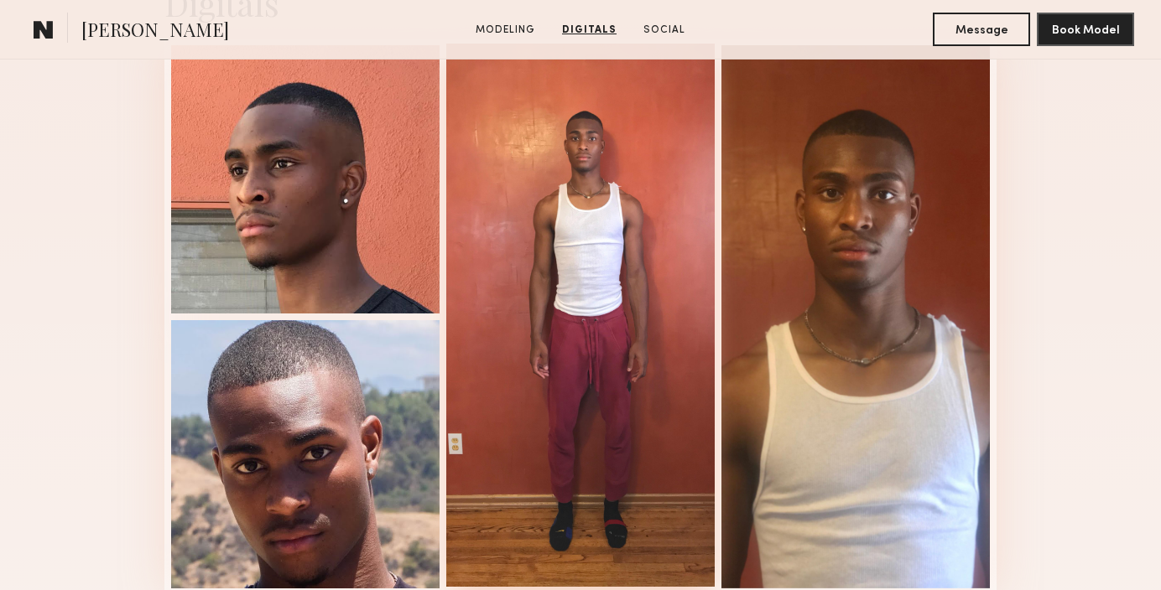
scroll to position [2255, 0]
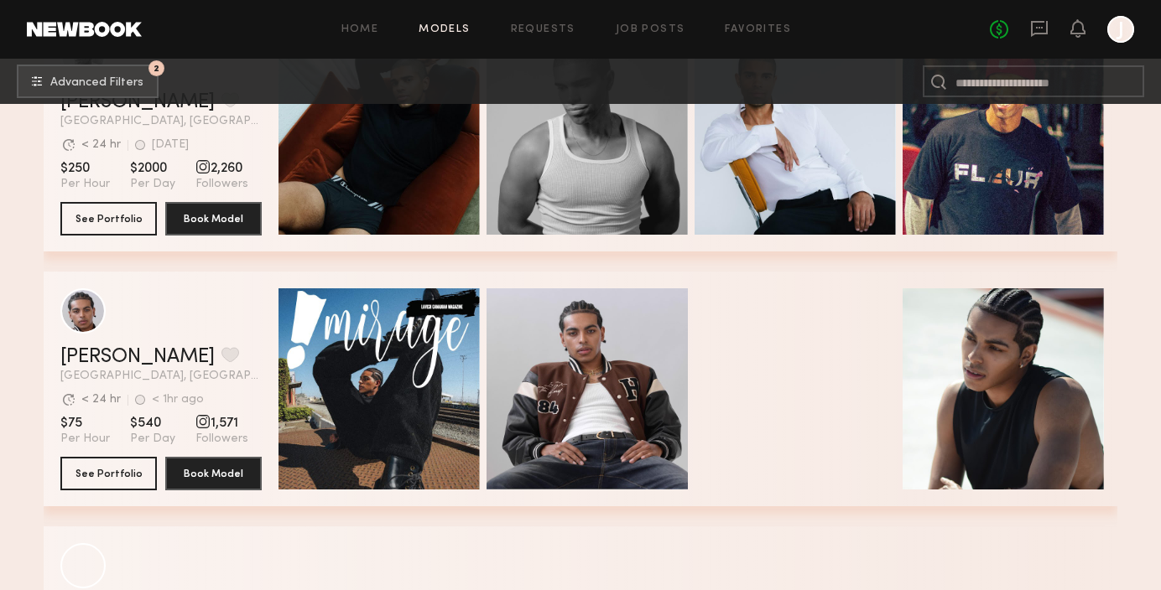
scroll to position [11089, 0]
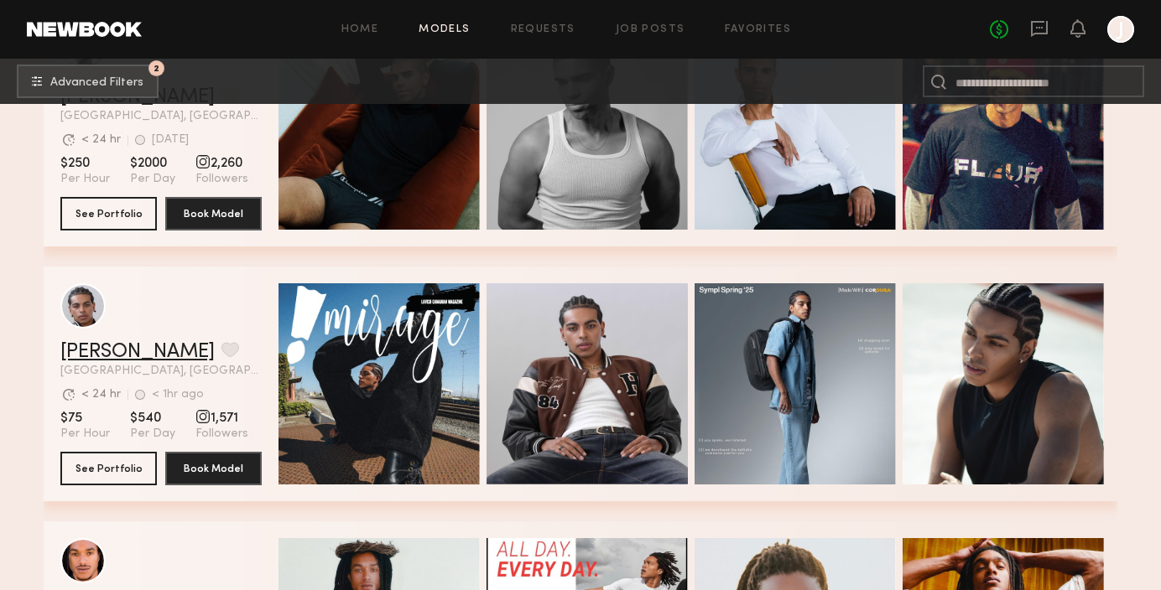
click at [85, 349] on link "Jaylin D." at bounding box center [137, 352] width 154 height 20
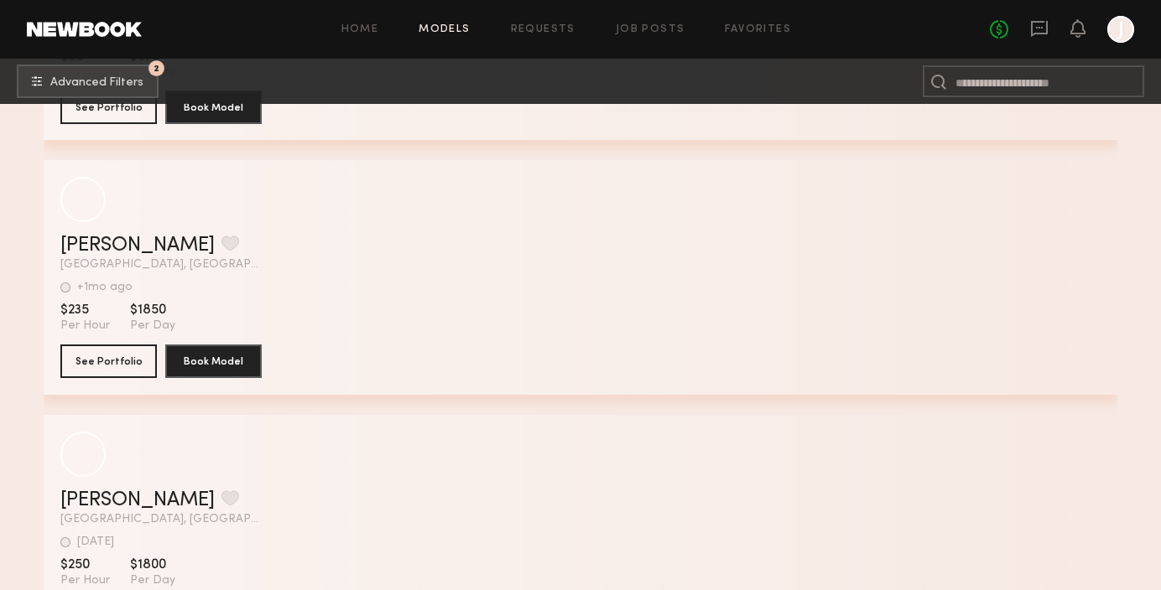
scroll to position [16040, 0]
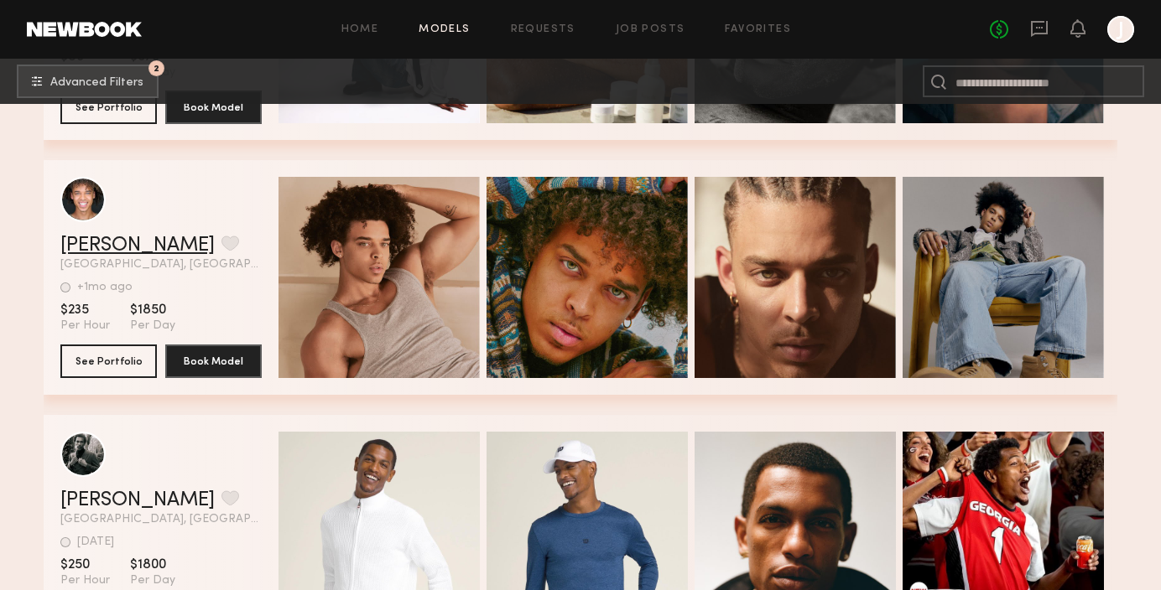
click at [90, 247] on link "Donovan M." at bounding box center [137, 246] width 154 height 20
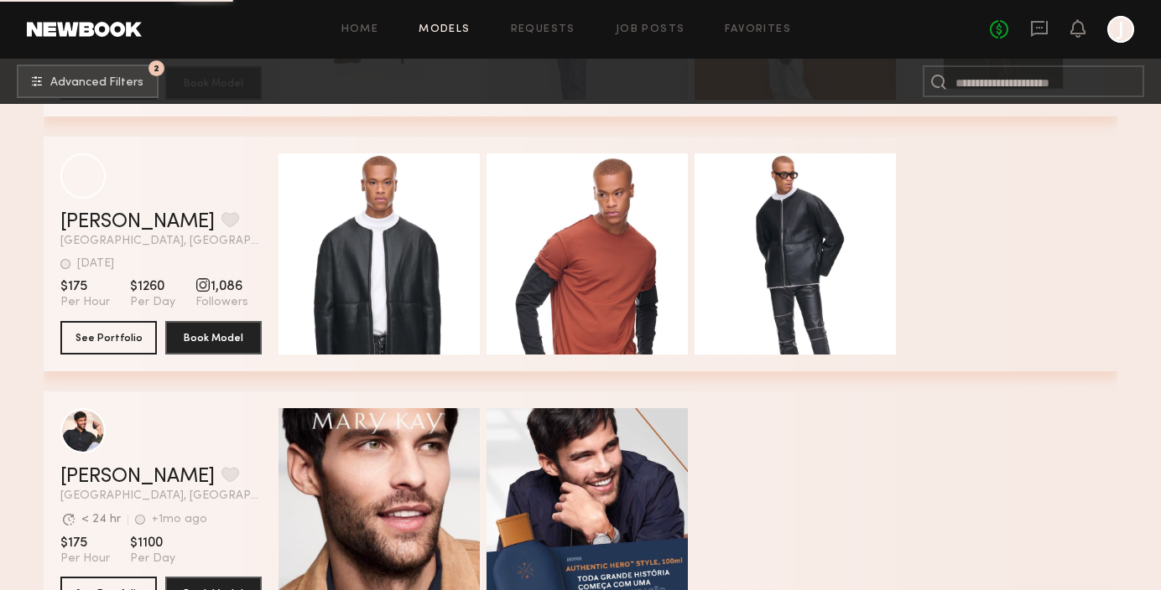
scroll to position [29836, 0]
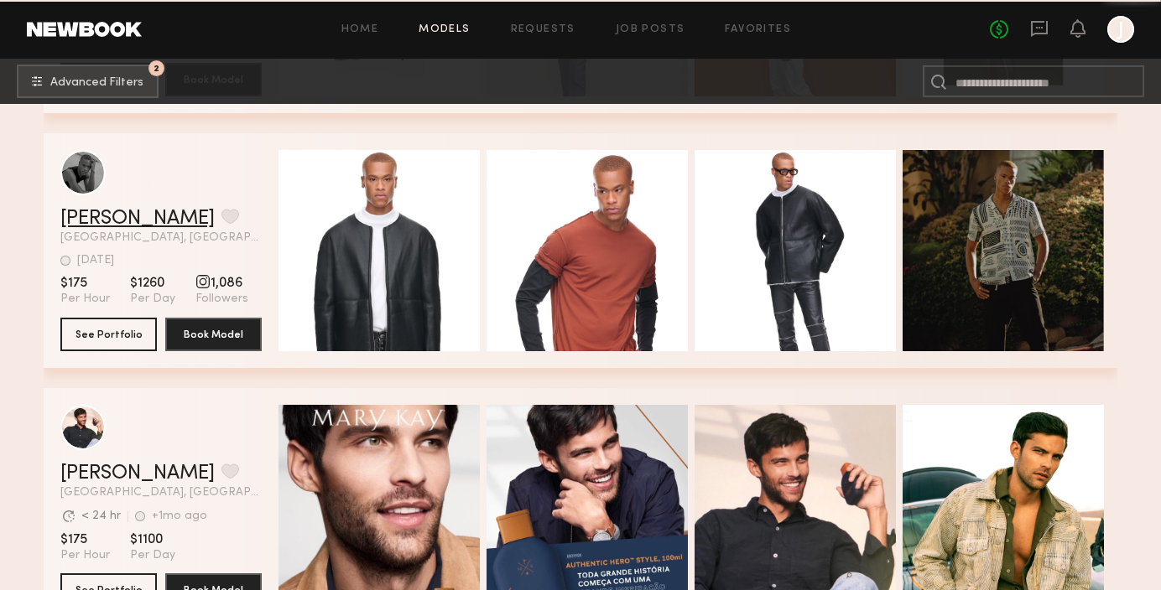
click at [142, 221] on link "Woodrow C." at bounding box center [137, 219] width 154 height 20
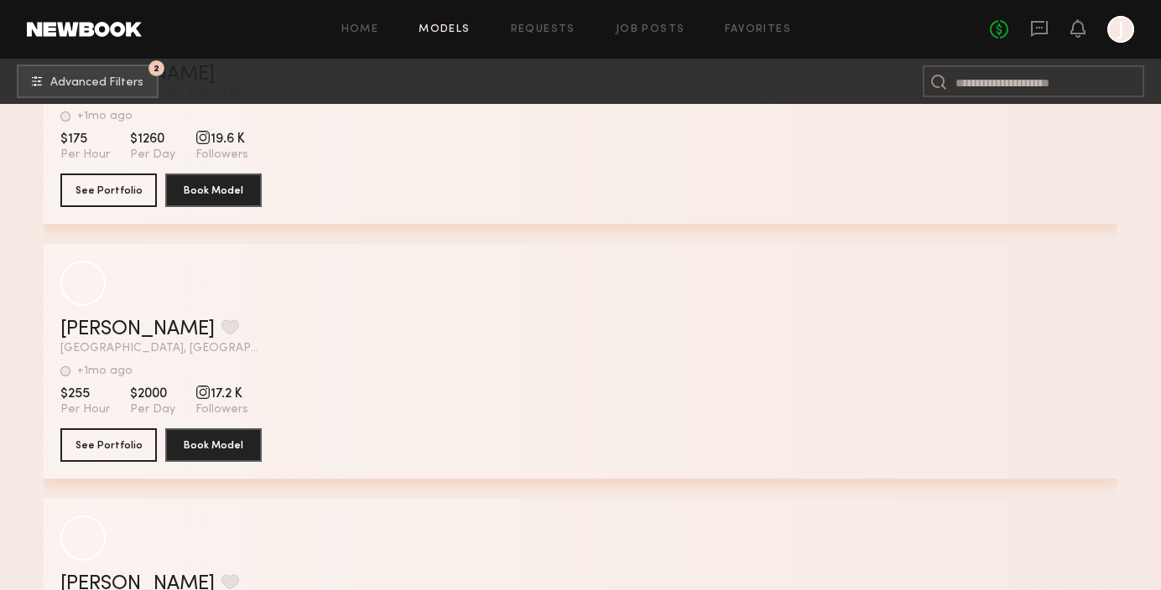
scroll to position [50567, 0]
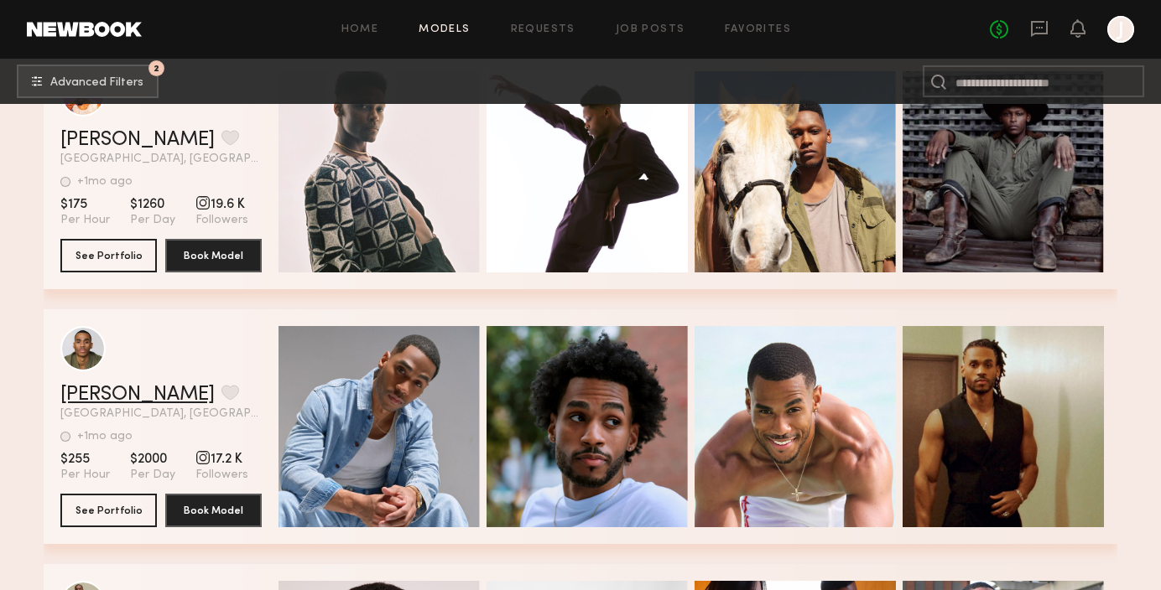
click at [81, 396] on link "Ritz W." at bounding box center [137, 395] width 154 height 20
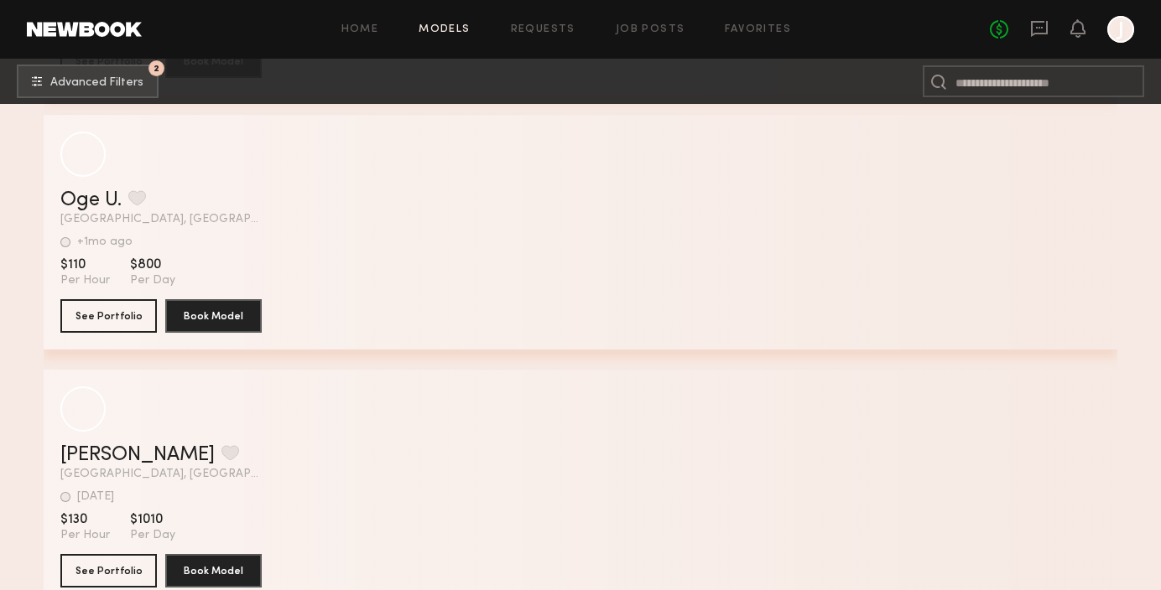
scroll to position [62711, 0]
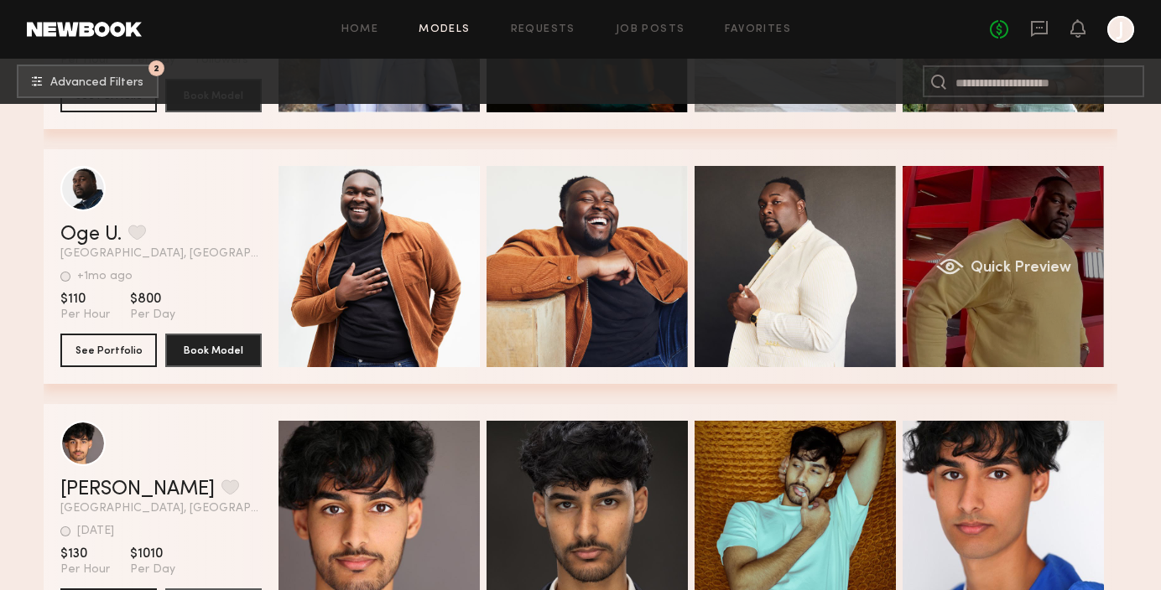
click at [991, 311] on div "Quick Preview" at bounding box center [1002, 266] width 201 height 201
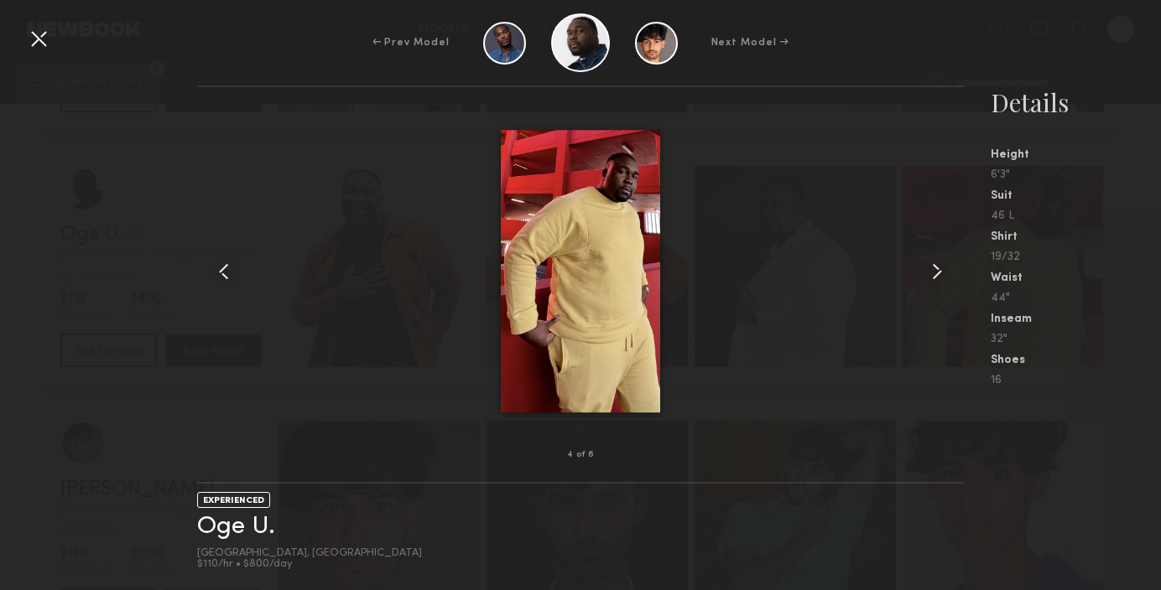
click at [46, 38] on div at bounding box center [38, 38] width 27 height 27
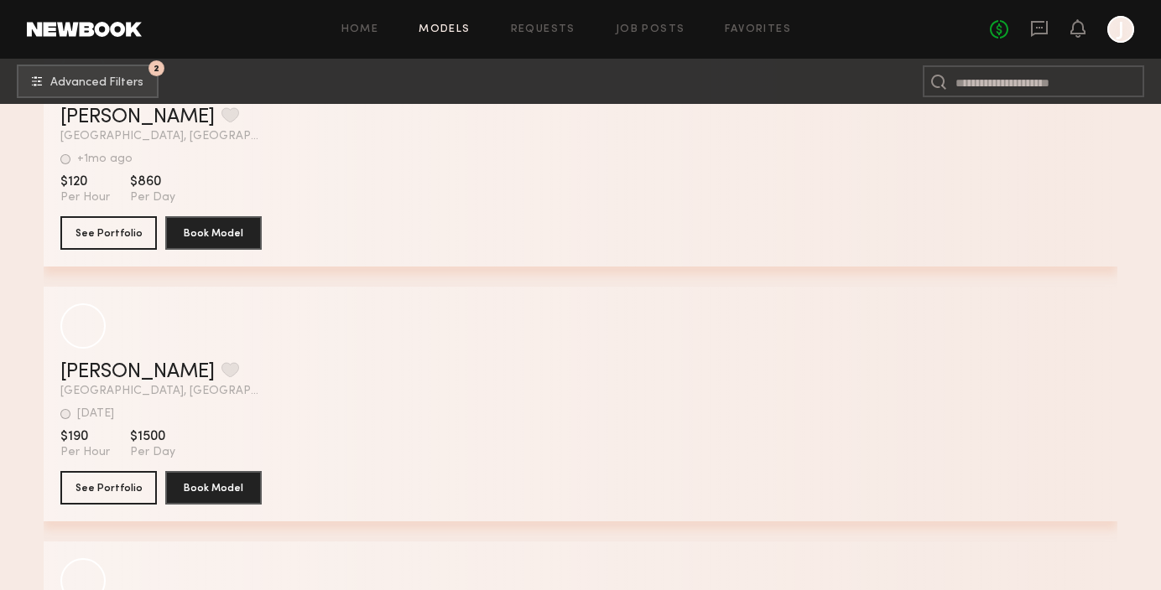
scroll to position [67950, 0]
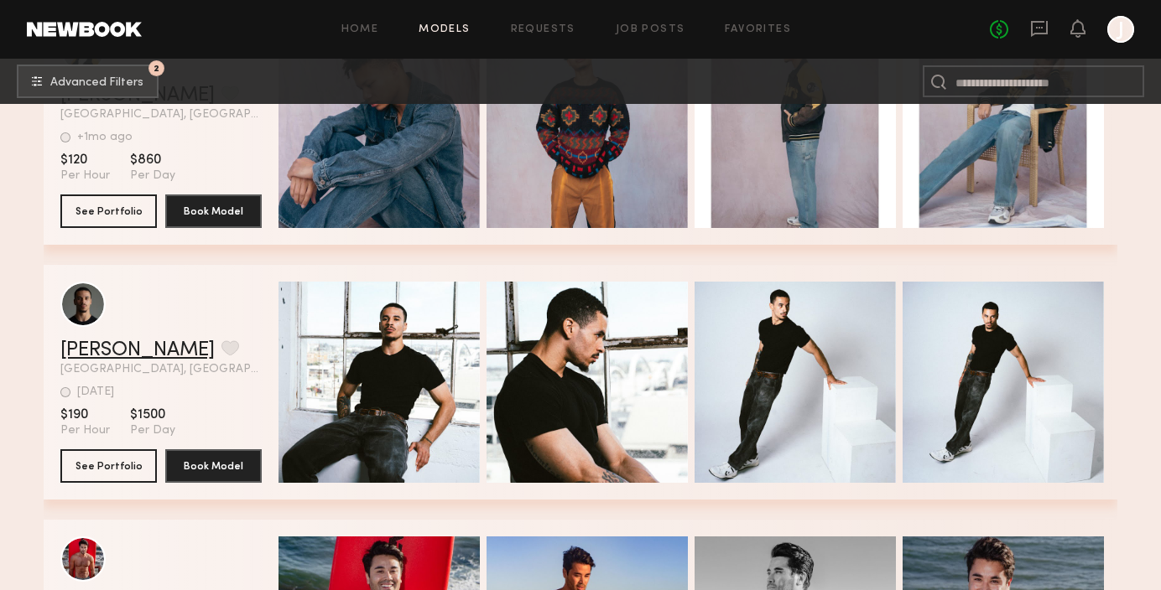
click at [122, 350] on link "Bryce W." at bounding box center [137, 351] width 154 height 20
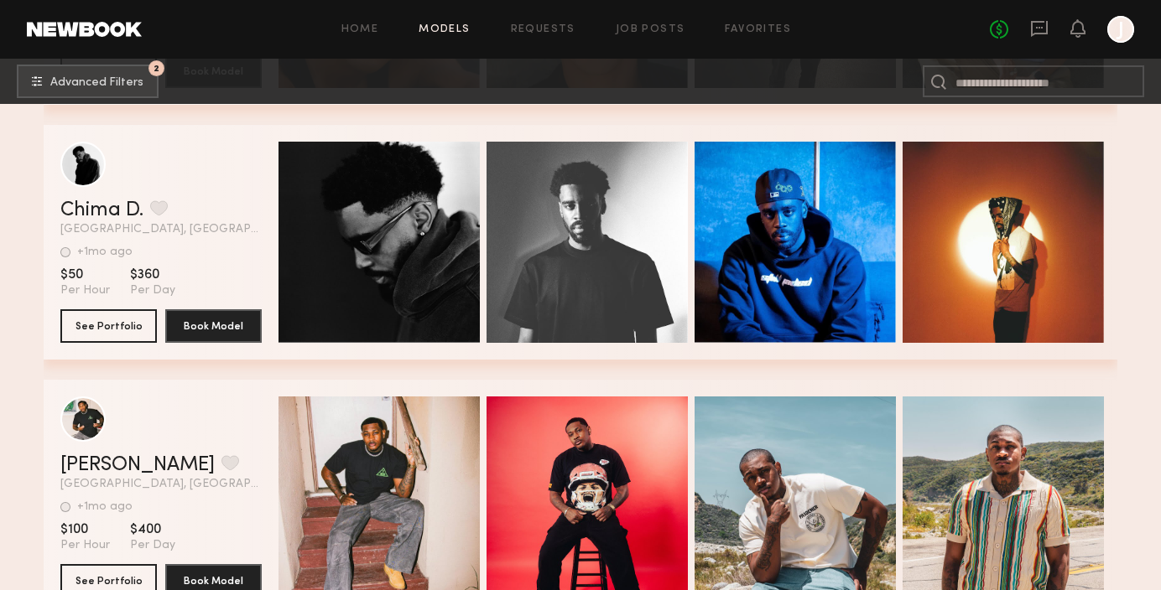
scroll to position [69618, 0]
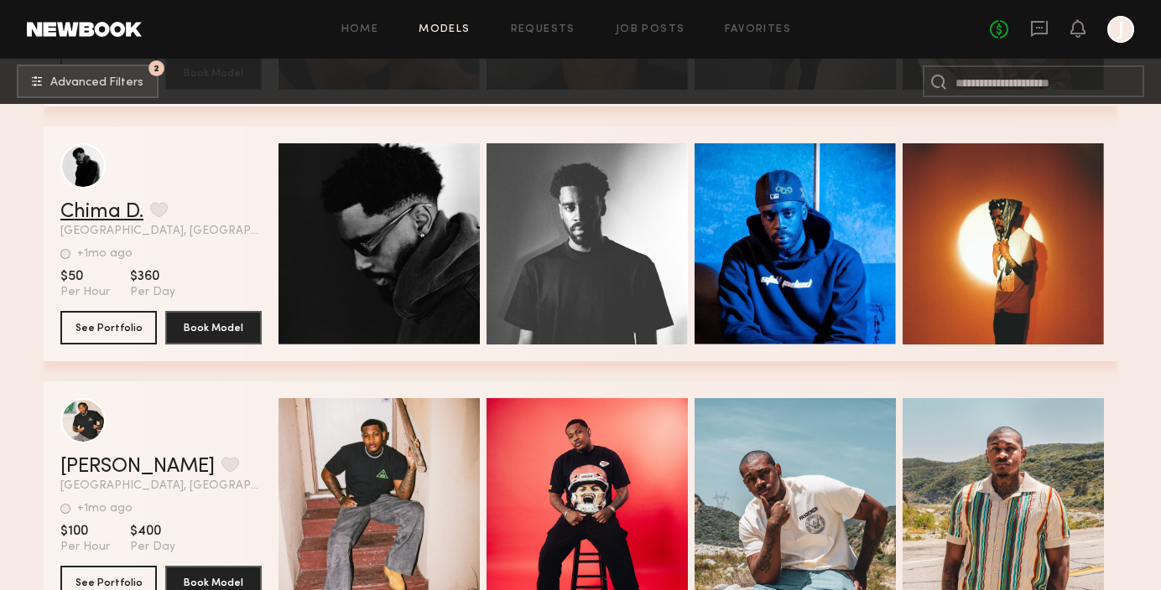
click at [122, 214] on link "Chima D." at bounding box center [101, 212] width 83 height 20
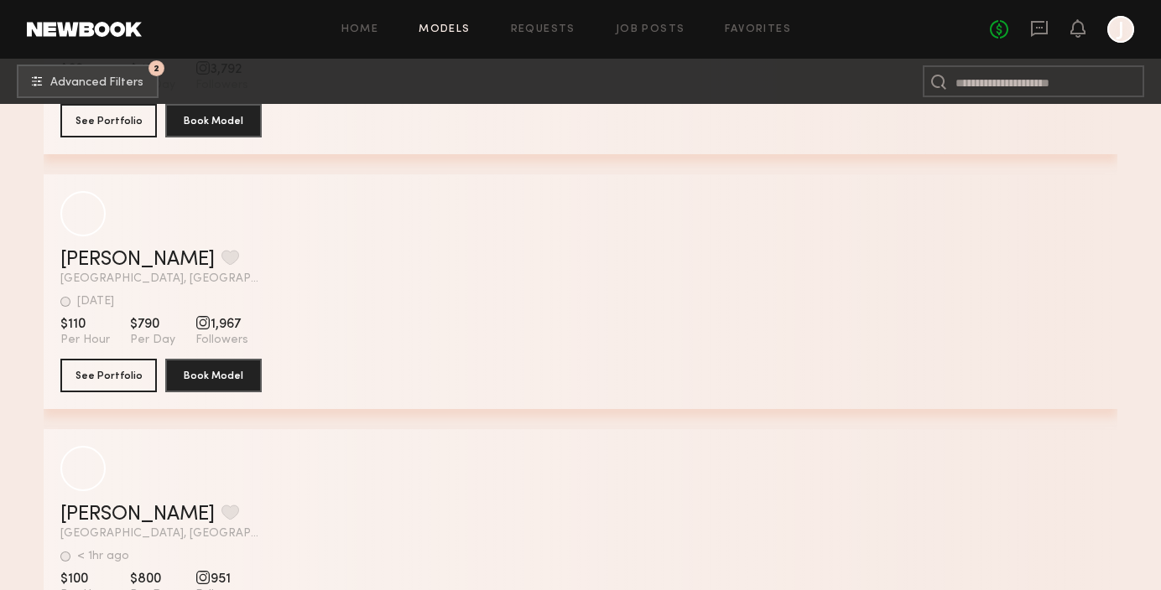
scroll to position [71048, 0]
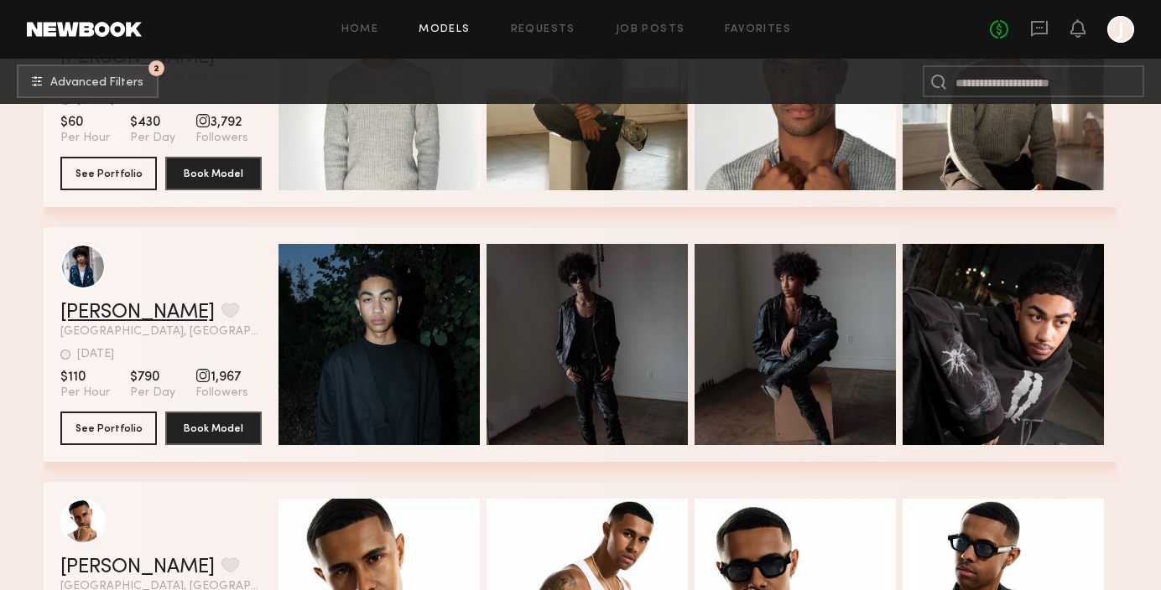
click at [119, 306] on link "Xavier W." at bounding box center [137, 313] width 154 height 20
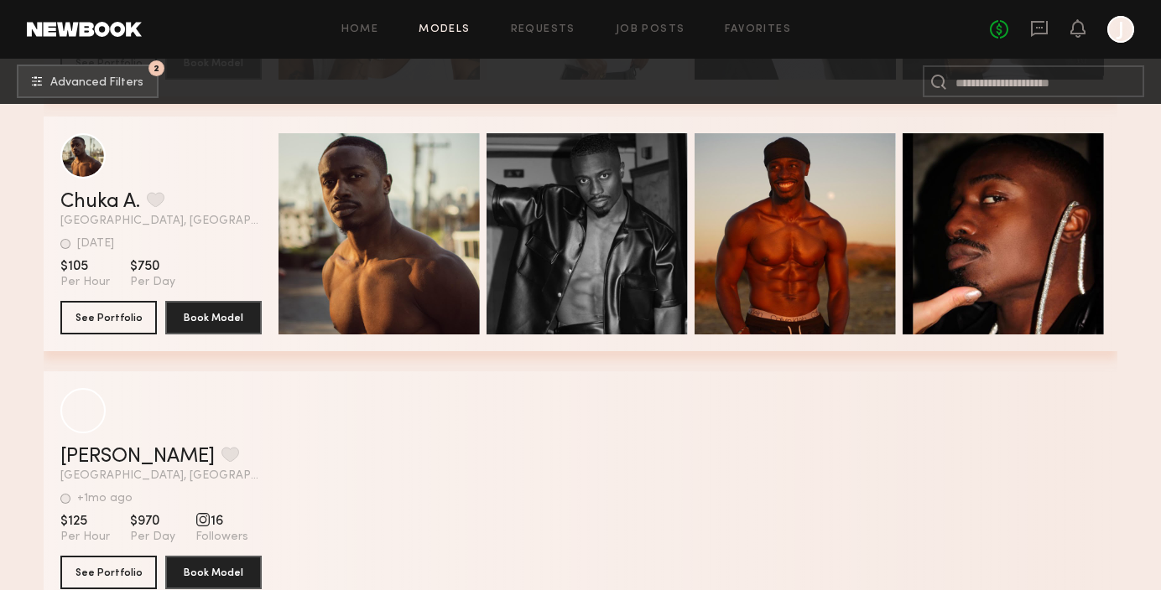
scroll to position [71670, 0]
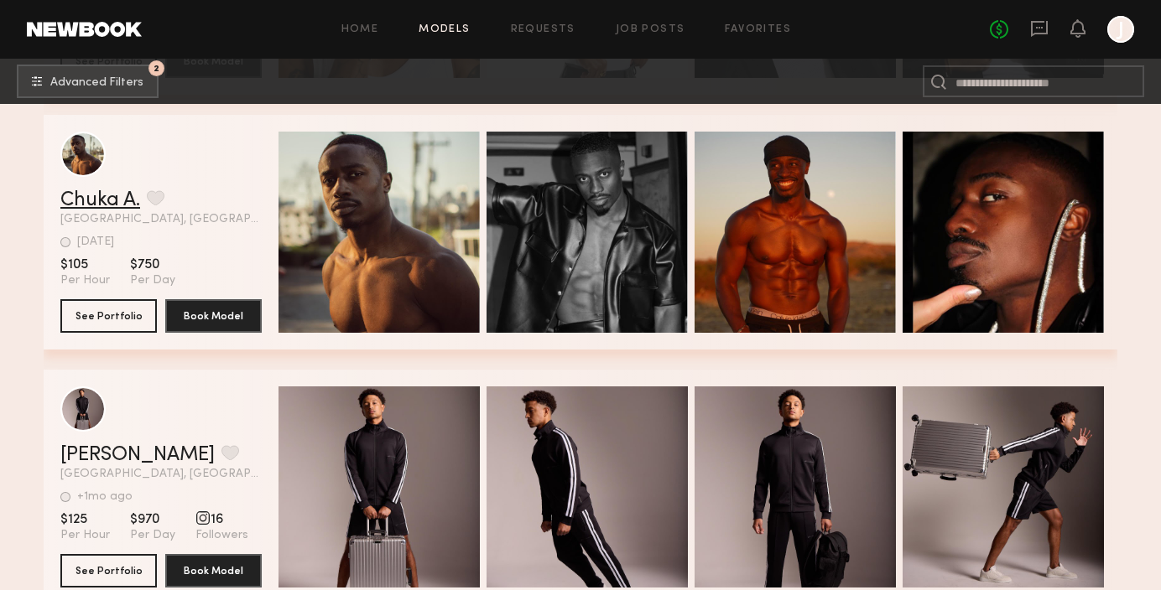
click at [96, 202] on link "Chuka A." at bounding box center [100, 200] width 80 height 20
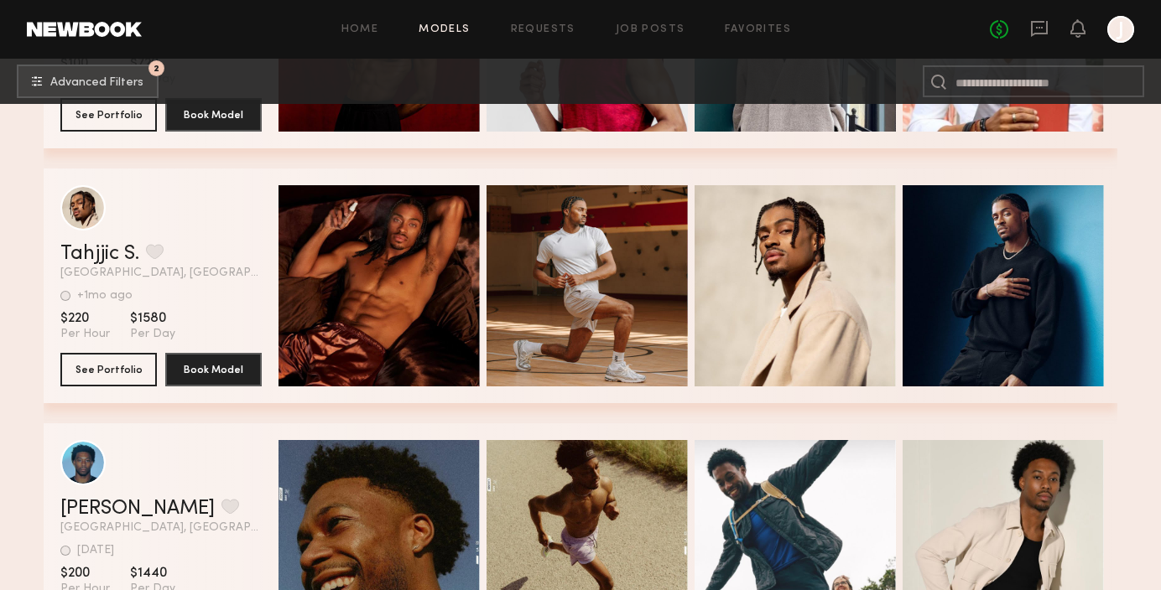
scroll to position [75185, 0]
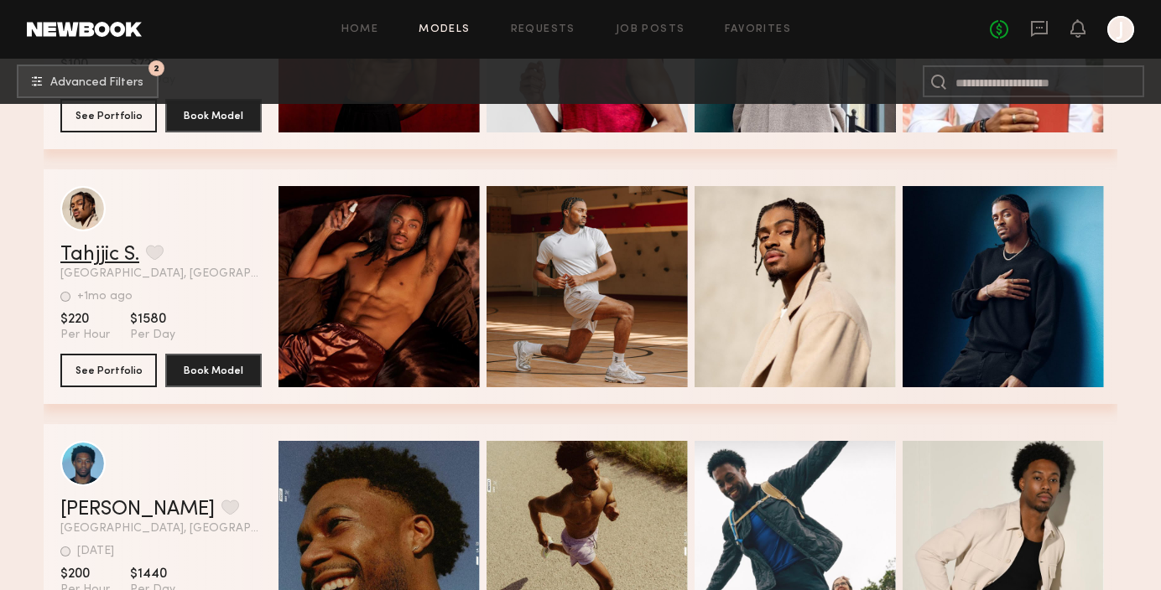
click at [99, 260] on link "Tahjjic S." at bounding box center [99, 255] width 79 height 20
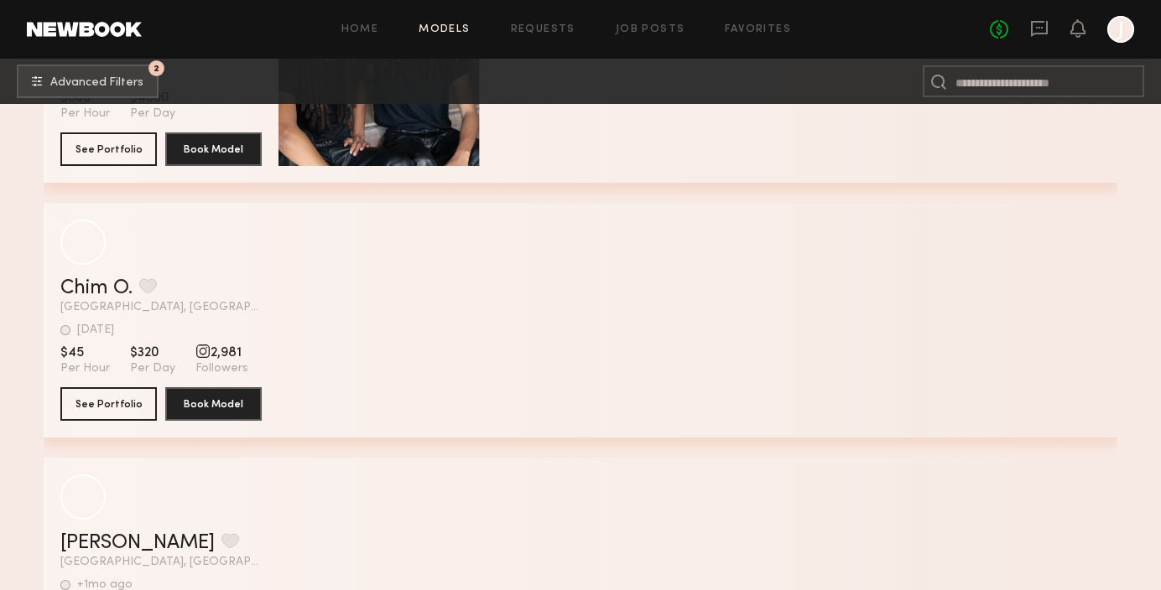
scroll to position [78228, 0]
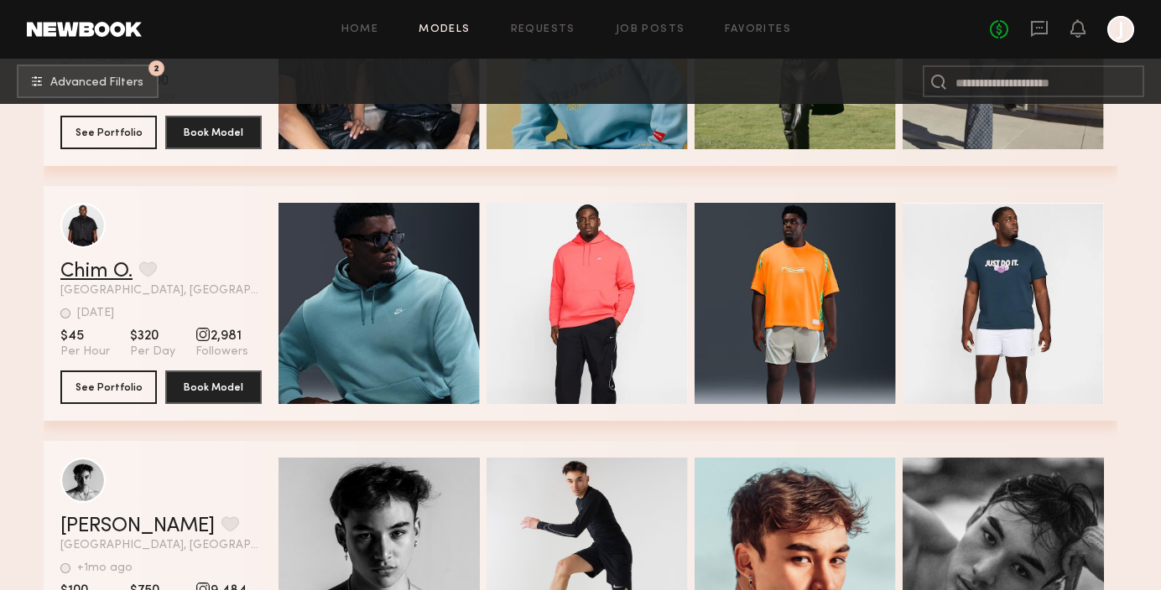
click at [100, 268] on link "Chim O." at bounding box center [96, 272] width 72 height 20
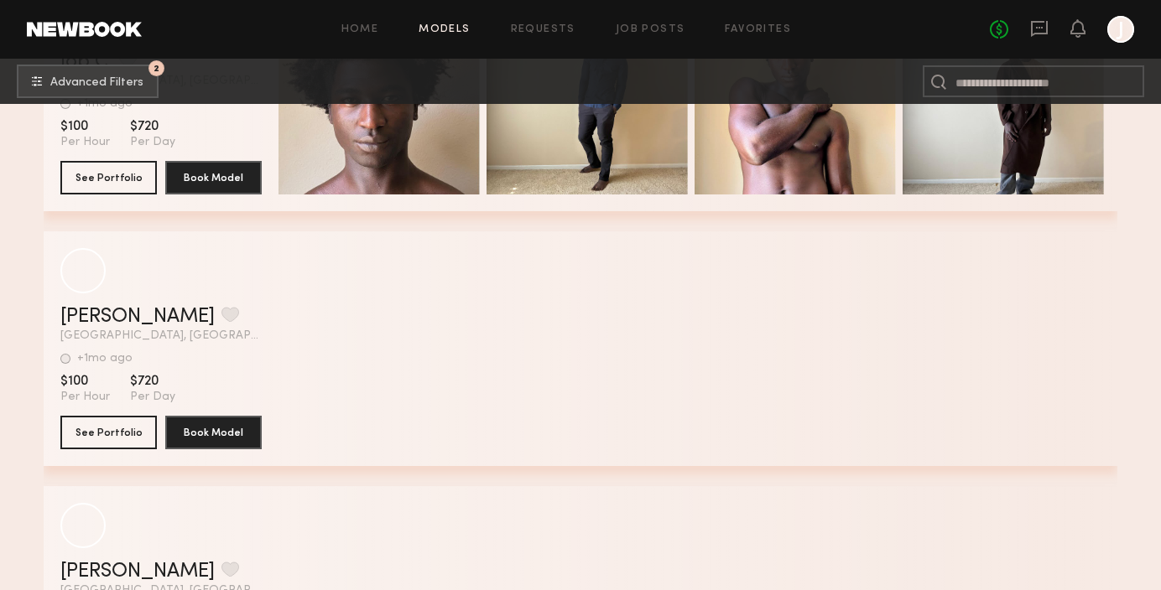
scroll to position [86600, 0]
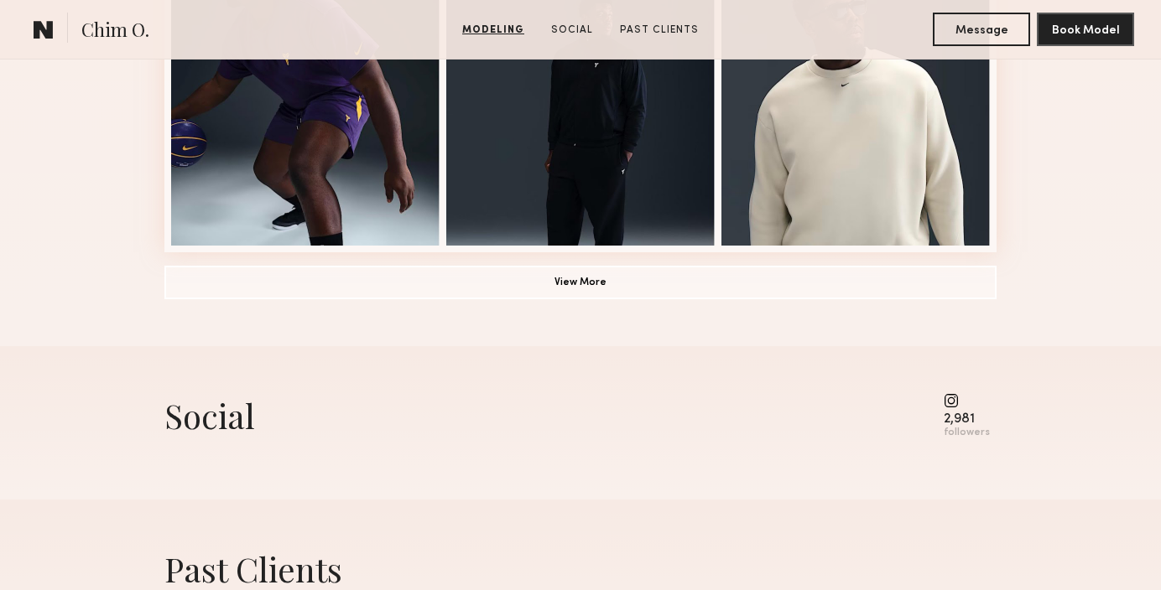
scroll to position [1324, 0]
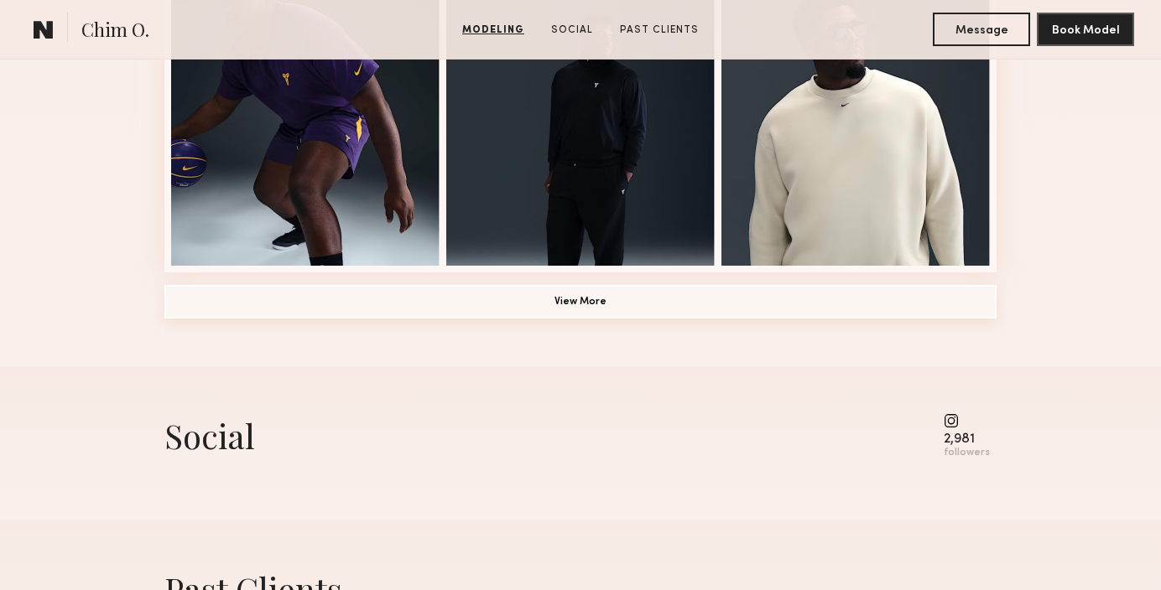
click at [613, 289] on button "View More" at bounding box center [580, 302] width 832 height 34
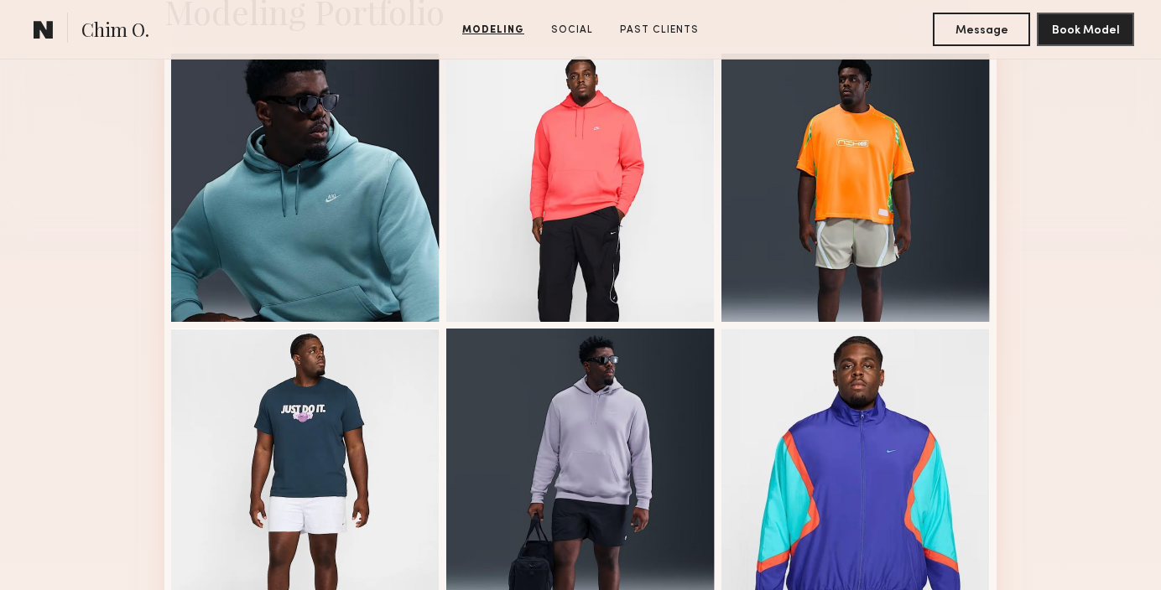
scroll to position [443, 0]
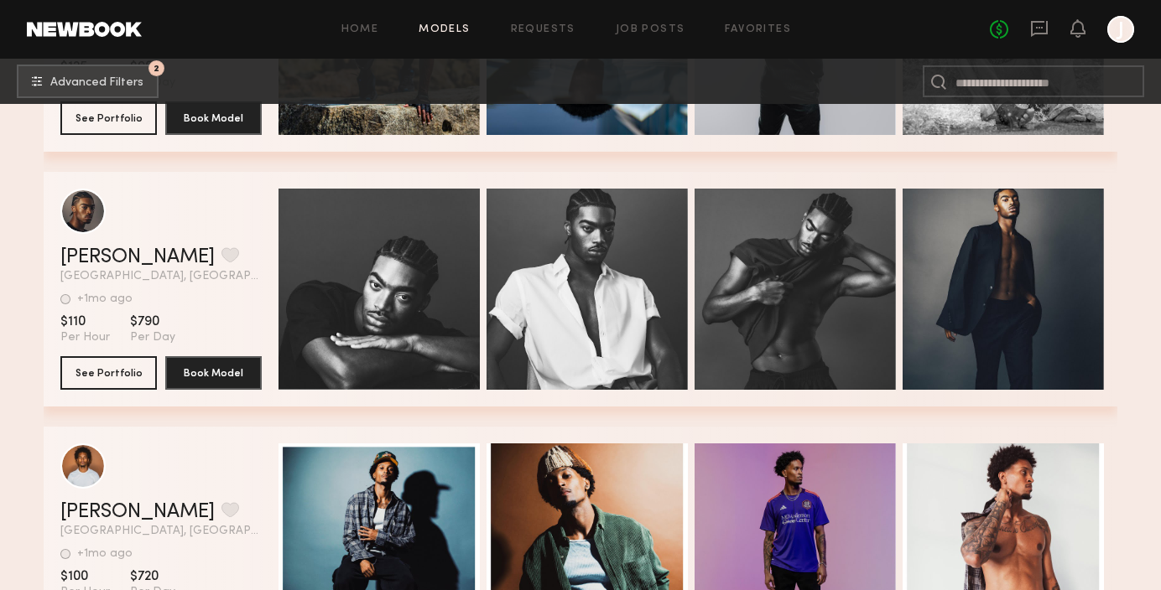
scroll to position [88436, 0]
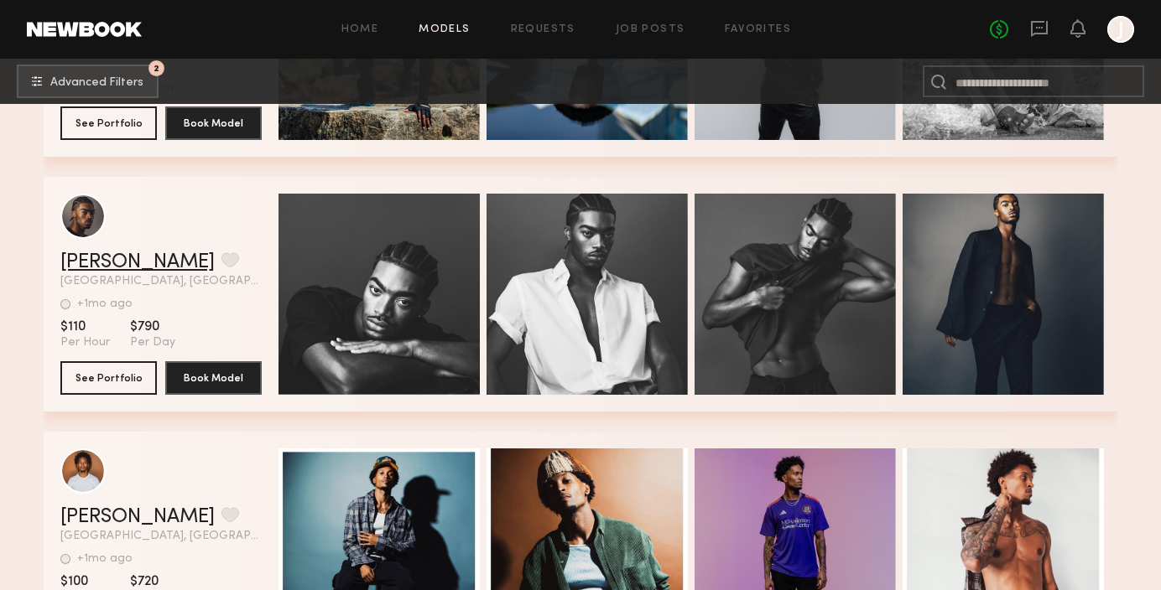
click at [85, 258] on link "[PERSON_NAME]" at bounding box center [137, 262] width 154 height 20
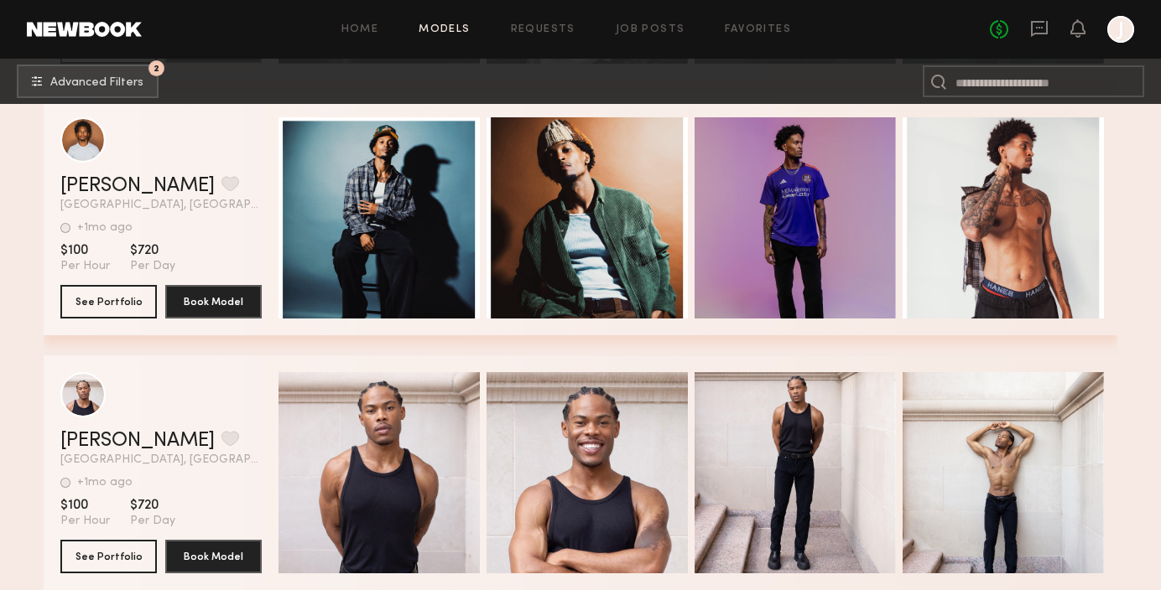
scroll to position [88772, 0]
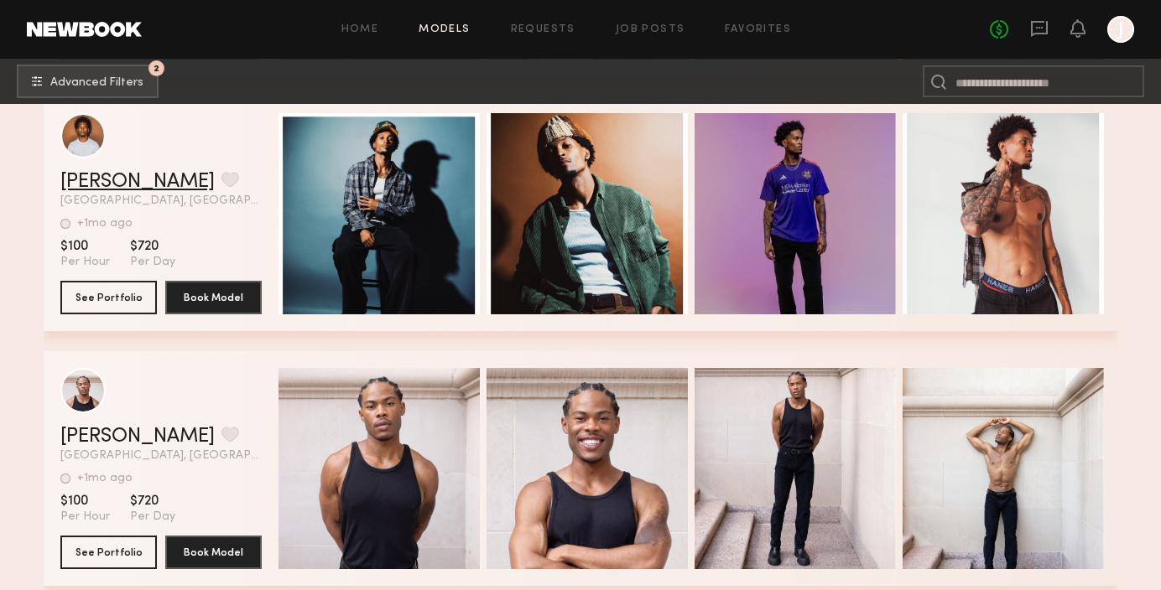
click at [100, 185] on link "Alonzo T." at bounding box center [137, 182] width 154 height 20
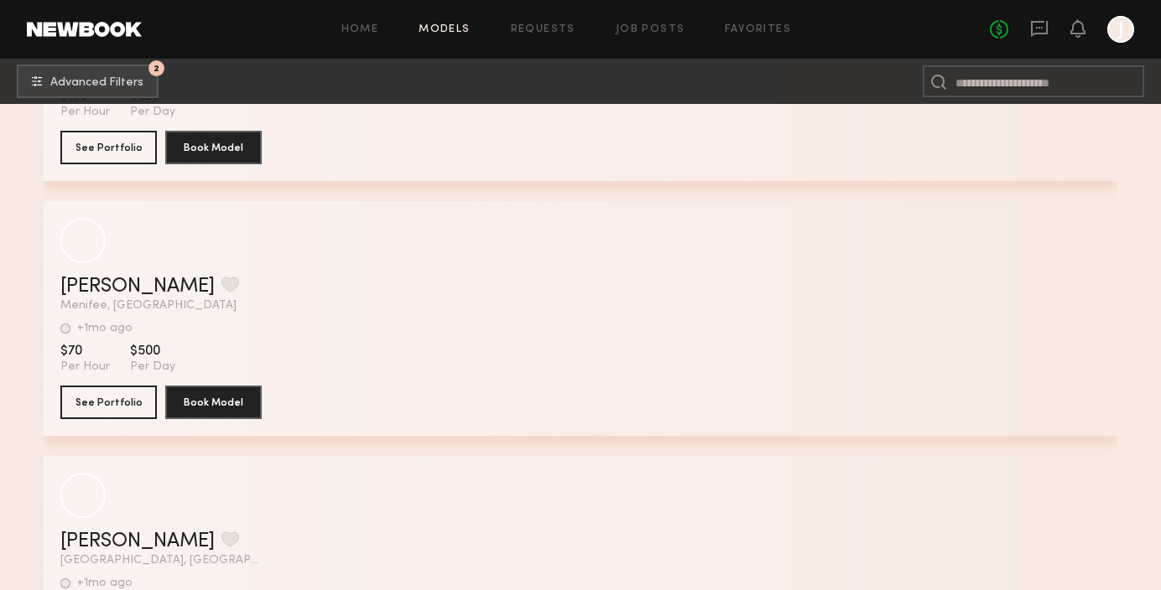
scroll to position [108062, 0]
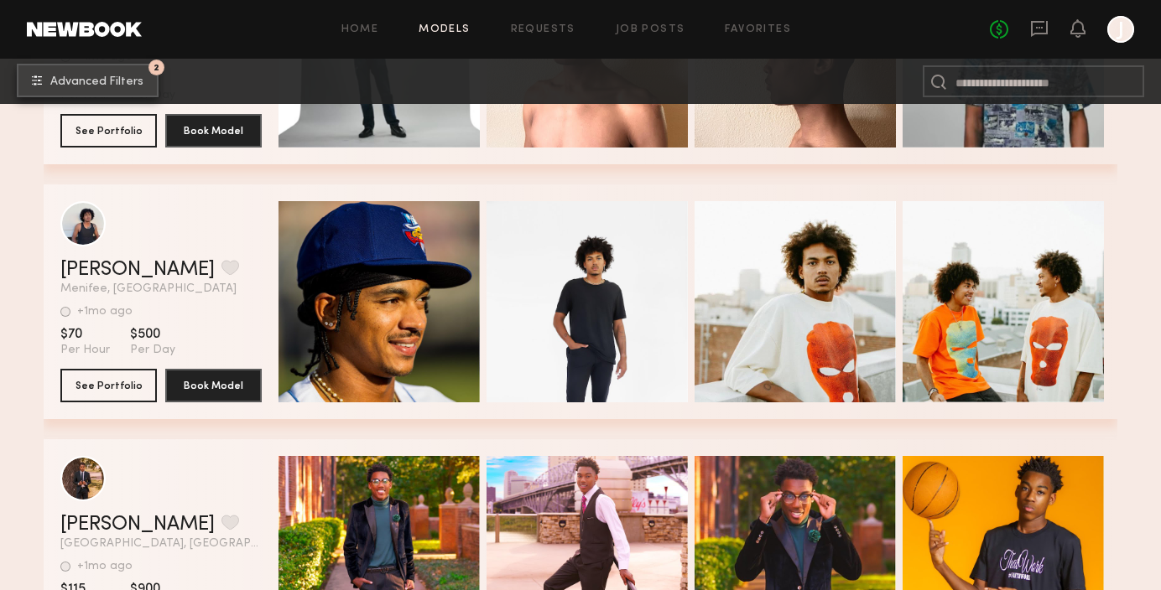
click at [112, 83] on span "Advanced Filters" at bounding box center [96, 82] width 93 height 12
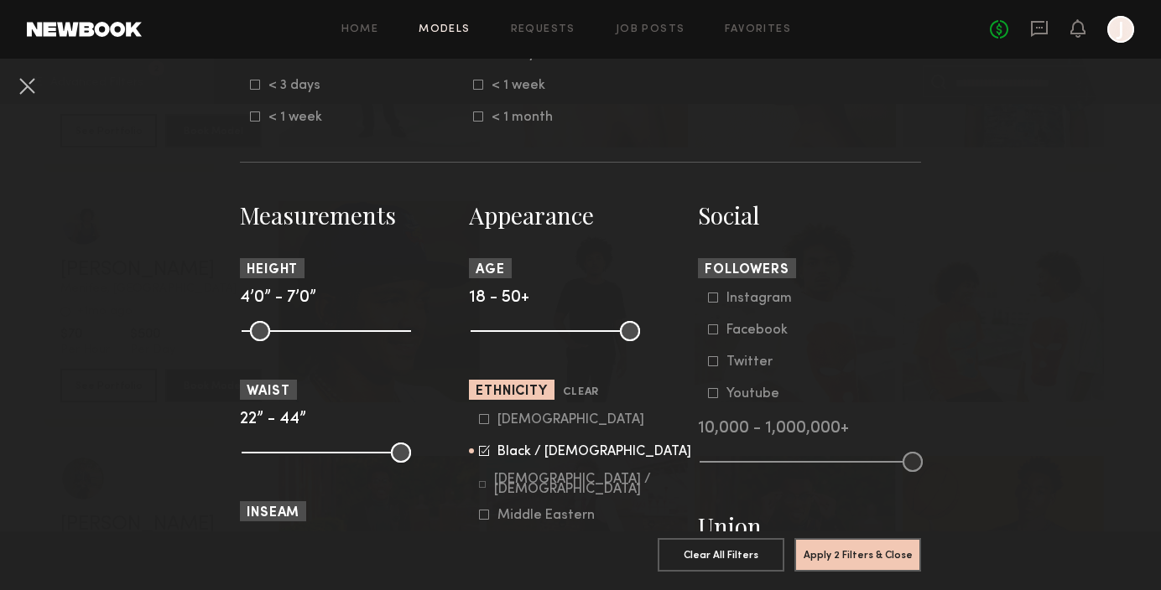
scroll to position [606, 0]
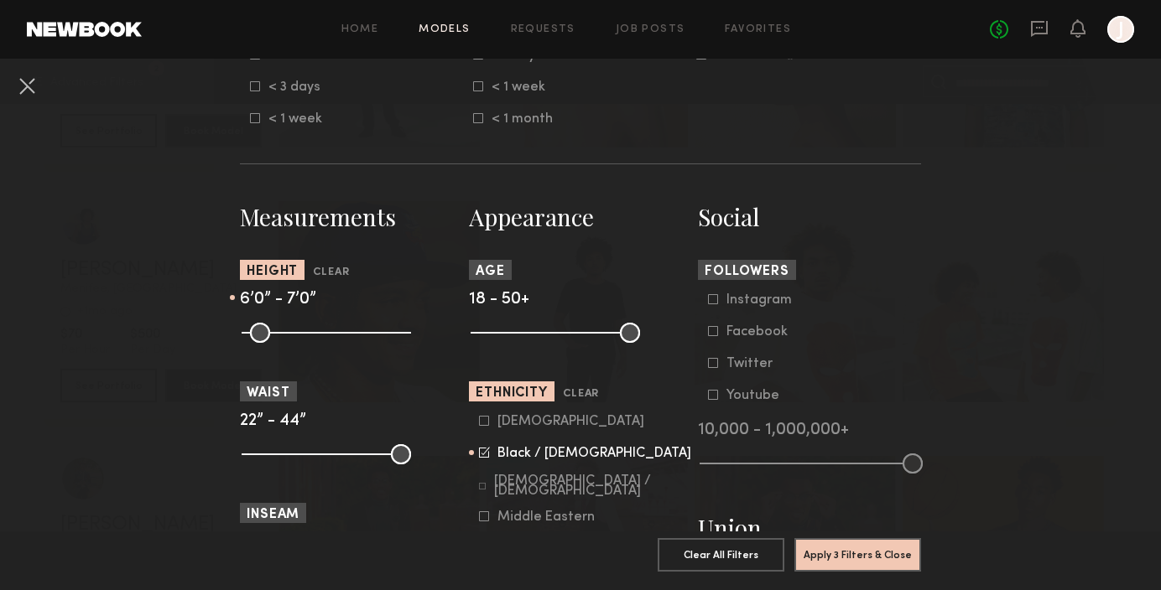
drag, startPoint x: 249, startPoint y: 335, endPoint x: 351, endPoint y: 338, distance: 102.4
type input "**"
click at [351, 338] on input "range" at bounding box center [326, 333] width 169 height 20
drag, startPoint x: 479, startPoint y: 334, endPoint x: 502, endPoint y: 334, distance: 22.6
type input "**"
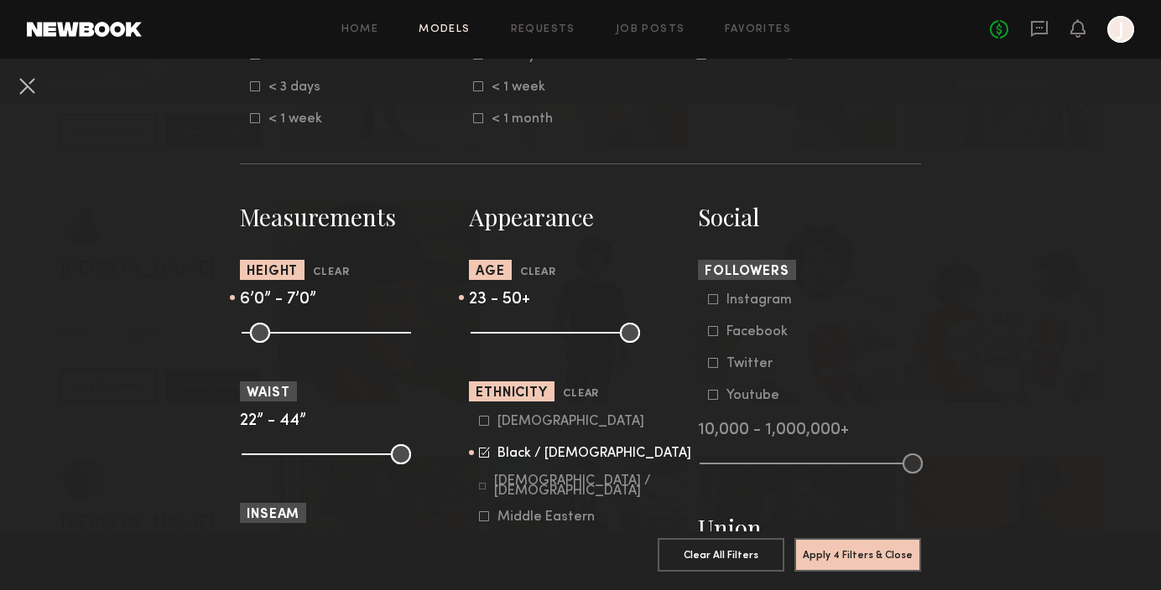
click at [502, 334] on input "range" at bounding box center [555, 333] width 169 height 20
drag, startPoint x: 626, startPoint y: 329, endPoint x: 543, endPoint y: 333, distance: 83.1
type input "**"
click at [543, 333] on input "range" at bounding box center [555, 333] width 169 height 20
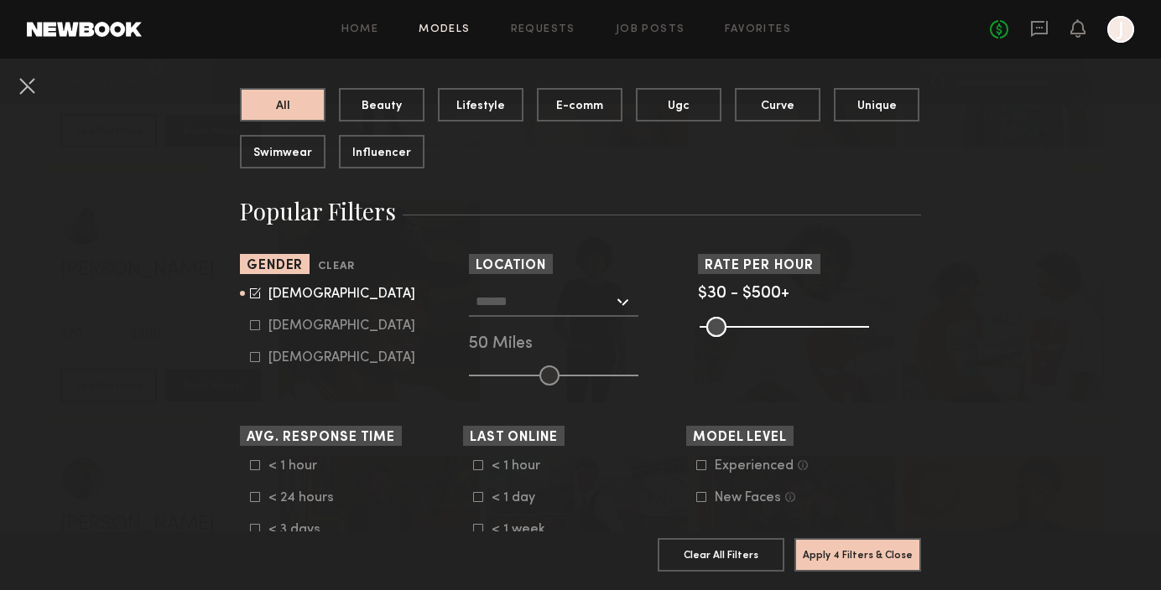
scroll to position [160, 0]
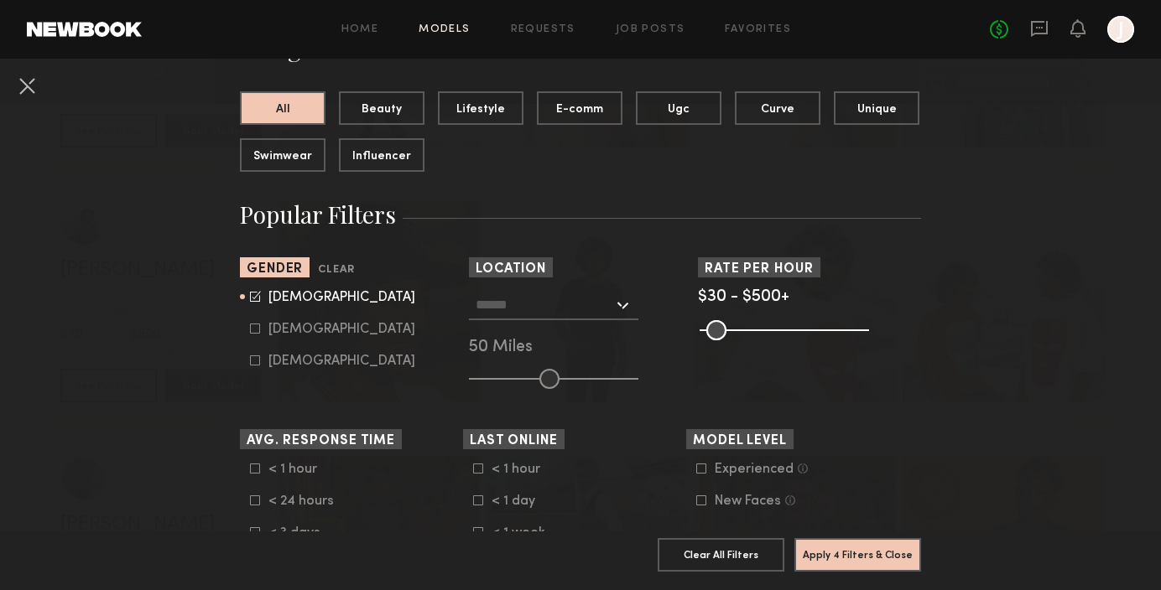
click at [572, 320] on div "Los Angeles, CA New York City, NY Brooklyn, NY Chicago, IL 50 Miles" at bounding box center [580, 339] width 223 height 99
click at [549, 306] on input "text" at bounding box center [545, 304] width 138 height 29
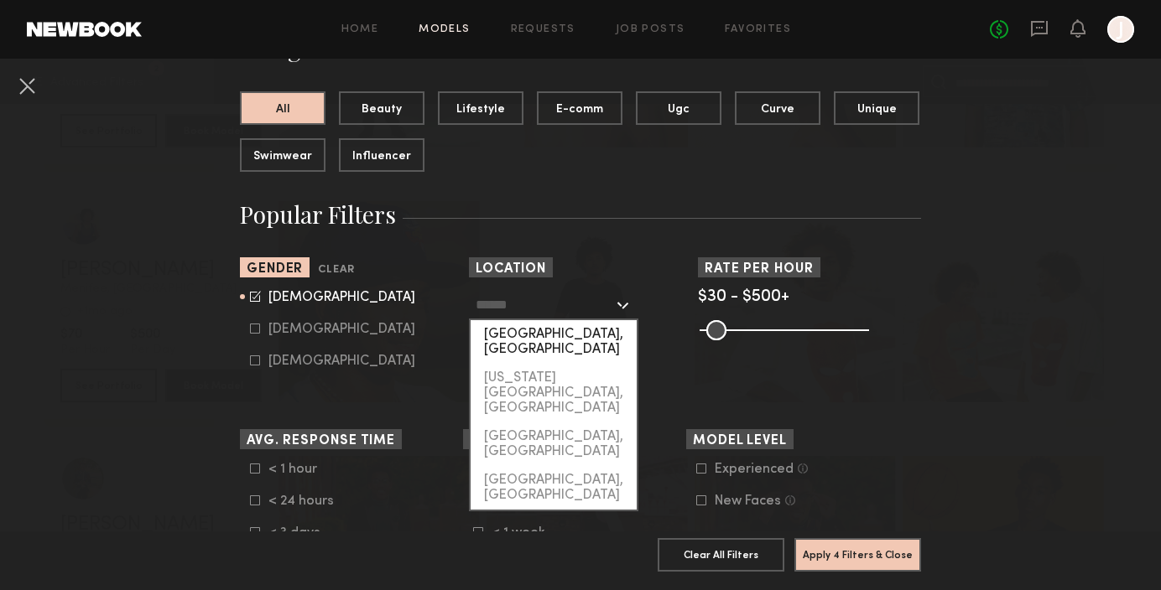
click at [559, 331] on div "[GEOGRAPHIC_DATA], [GEOGRAPHIC_DATA]" at bounding box center [554, 342] width 166 height 44
type input "**********"
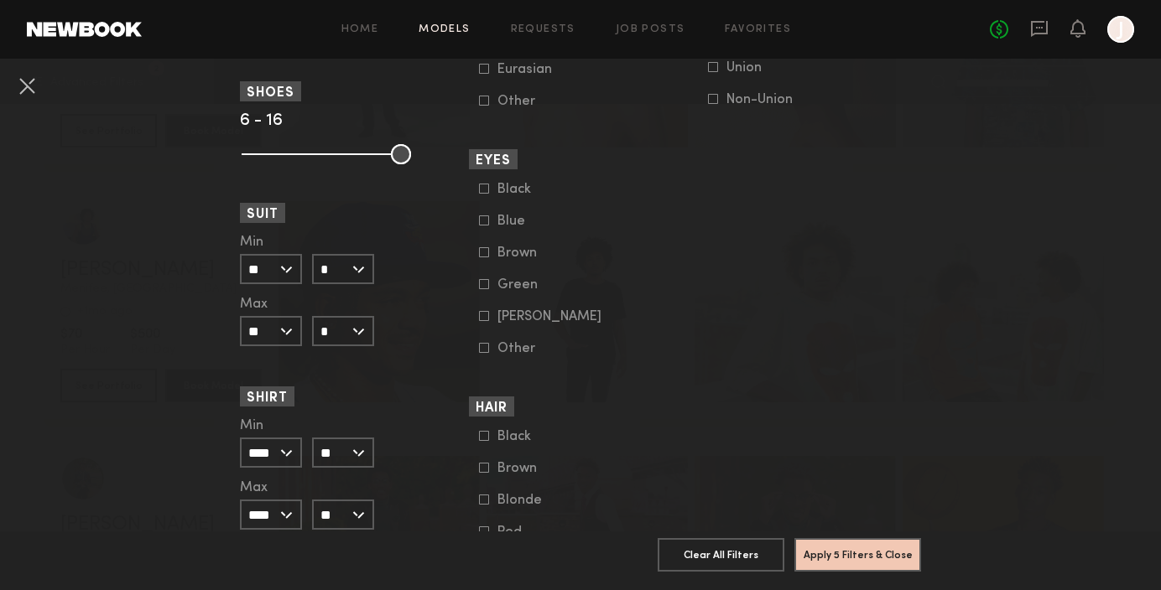
scroll to position [1146, 0]
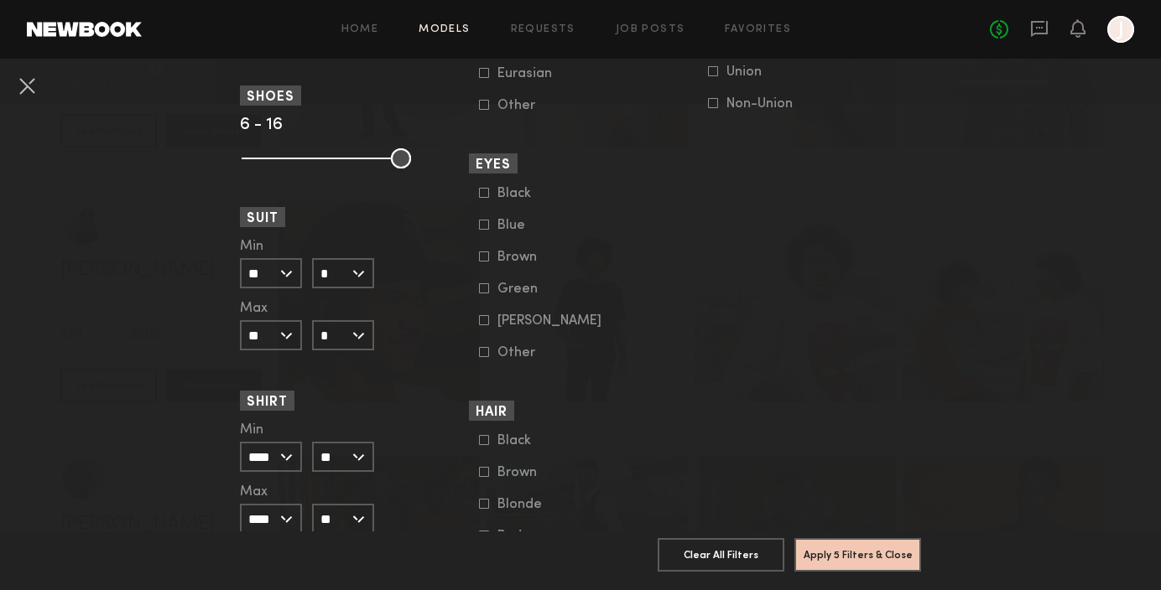
click at [480, 262] on icon at bounding box center [484, 256] width 9 height 9
click at [481, 294] on icon at bounding box center [484, 288] width 10 height 10
click at [480, 325] on icon at bounding box center [484, 320] width 10 height 10
click at [481, 233] on common-framework-checkbox "Blue" at bounding box center [585, 225] width 213 height 15
click at [483, 323] on icon at bounding box center [485, 319] width 8 height 8
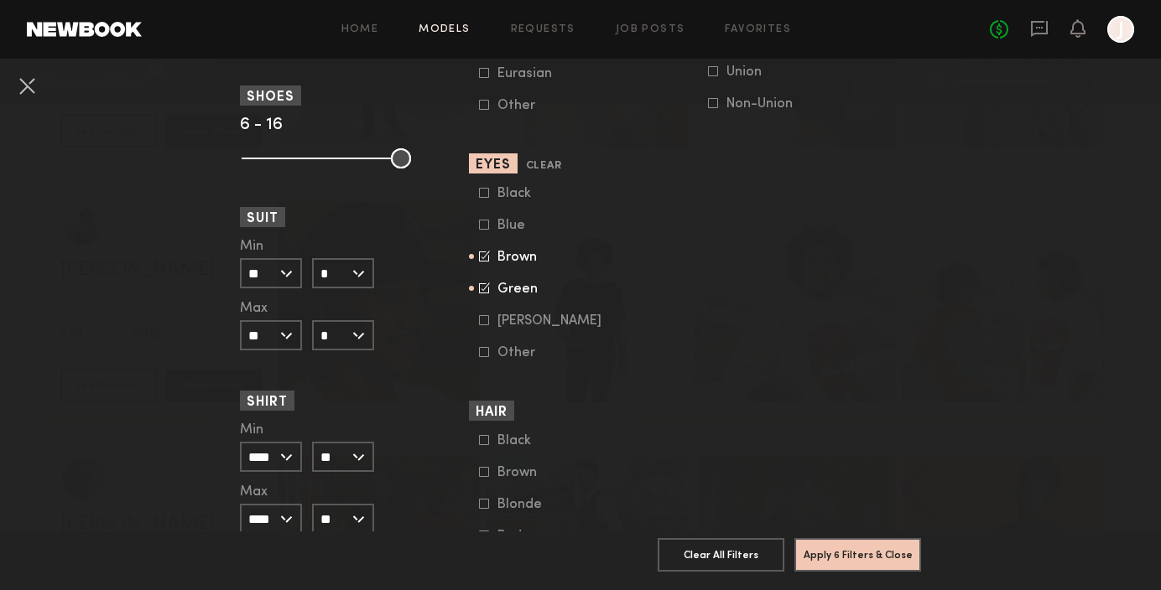
click at [484, 291] on icon at bounding box center [484, 288] width 11 height 11
click at [482, 259] on icon at bounding box center [485, 255] width 8 height 8
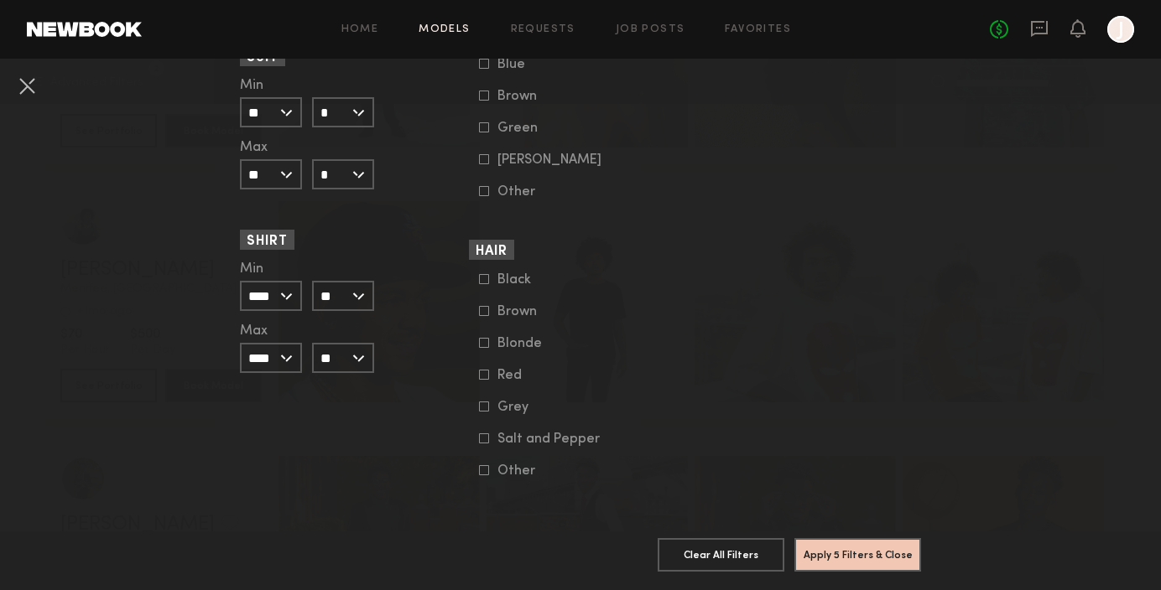
scroll to position [1318, 0]
click at [481, 308] on icon at bounding box center [484, 310] width 10 height 10
click at [480, 277] on icon at bounding box center [484, 278] width 9 height 9
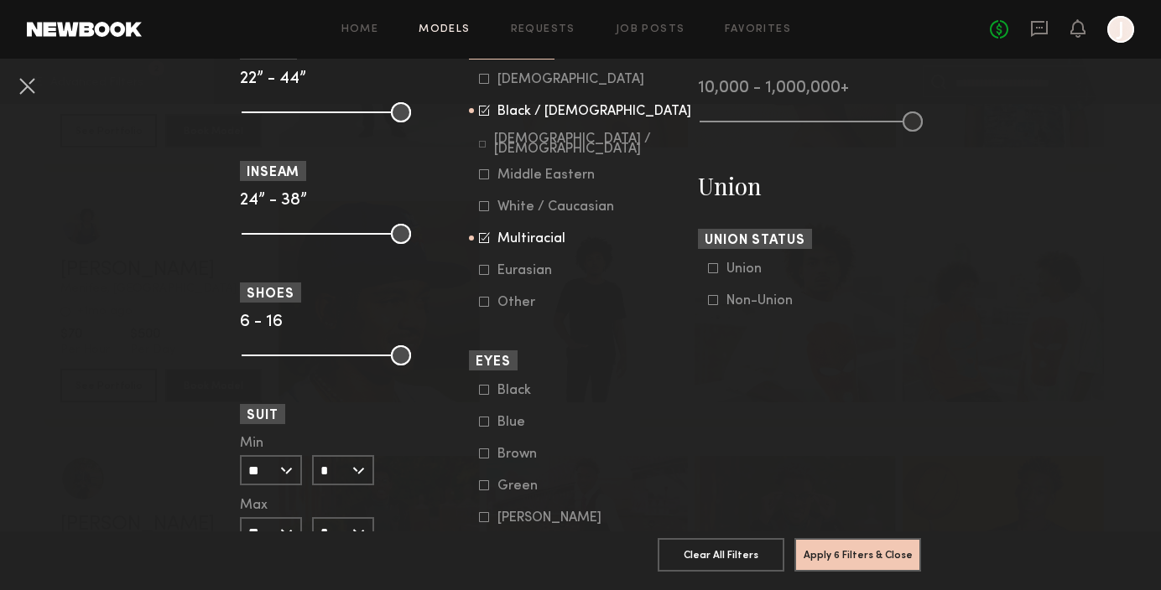
scroll to position [944, 0]
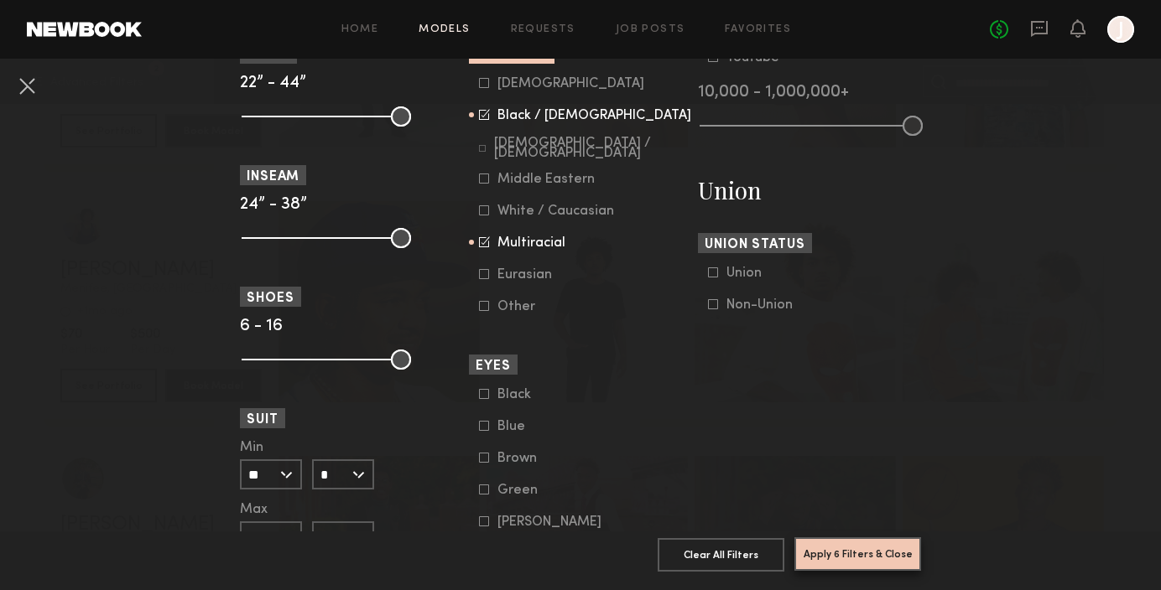
click at [845, 550] on button "Apply 6 Filters & Close" at bounding box center [857, 555] width 127 height 34
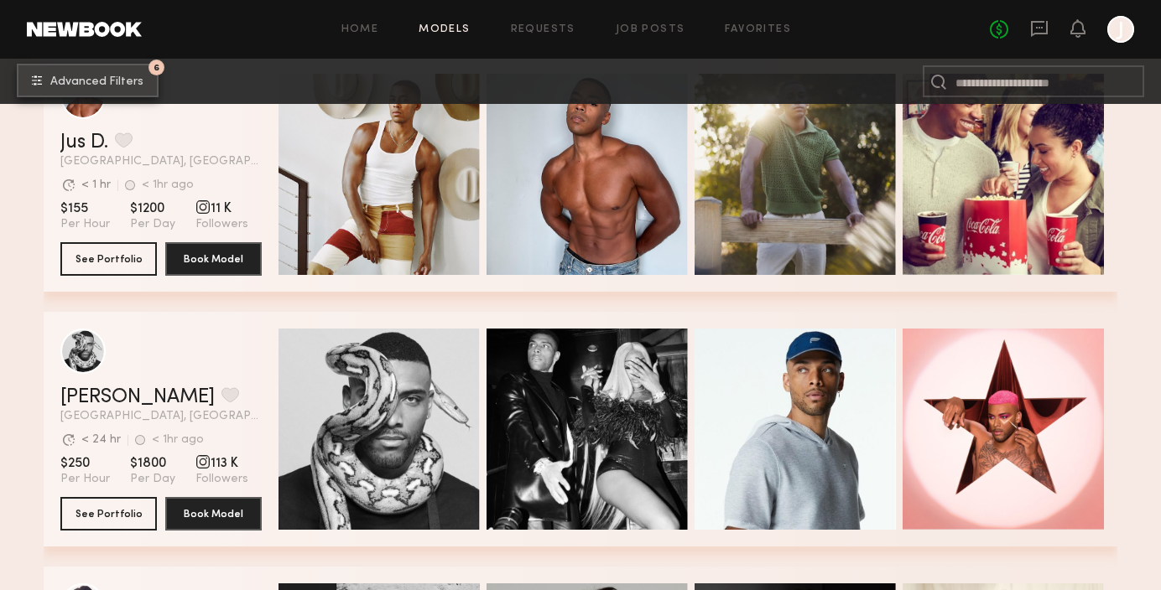
scroll to position [321, 0]
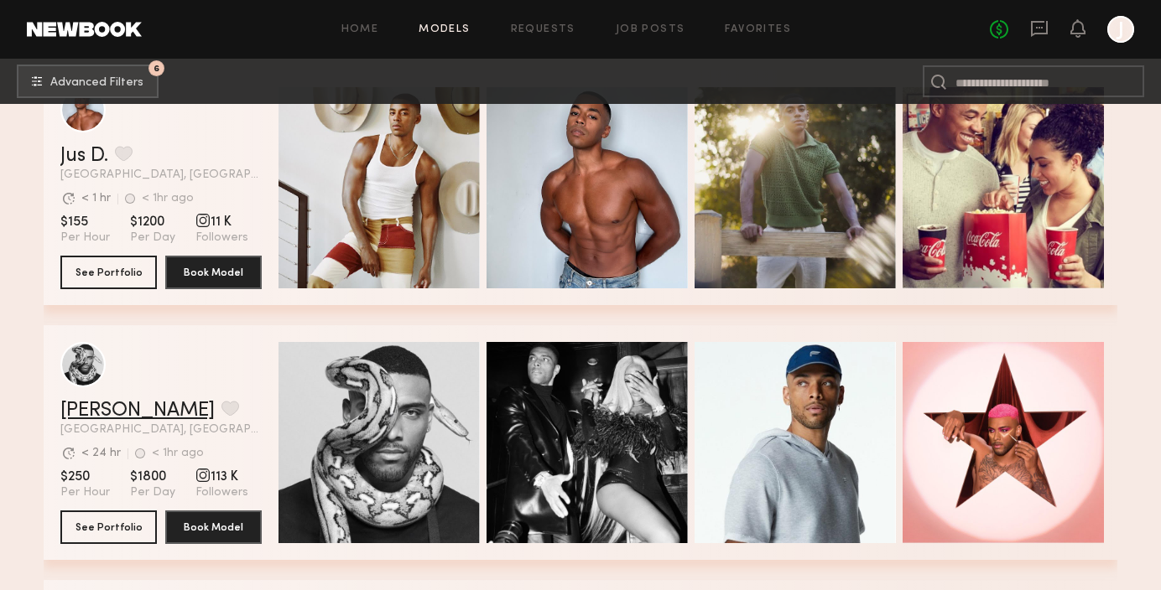
click at [73, 406] on link "[PERSON_NAME]" at bounding box center [137, 411] width 154 height 20
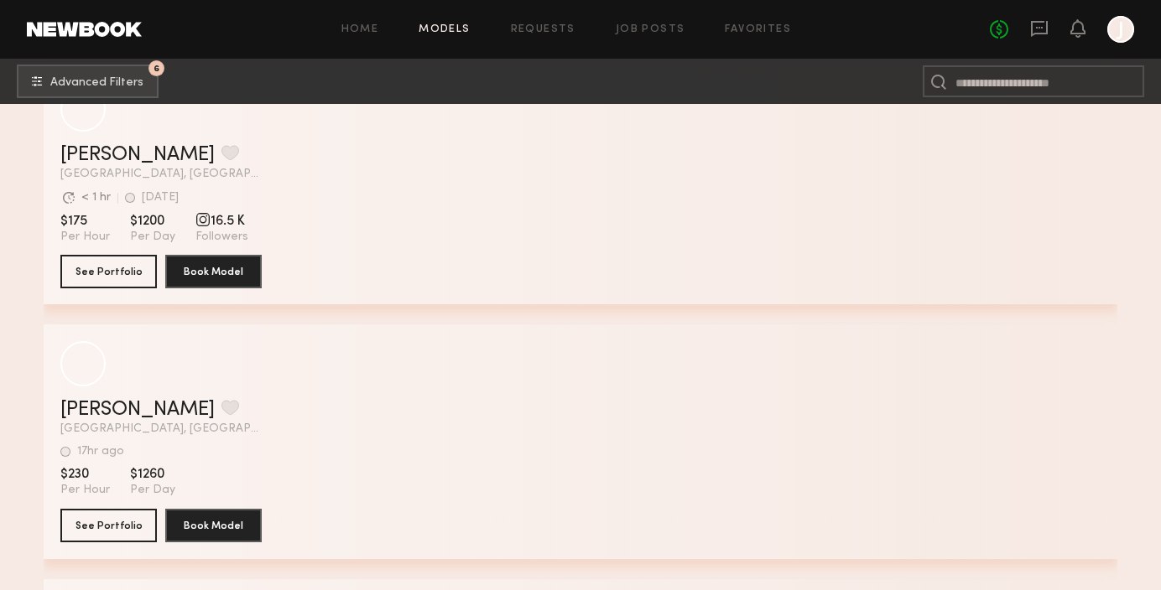
scroll to position [6970, 0]
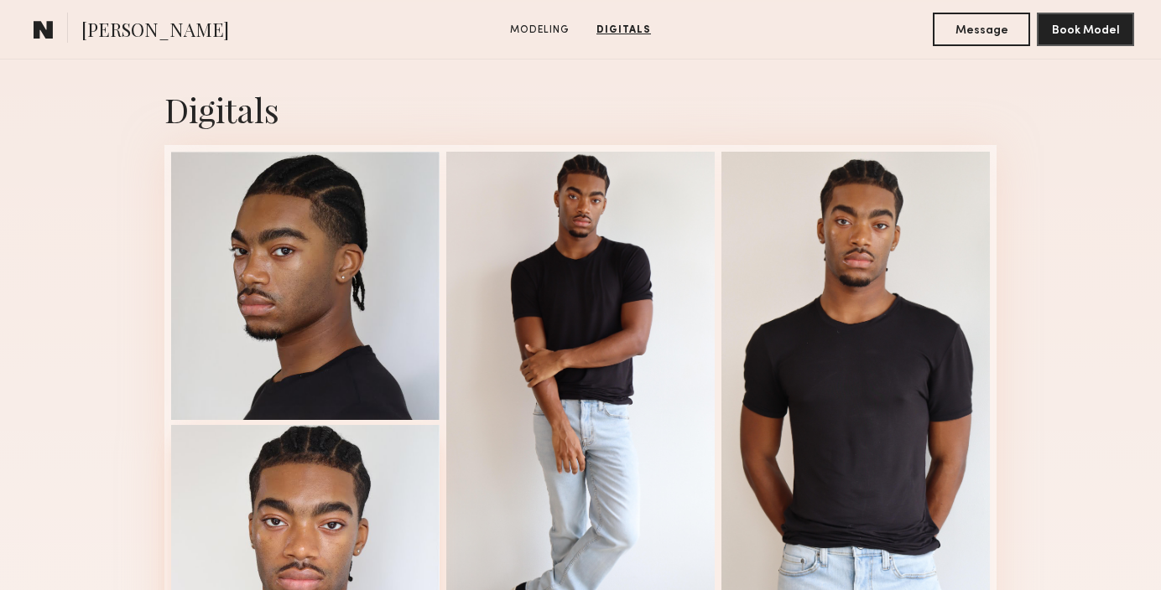
scroll to position [1020, 0]
